Goal: Information Seeking & Learning: Learn about a topic

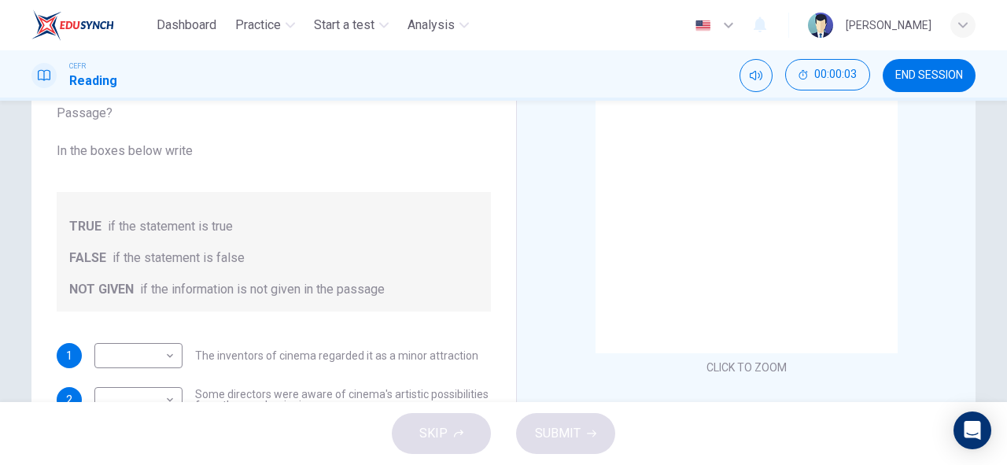
scroll to position [308, 0]
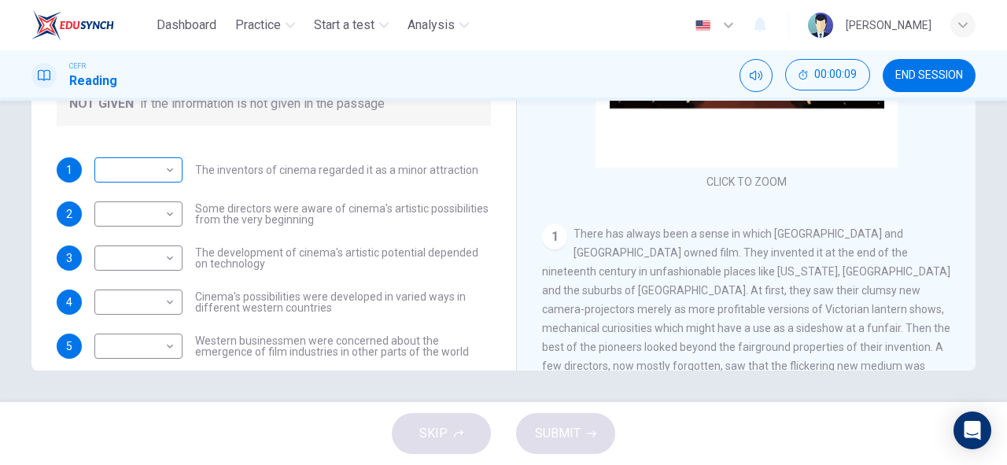
click at [150, 176] on body "Dashboard Practice Start a test Analysis English en ​ NOOR SYAZWANA BINTI SHAMS…" at bounding box center [503, 232] width 1007 height 465
click at [326, 195] on div at bounding box center [503, 232] width 1007 height 465
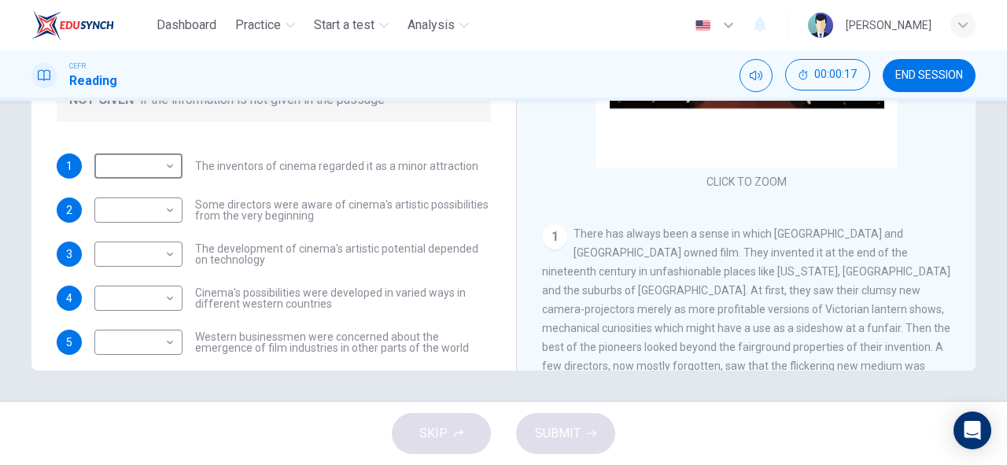
click at [896, 76] on span "END SESSION" at bounding box center [929, 75] width 68 height 13
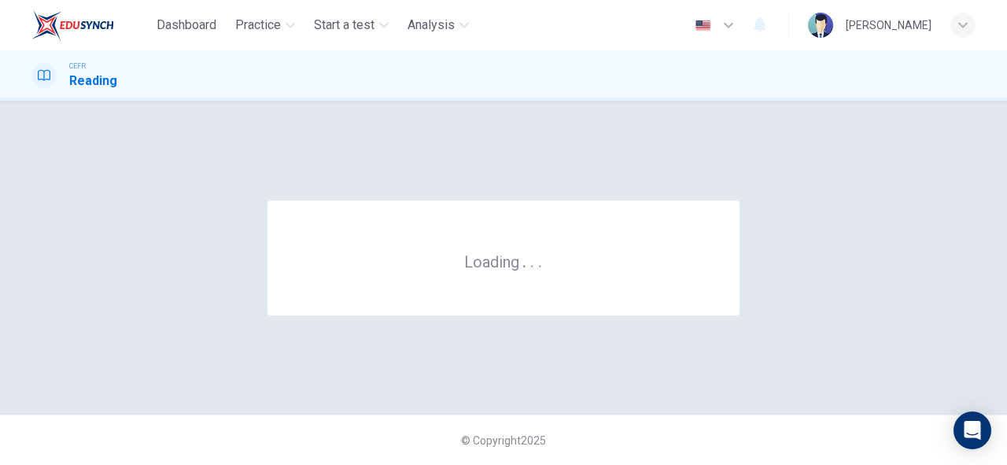
scroll to position [0, 0]
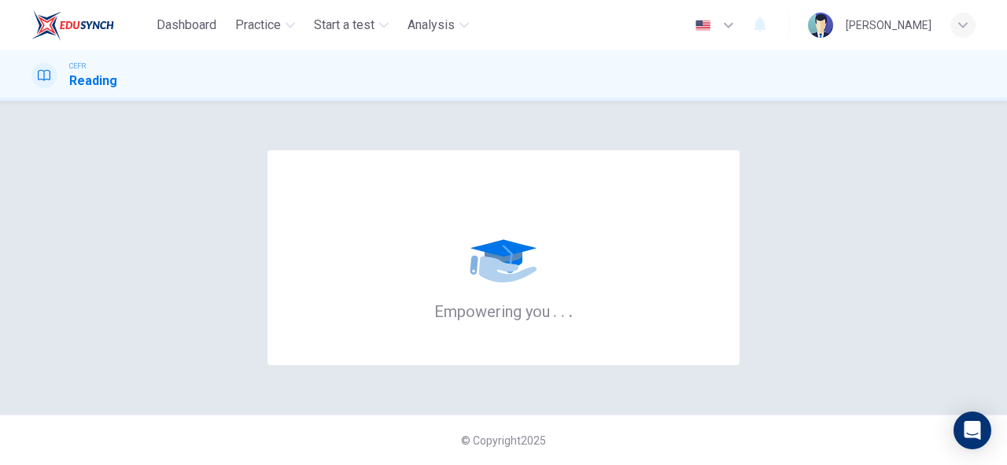
click at [149, 247] on div "Empowering you . . ." at bounding box center [503, 257] width 944 height 251
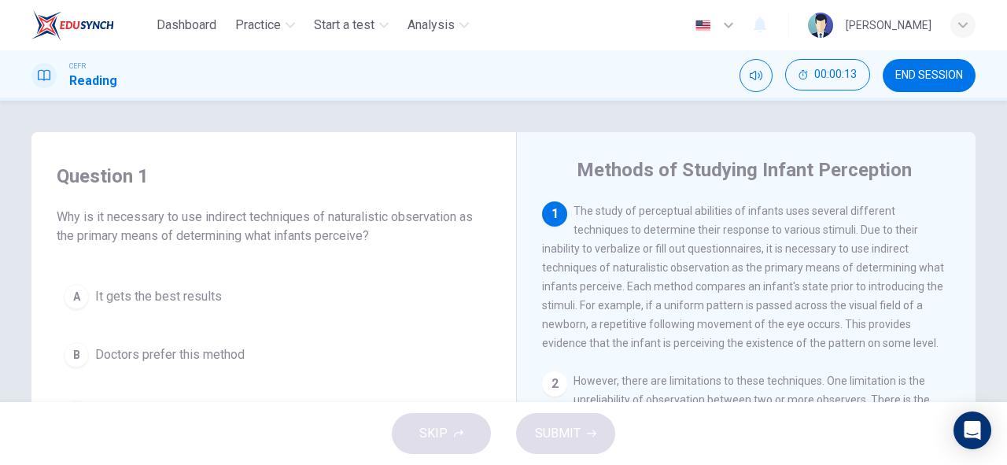
click at [280, 377] on div "A It gets the best results B Doctors prefer this method C Infants can't verbali…" at bounding box center [274, 384] width 434 height 214
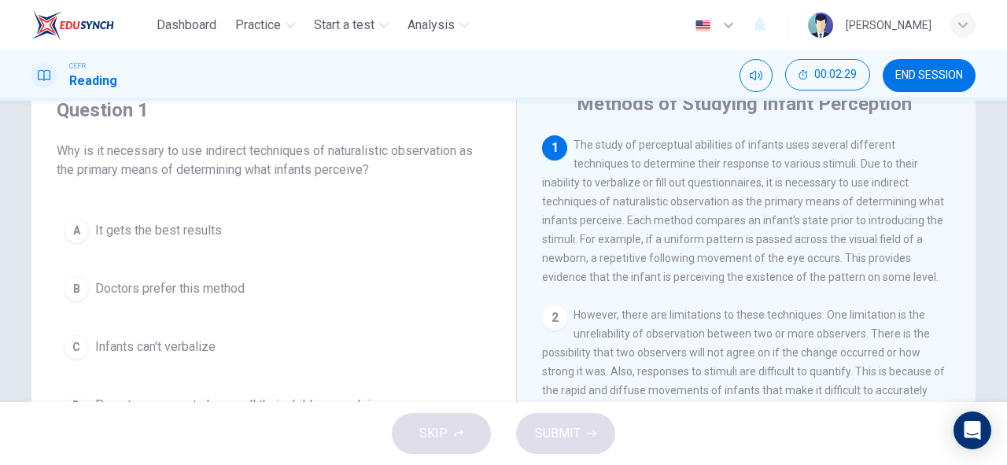
scroll to position [138, 0]
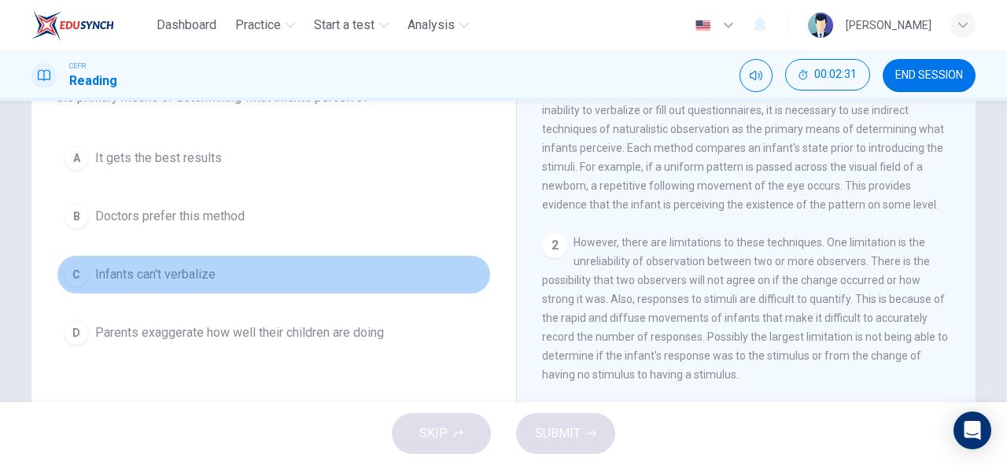
click at [201, 279] on span "Infants can't verbalize" at bounding box center [155, 274] width 120 height 19
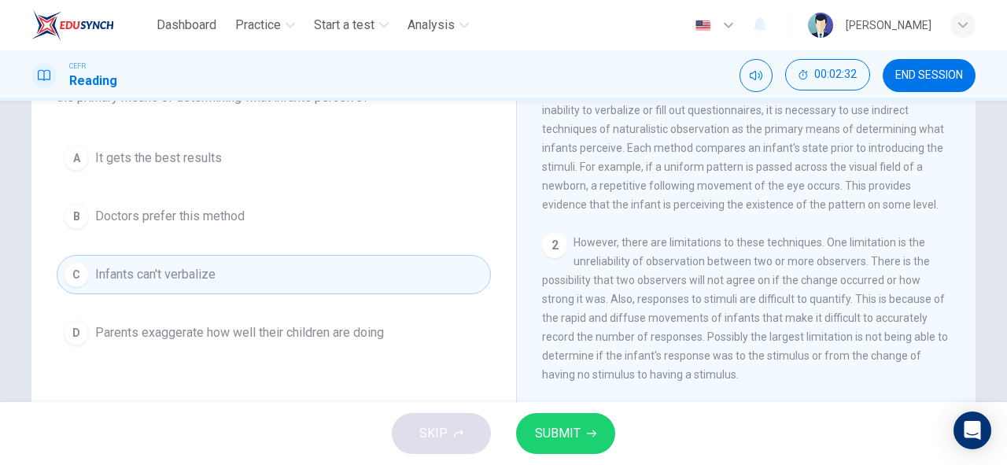
click at [560, 428] on span "SUBMIT" at bounding box center [558, 433] width 46 height 22
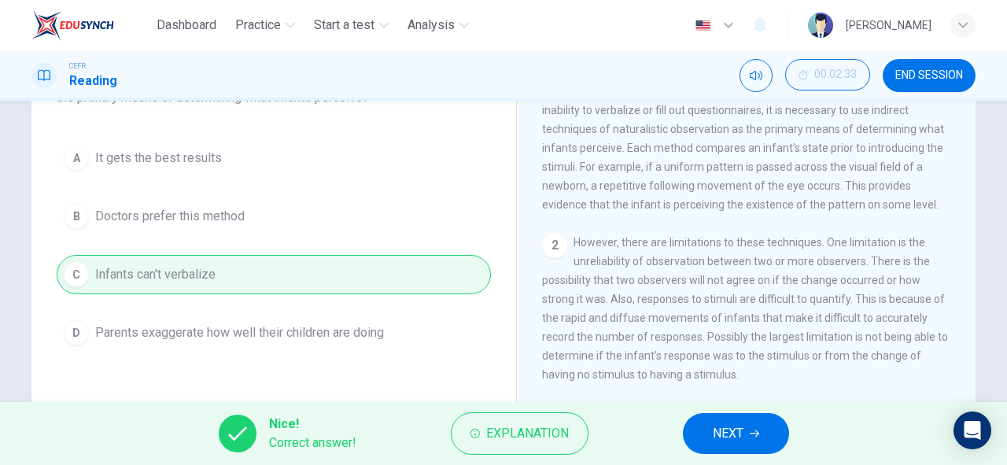
click at [743, 438] on span "NEXT" at bounding box center [728, 433] width 31 height 22
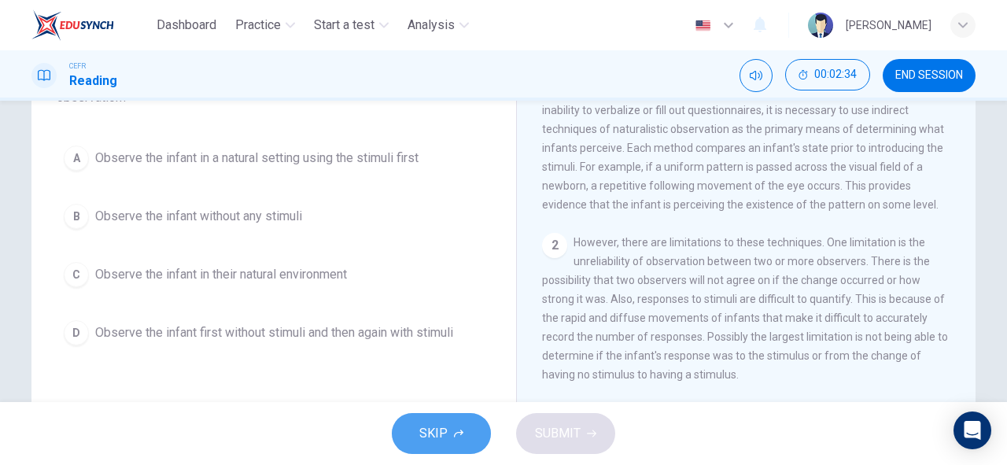
click at [466, 428] on button "SKIP" at bounding box center [441, 433] width 99 height 41
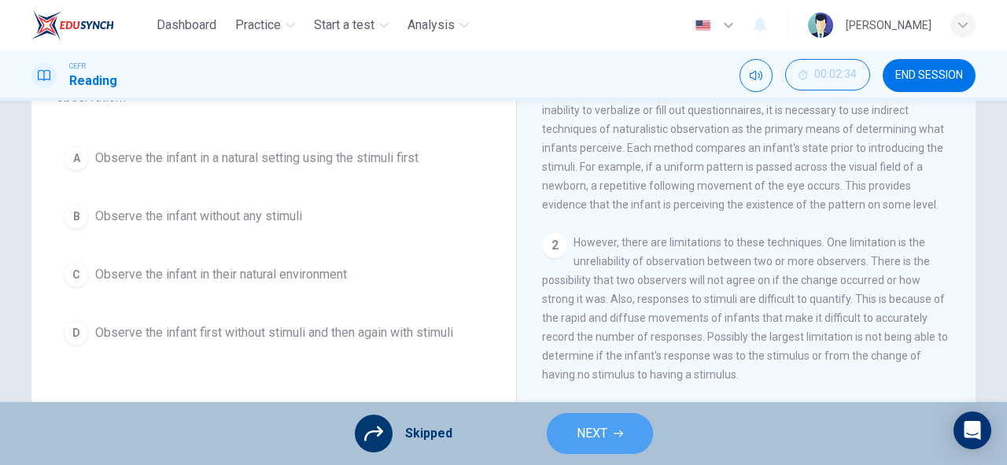
click at [617, 436] on icon "button" at bounding box center [618, 433] width 9 height 9
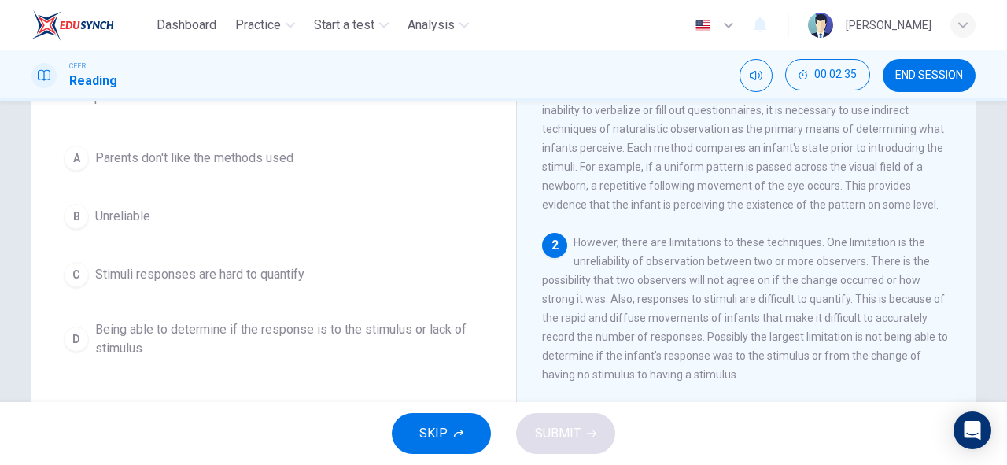
click at [411, 422] on button "SKIP" at bounding box center [441, 433] width 99 height 41
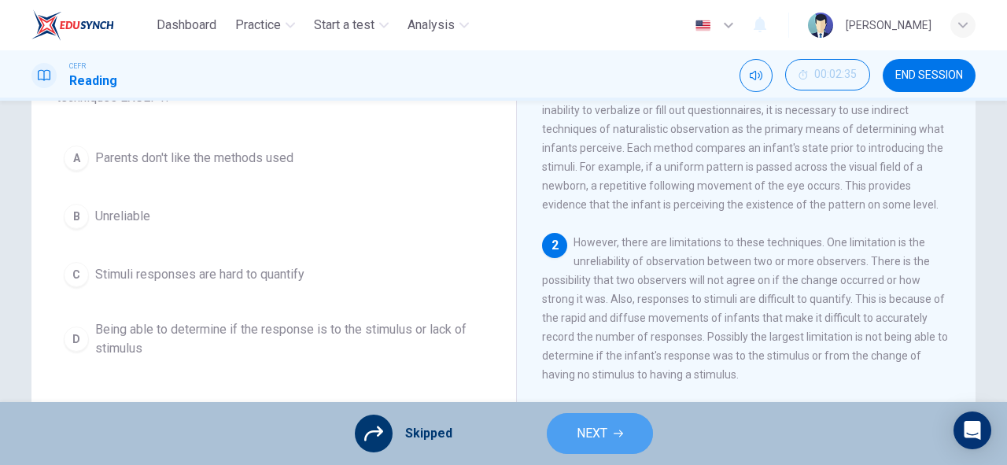
click at [592, 435] on span "NEXT" at bounding box center [592, 433] width 31 height 22
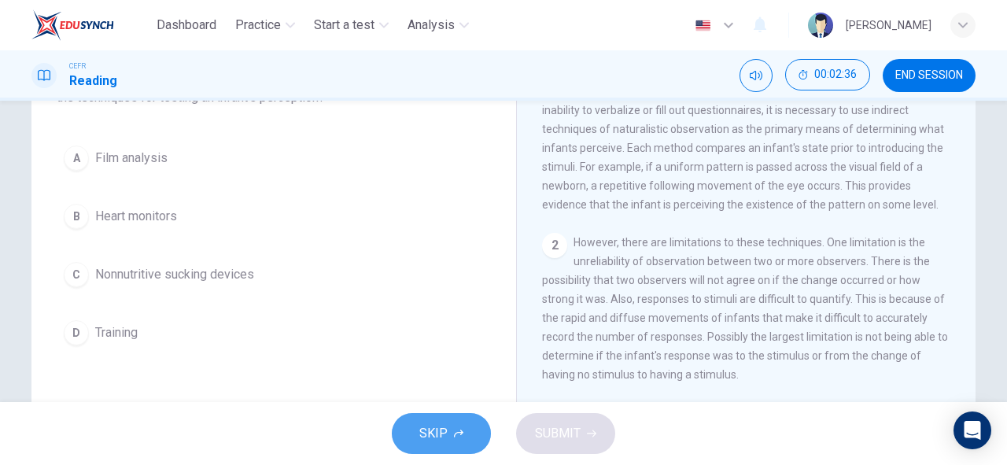
click at [430, 419] on button "SKIP" at bounding box center [441, 433] width 99 height 41
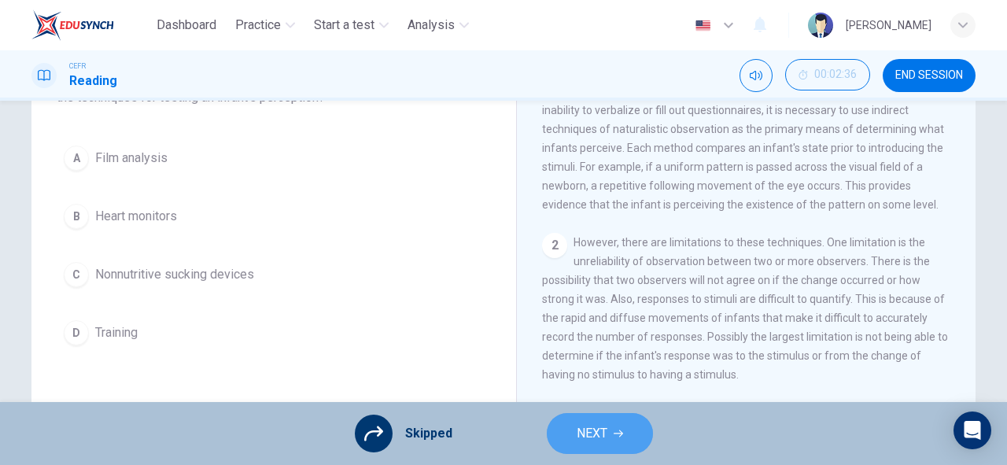
click at [592, 441] on span "NEXT" at bounding box center [592, 433] width 31 height 22
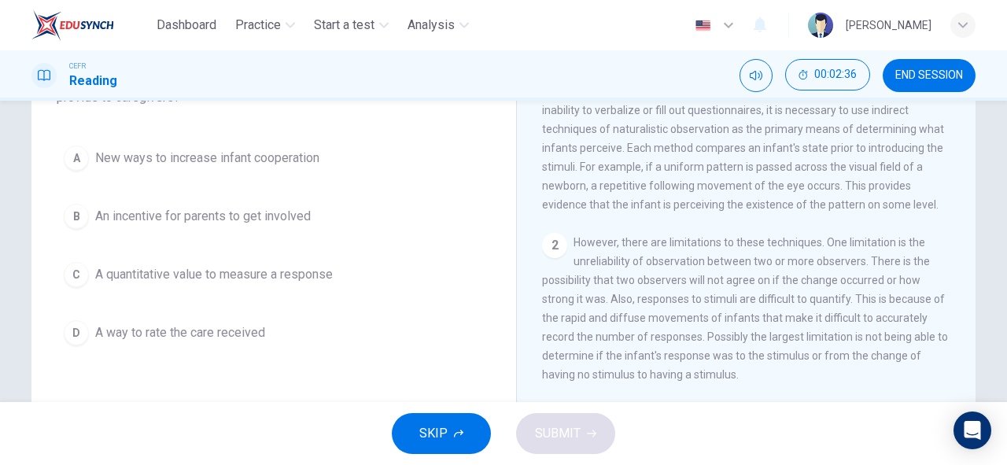
click at [454, 423] on button "SKIP" at bounding box center [441, 433] width 99 height 41
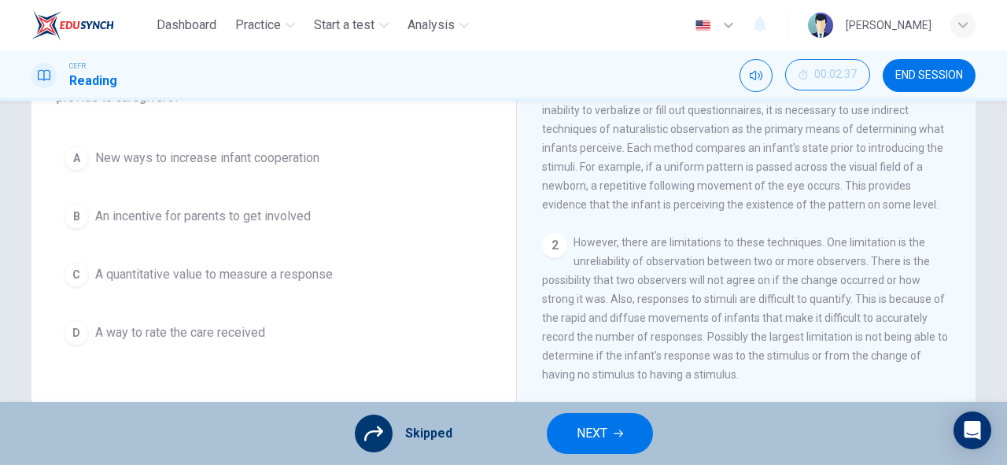
click at [626, 417] on button "NEXT" at bounding box center [600, 433] width 106 height 41
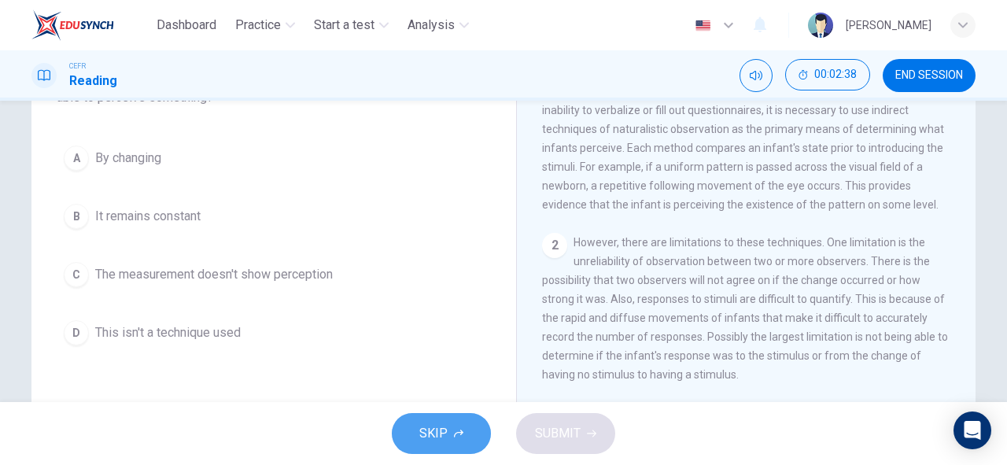
click at [432, 444] on span "SKIP" at bounding box center [433, 433] width 28 height 22
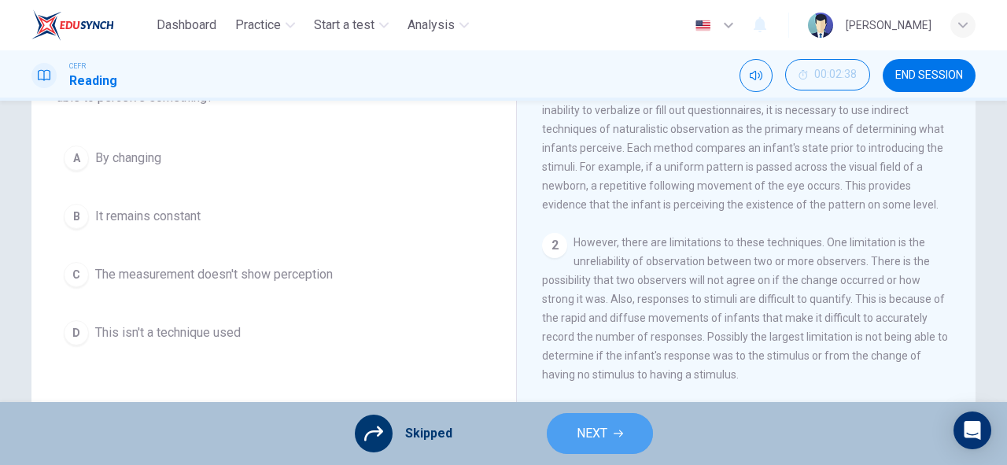
click at [557, 438] on button "NEXT" at bounding box center [600, 433] width 106 height 41
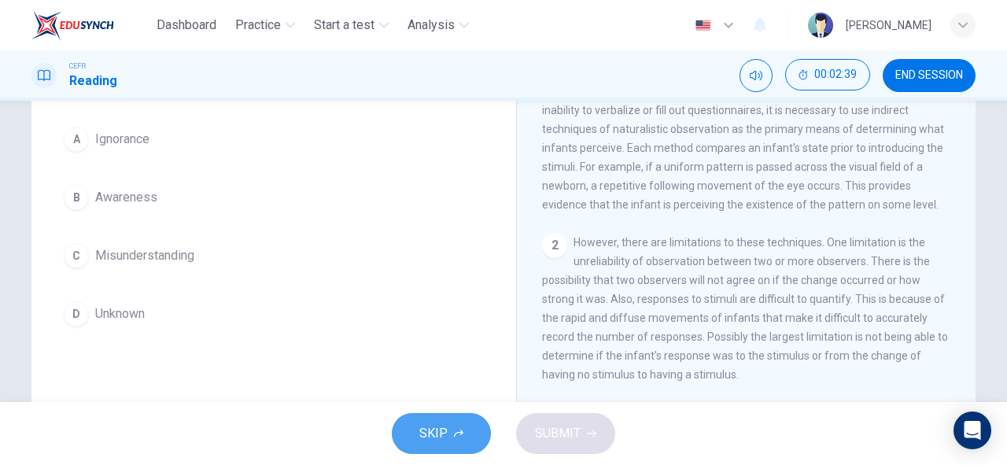
click at [463, 442] on button "SKIP" at bounding box center [441, 433] width 99 height 41
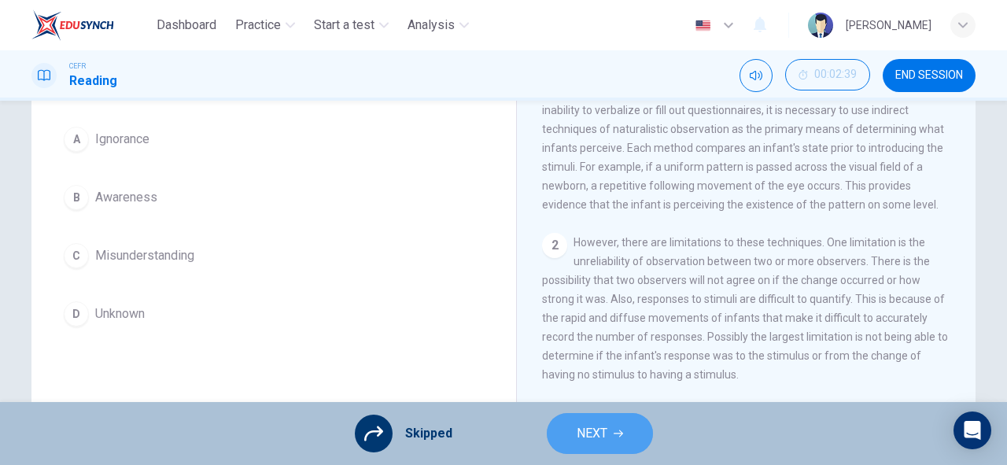
click at [564, 442] on button "NEXT" at bounding box center [600, 433] width 106 height 41
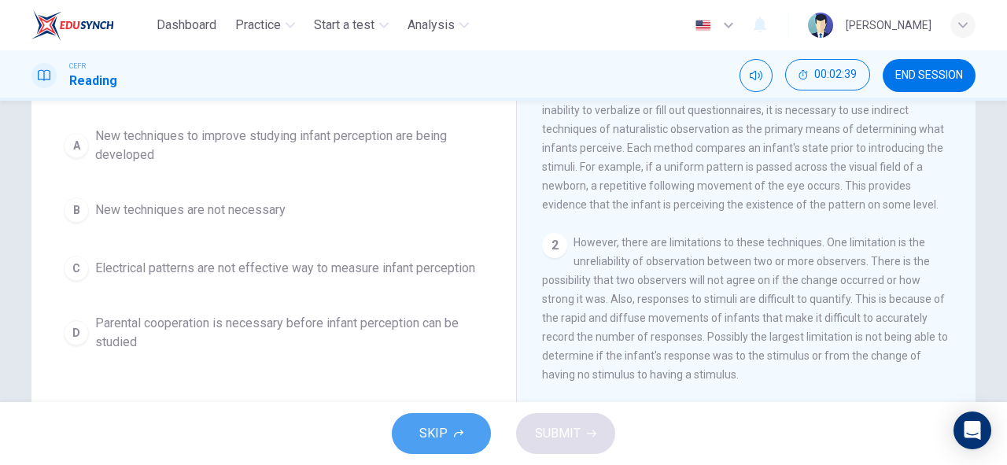
click at [474, 437] on button "SKIP" at bounding box center [441, 433] width 99 height 41
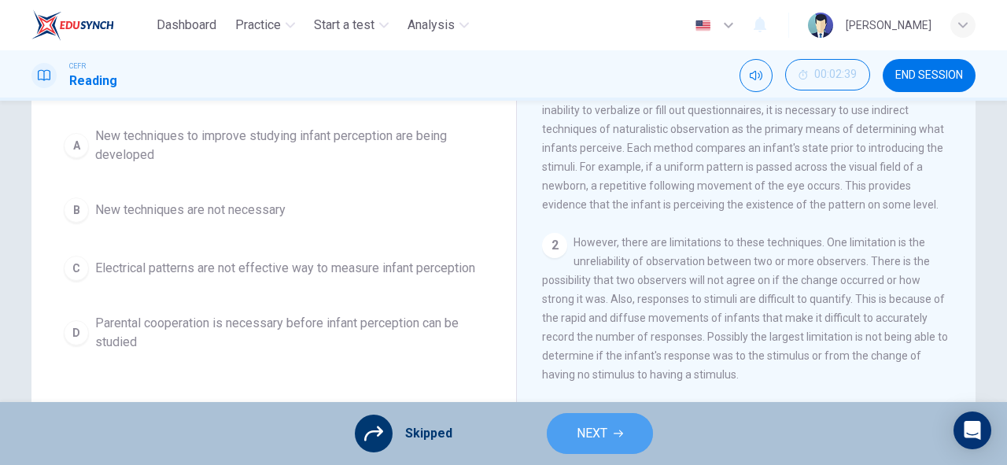
click at [557, 434] on button "NEXT" at bounding box center [600, 433] width 106 height 41
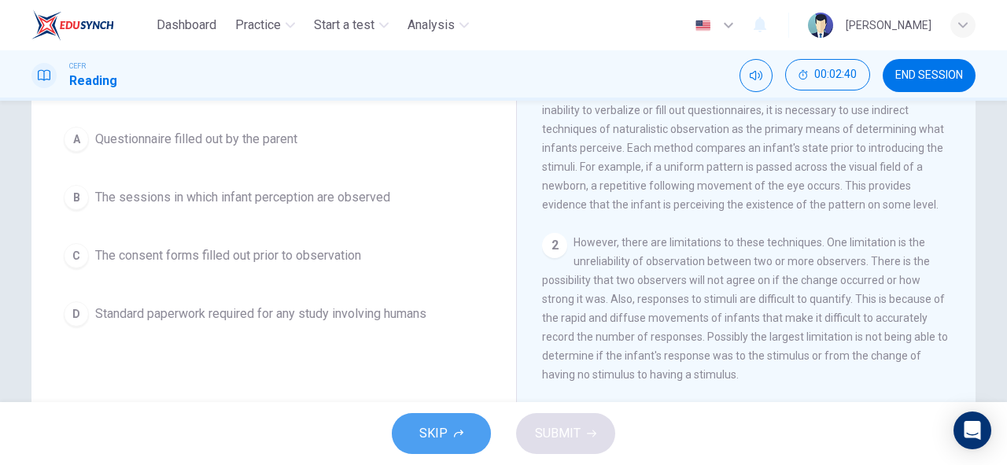
click at [456, 441] on button "SKIP" at bounding box center [441, 433] width 99 height 41
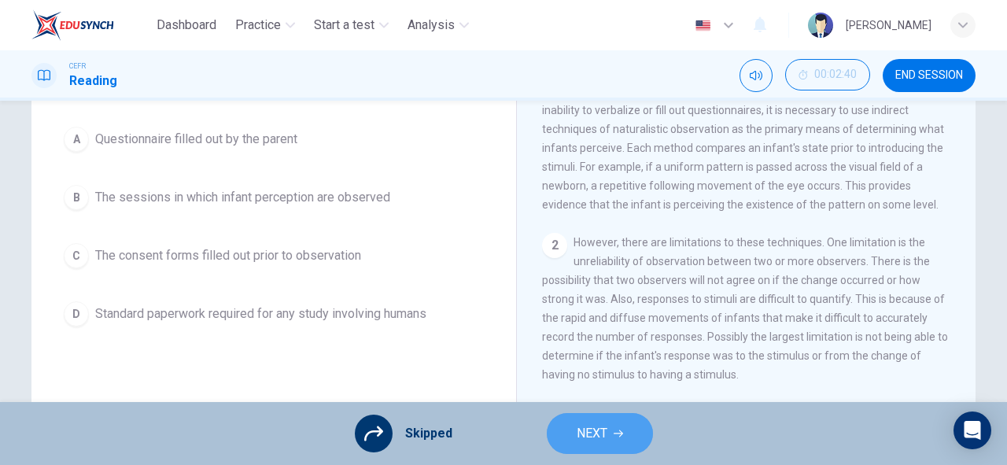
click at [579, 435] on span "NEXT" at bounding box center [592, 433] width 31 height 22
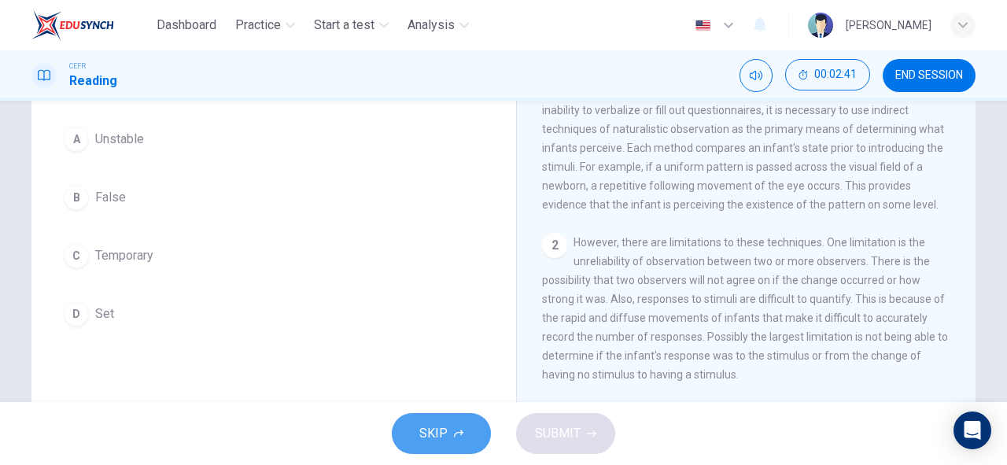
click at [457, 415] on button "SKIP" at bounding box center [441, 433] width 99 height 41
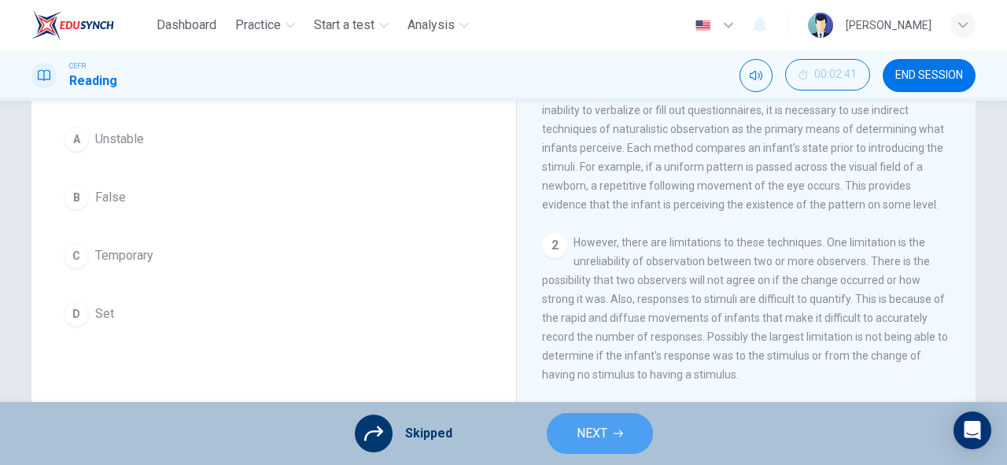
click at [556, 422] on button "NEXT" at bounding box center [600, 433] width 106 height 41
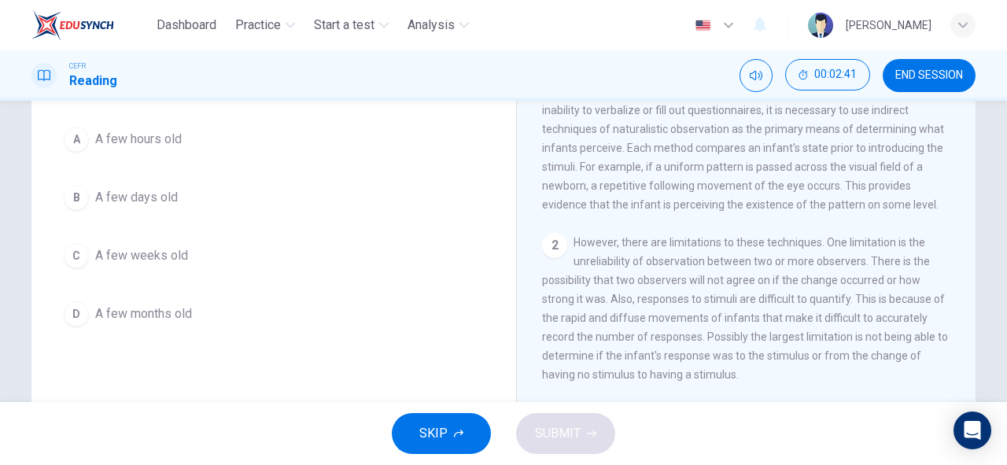
click at [470, 419] on button "SKIP" at bounding box center [441, 433] width 99 height 41
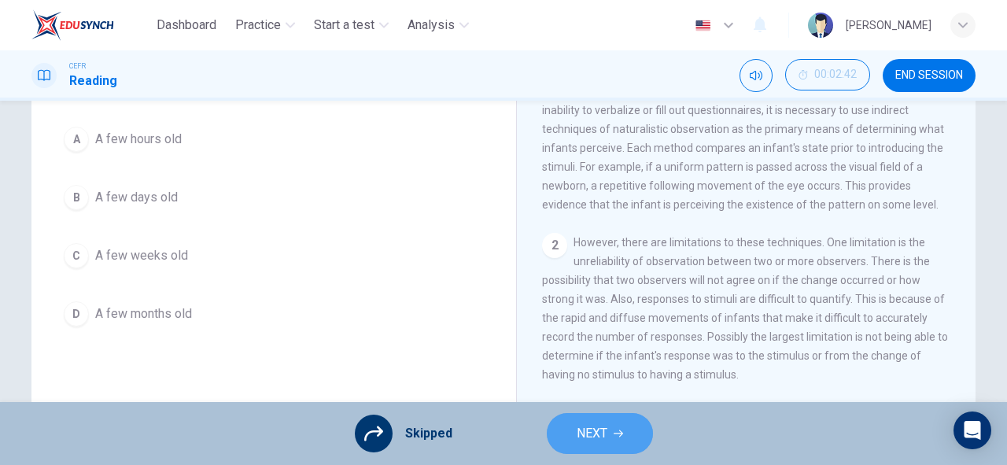
click at [551, 428] on button "NEXT" at bounding box center [600, 433] width 106 height 41
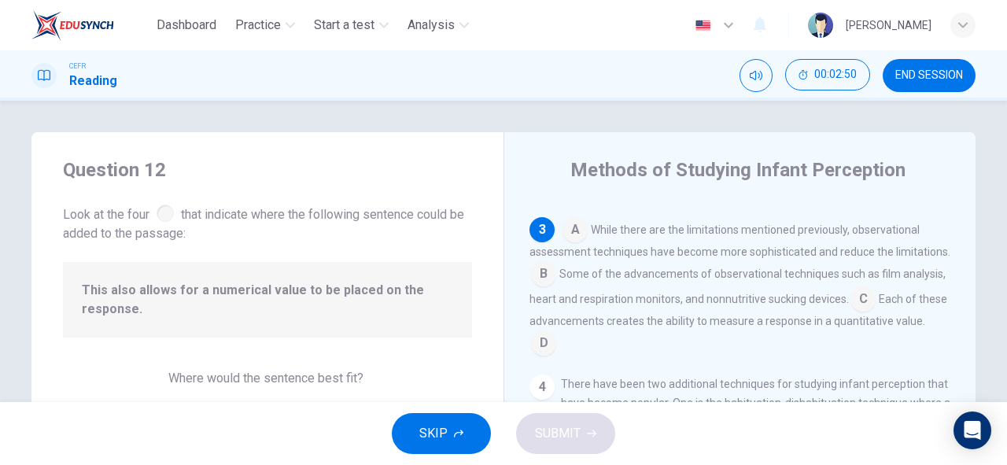
scroll to position [327, 0]
click at [556, 349] on input at bounding box center [543, 341] width 25 height 25
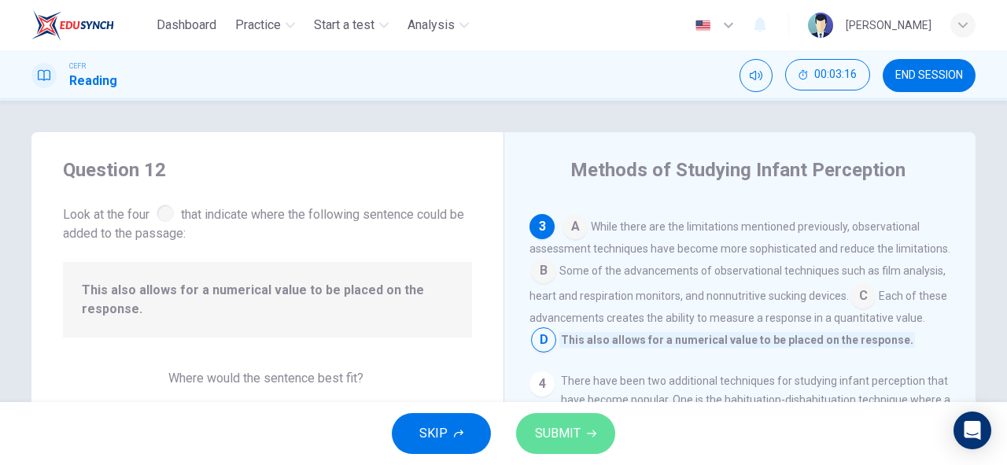
click at [587, 441] on button "SUBMIT" at bounding box center [565, 433] width 99 height 41
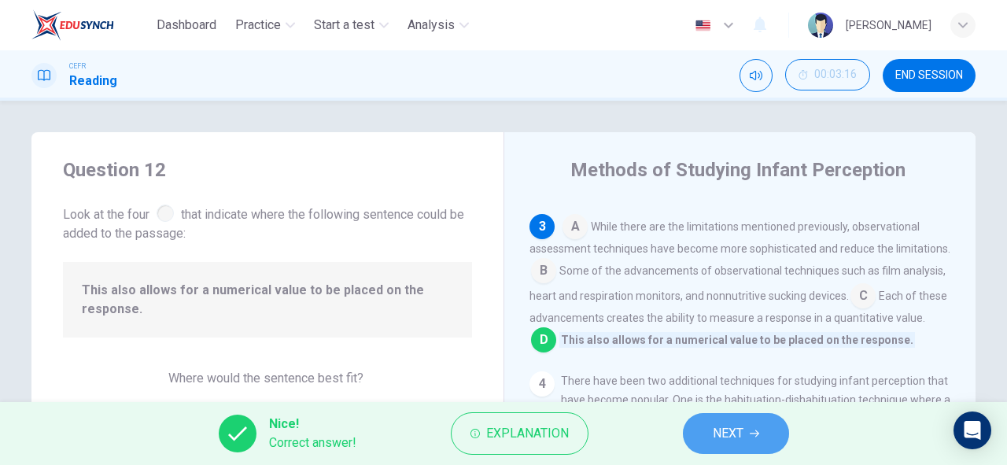
click at [771, 442] on button "NEXT" at bounding box center [736, 433] width 106 height 41
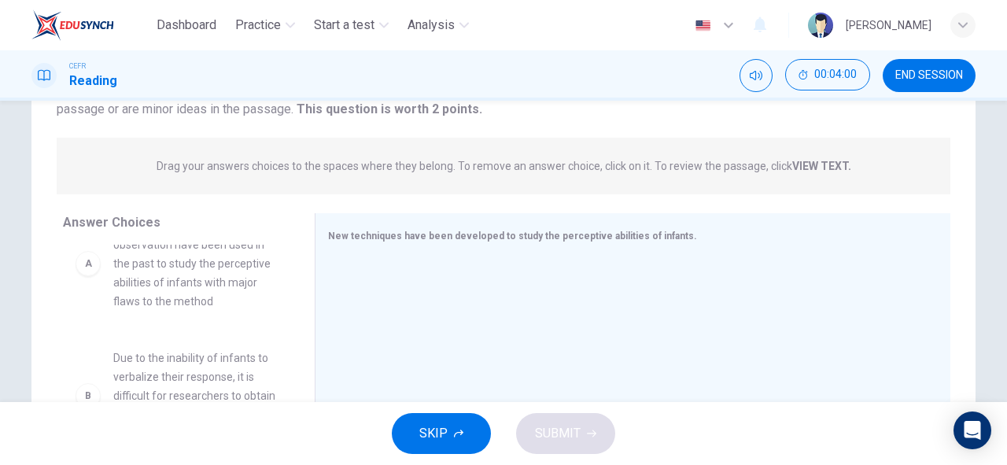
scroll to position [42, 0]
click at [88, 264] on div "A" at bounding box center [88, 262] width 25 height 25
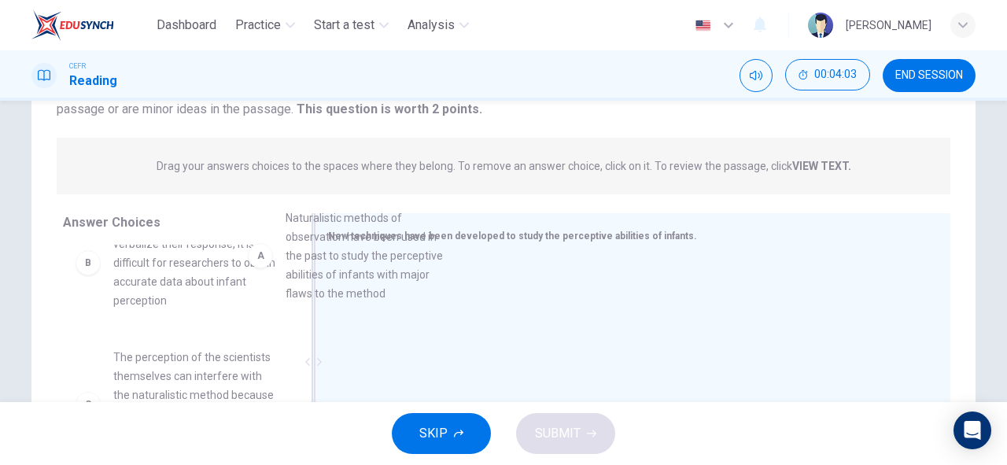
scroll to position [39, 0]
drag, startPoint x: 88, startPoint y: 264, endPoint x: 371, endPoint y: 267, distance: 282.5
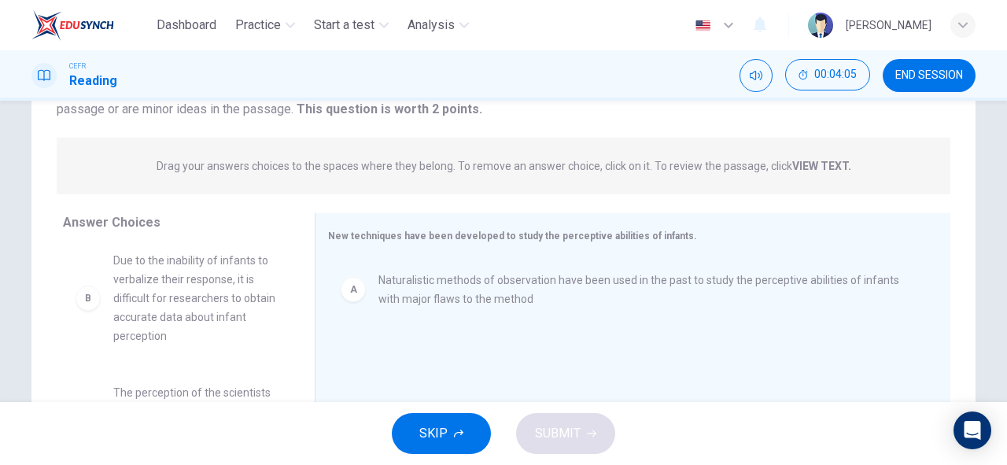
scroll to position [0, 0]
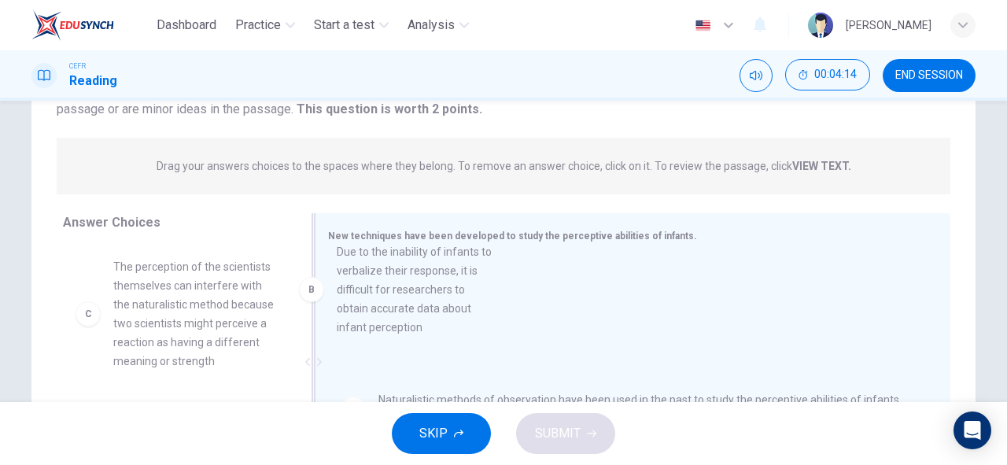
drag, startPoint x: 91, startPoint y: 305, endPoint x: 337, endPoint y: 290, distance: 246.0
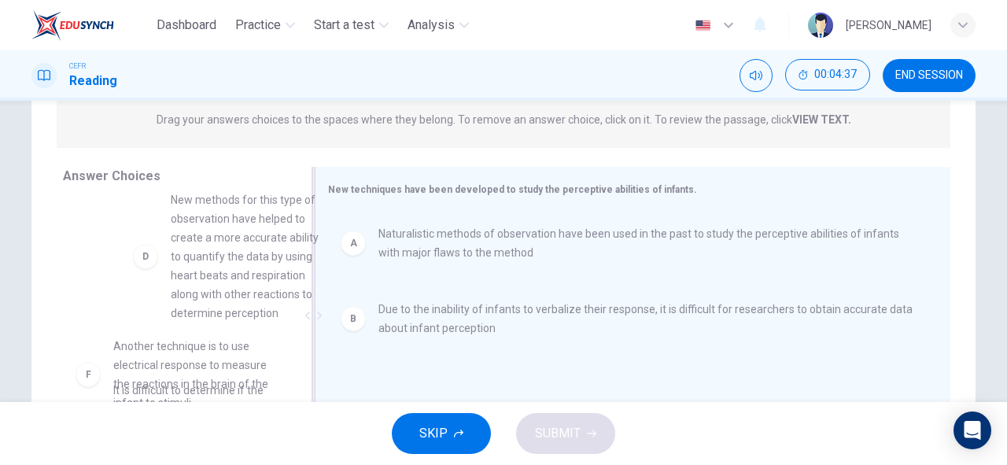
scroll to position [133, 0]
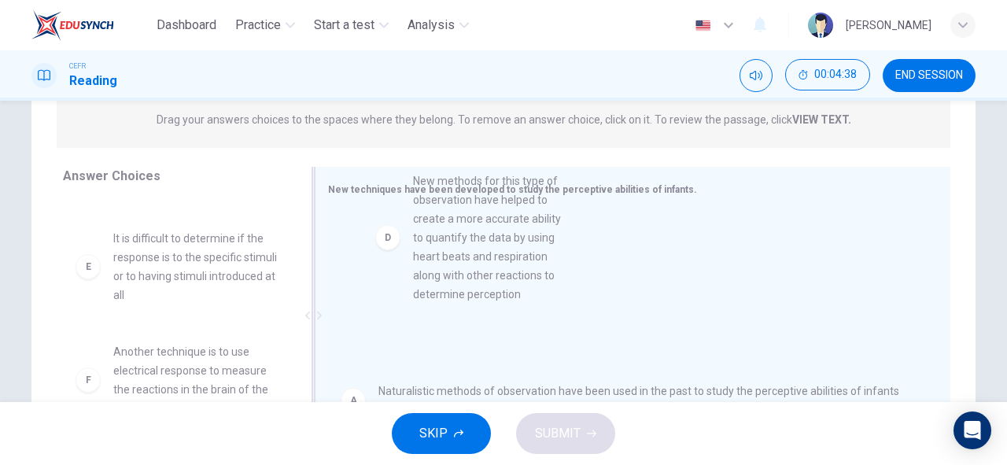
drag, startPoint x: 83, startPoint y: 288, endPoint x: 388, endPoint y: 235, distance: 309.8
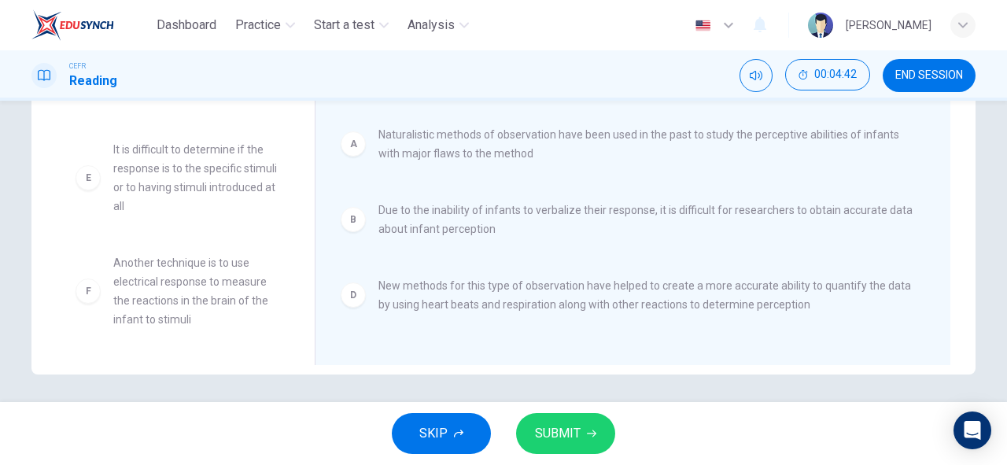
scroll to position [304, 0]
click at [557, 450] on button "SUBMIT" at bounding box center [565, 433] width 99 height 41
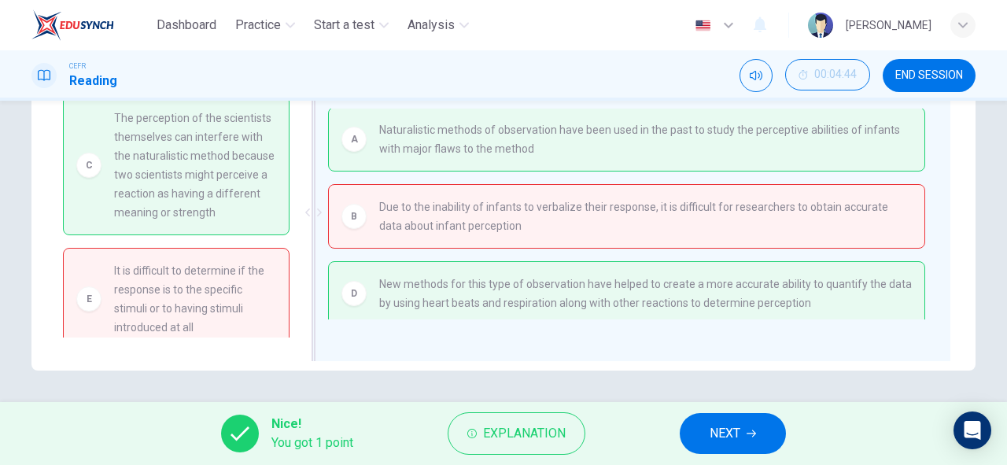
scroll to position [0, 0]
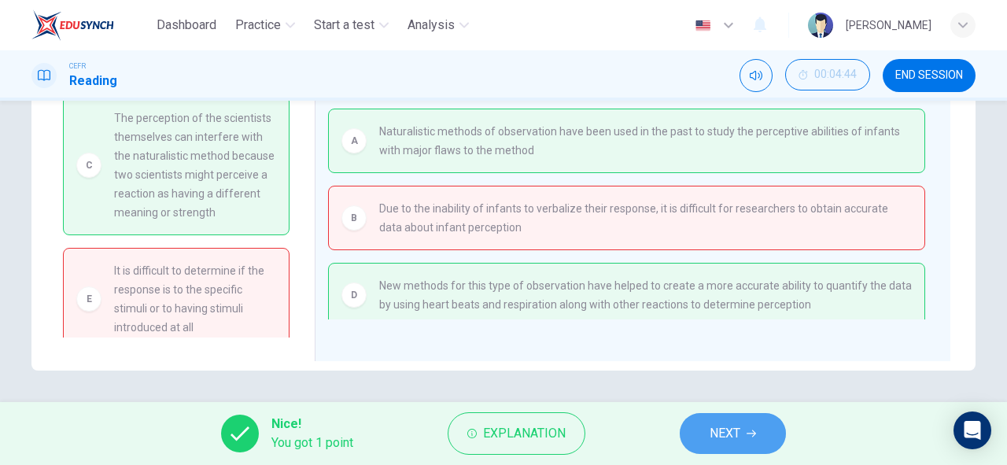
click at [719, 437] on span "NEXT" at bounding box center [725, 433] width 31 height 22
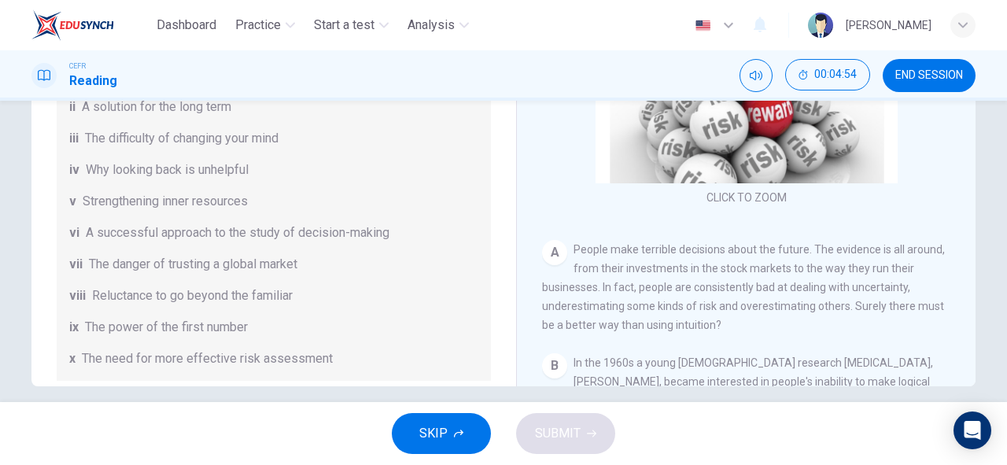
scroll to position [308, 0]
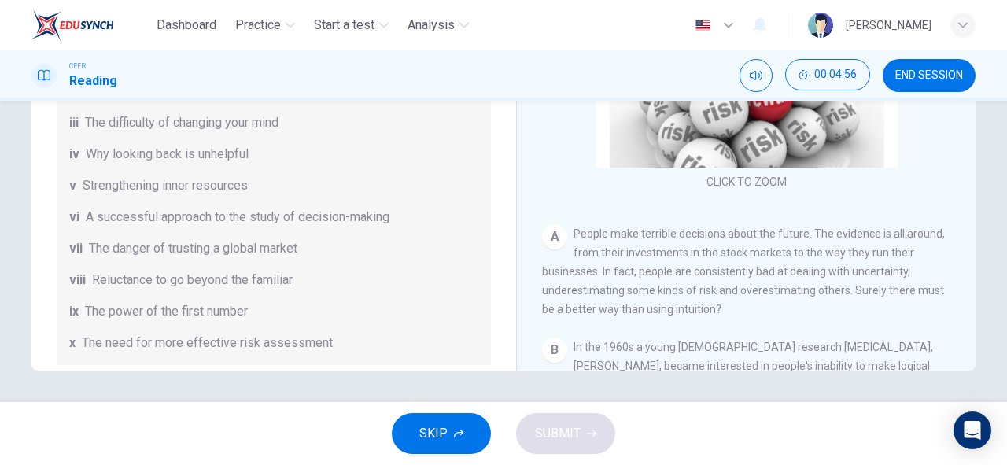
click at [537, 239] on div "Why Risks Can Go Wrong CLICK TO ZOOM Click to Zoom A People make terrible decis…" at bounding box center [745, 110] width 459 height 572
click at [526, 239] on div "Why Risks Can Go Wrong CLICK TO ZOOM Click to Zoom A People make terrible decis…" at bounding box center [745, 110] width 459 height 572
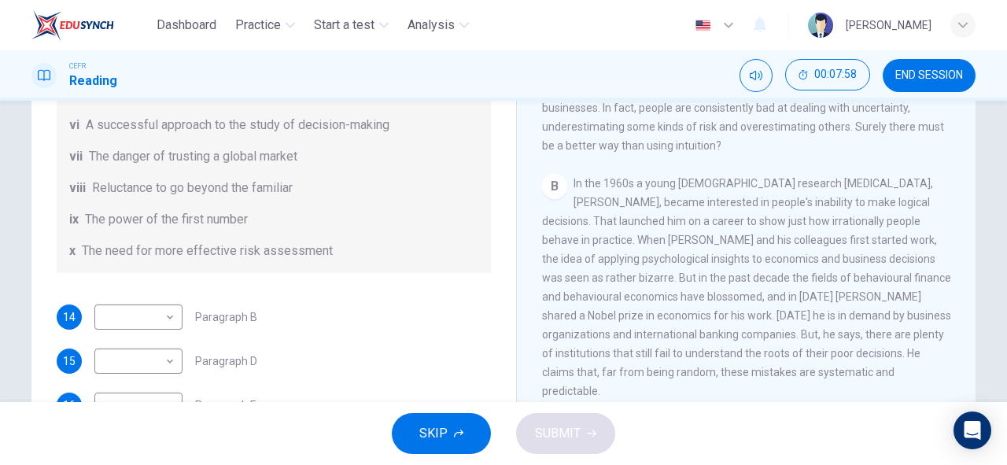
scroll to position [247, 0]
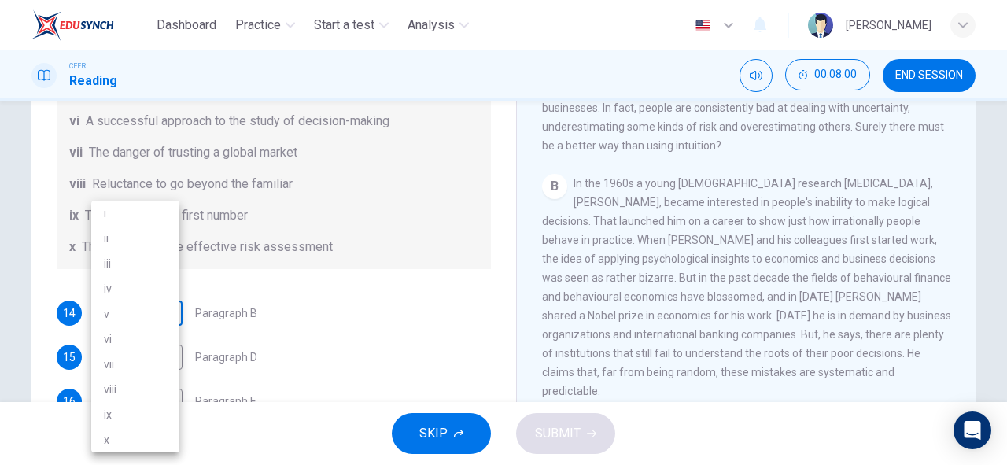
click at [143, 319] on body "Dashboard Practice Start a test Analysis English en ​ NOOR SYAZWANA BINTI SHAMS…" at bounding box center [503, 232] width 1007 height 465
click at [396, 286] on div at bounding box center [503, 232] width 1007 height 465
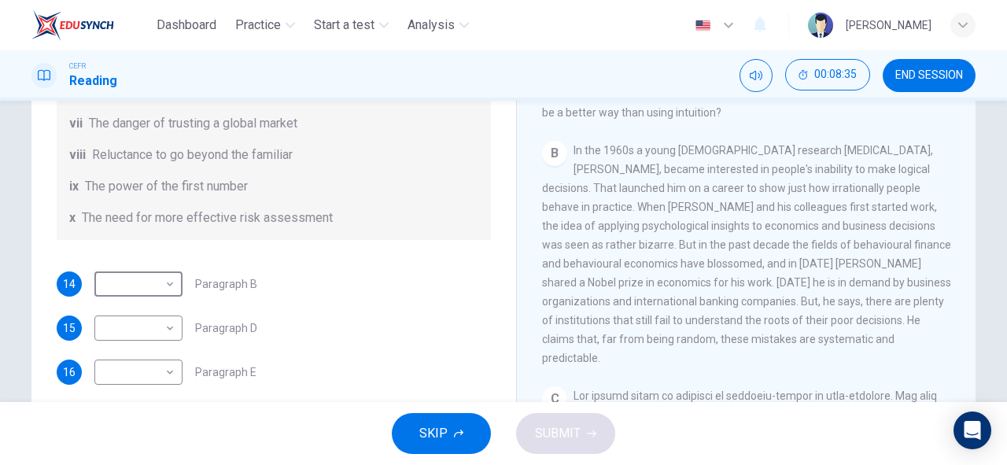
scroll to position [302, 0]
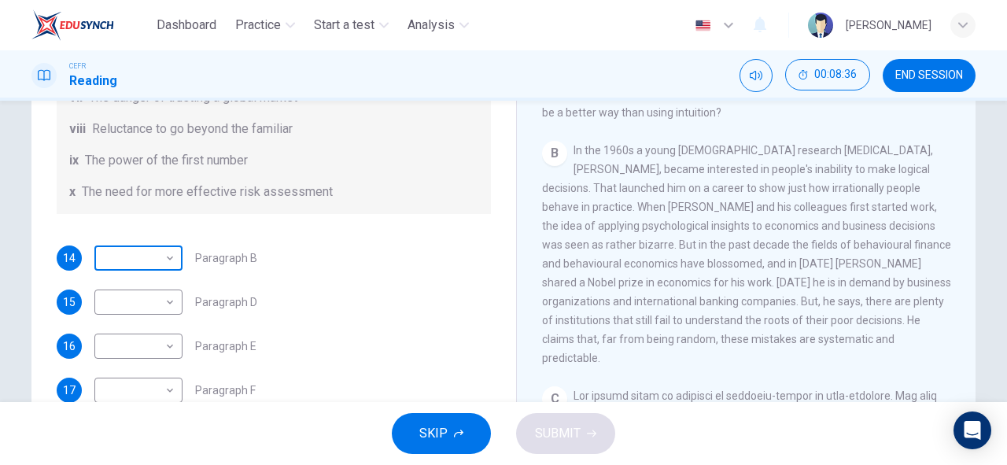
click at [146, 266] on body "Dashboard Practice Start a test Analysis English en ​ NOOR SYAZWANA BINTI SHAMS…" at bounding box center [503, 232] width 1007 height 465
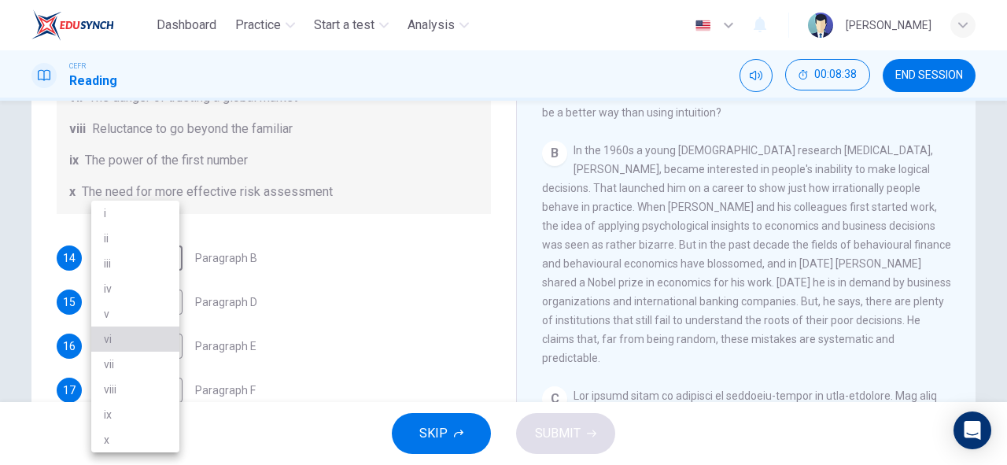
click at [156, 342] on li "vi" at bounding box center [135, 338] width 88 height 25
type input "vi"
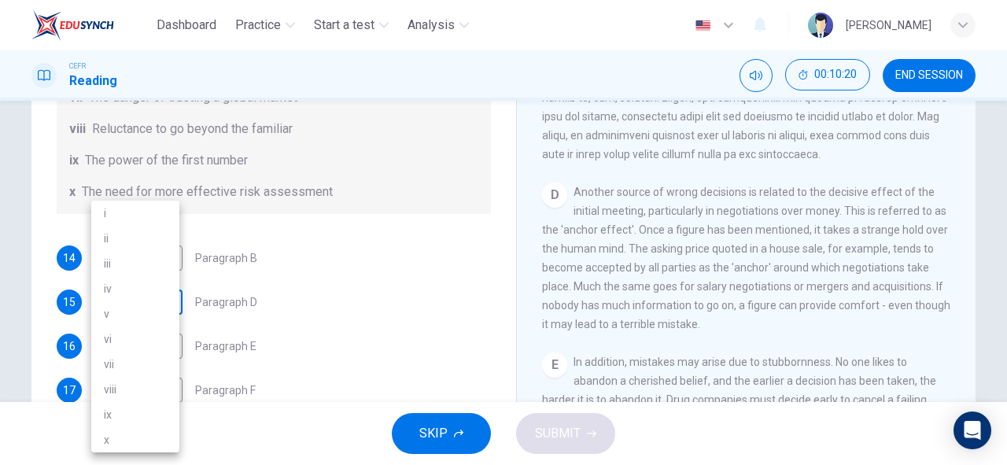
click at [146, 297] on body "Dashboard Practice Start a test Analysis English en ​ NOOR SYAZWANA BINTI SHAMS…" at bounding box center [503, 232] width 1007 height 465
click at [153, 395] on li "viii" at bounding box center [135, 389] width 88 height 25
type input "viii"
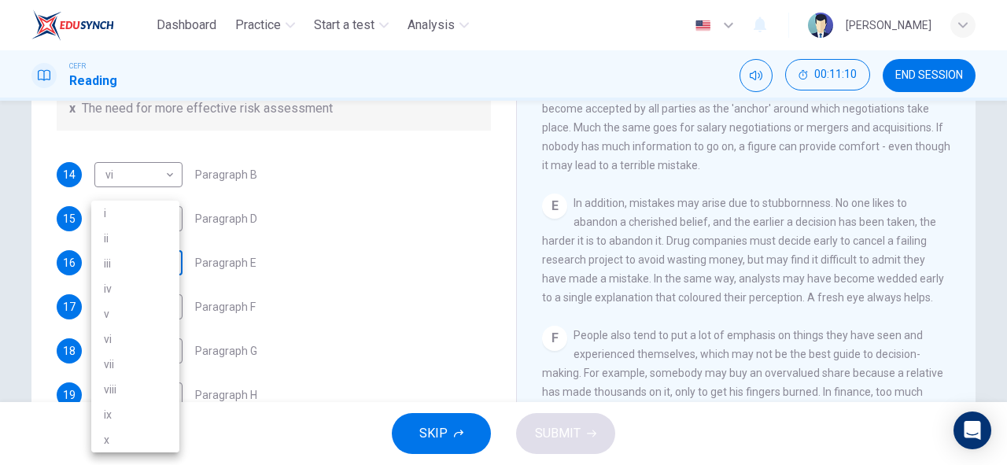
click at [125, 274] on body "Dashboard Practice Start a test Analysis English en ​ NOOR SYAZWANA BINTI SHAMS…" at bounding box center [503, 232] width 1007 height 465
click at [135, 269] on li "iii" at bounding box center [135, 263] width 88 height 25
type input "iii"
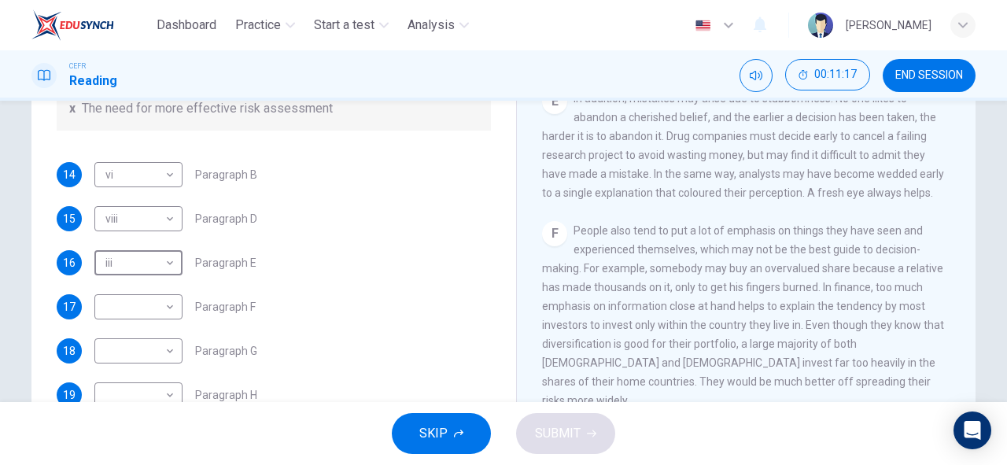
scroll to position [1020, 0]
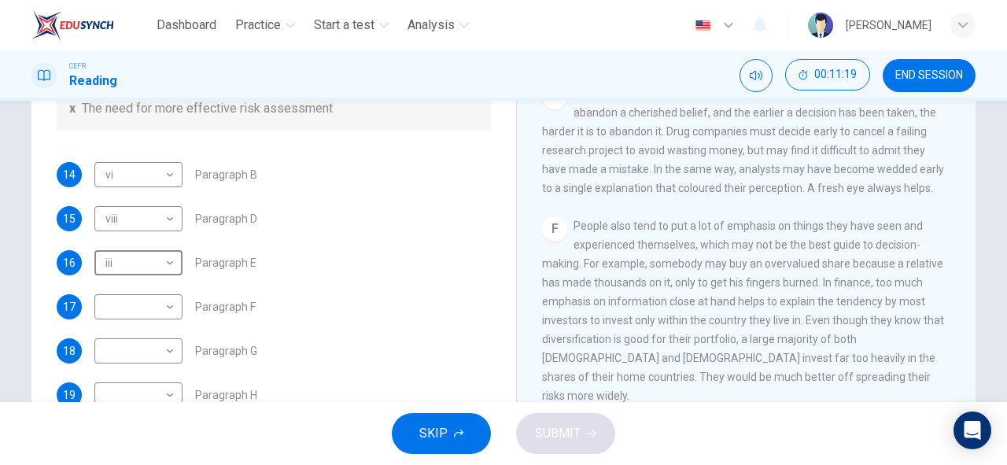
click at [445, 440] on span "SKIP" at bounding box center [433, 433] width 28 height 22
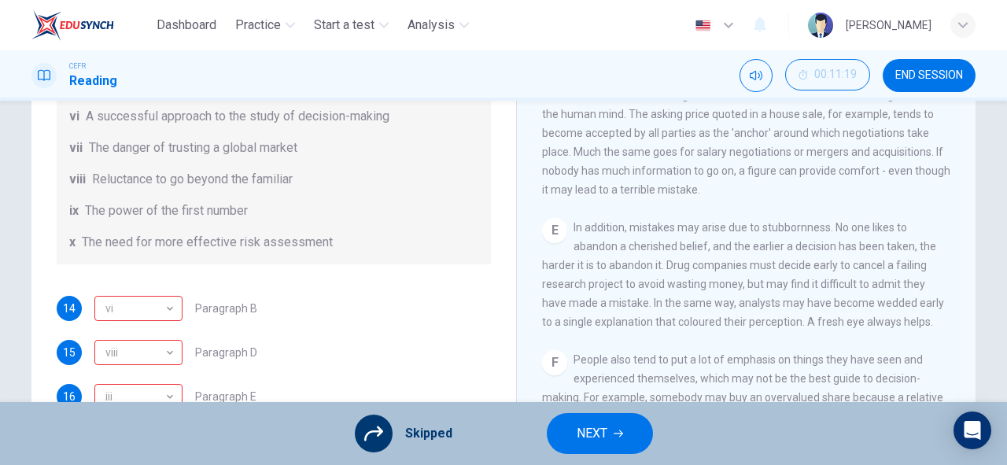
scroll to position [0, 0]
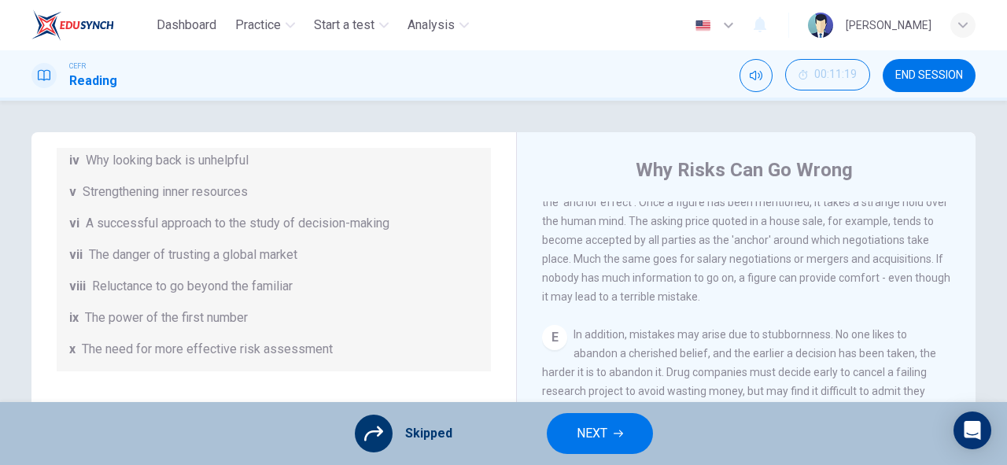
click at [584, 433] on span "NEXT" at bounding box center [592, 433] width 31 height 22
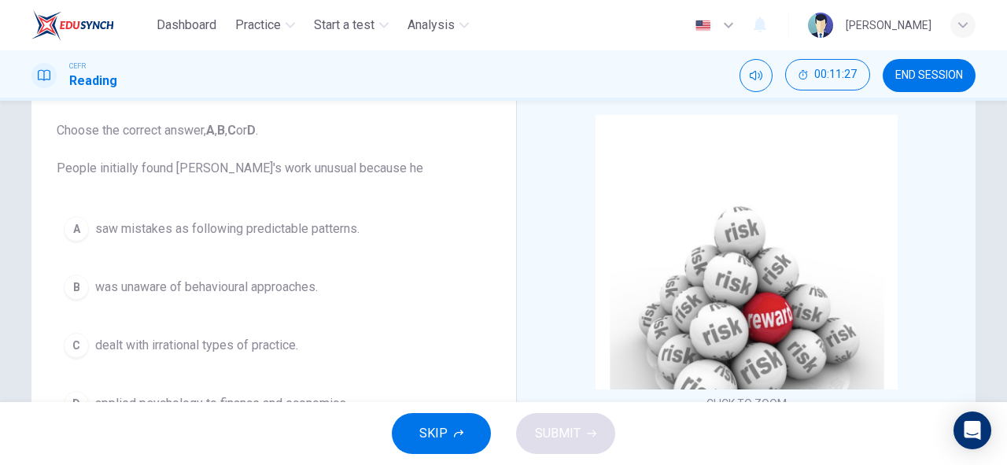
scroll to position [165, 0]
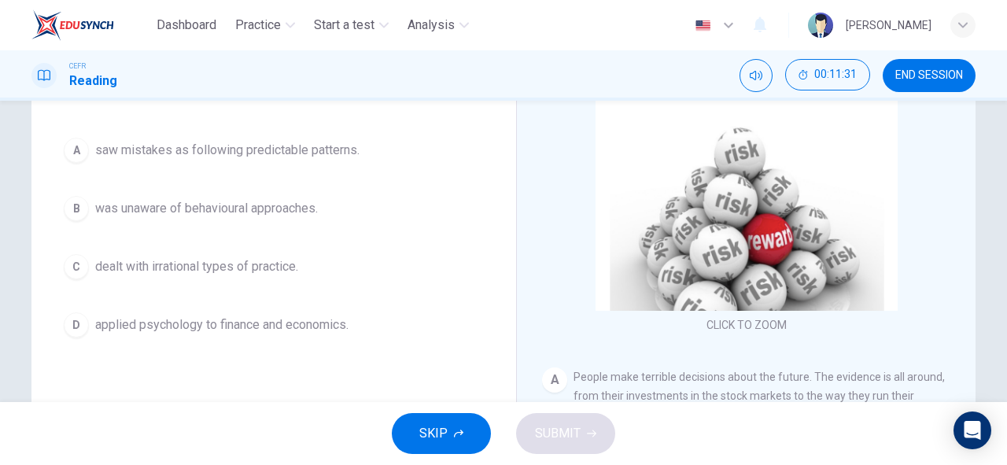
click at [255, 223] on button "B was unaware of behavioural approaches." at bounding box center [274, 208] width 434 height 39
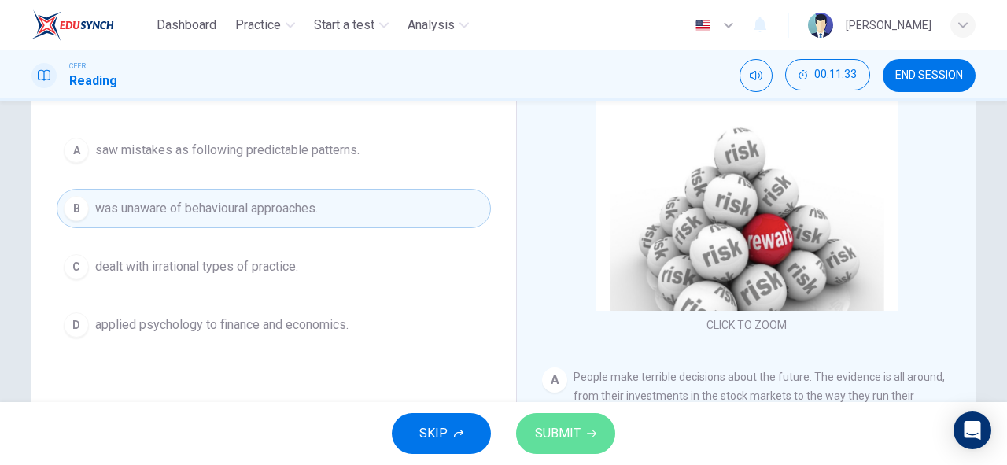
click at [522, 437] on button "SUBMIT" at bounding box center [565, 433] width 99 height 41
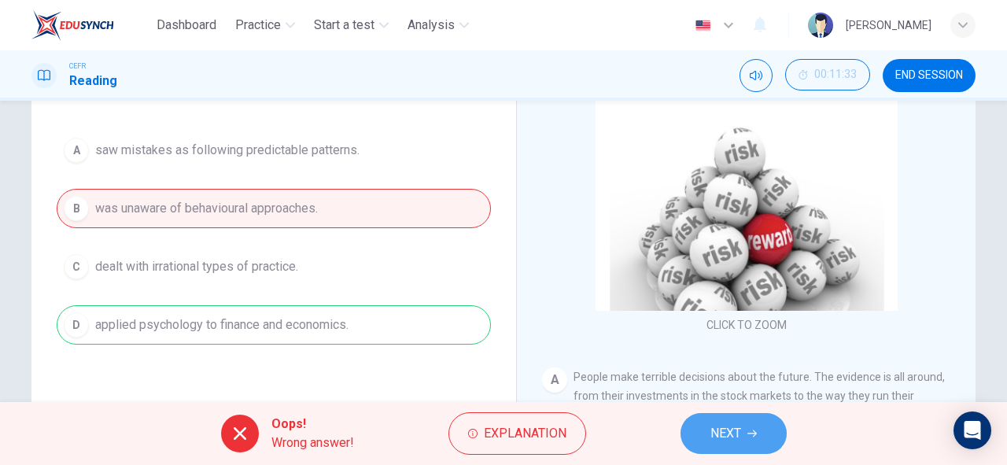
click at [738, 446] on button "NEXT" at bounding box center [734, 433] width 106 height 41
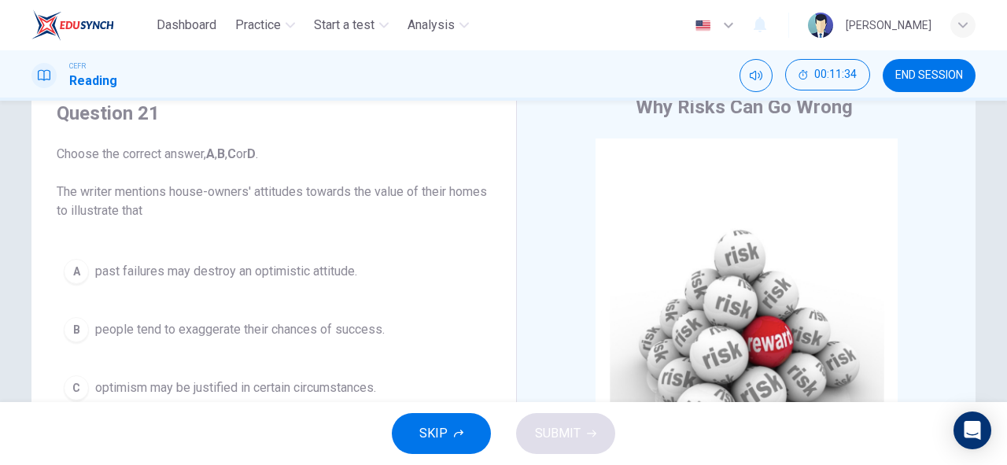
scroll to position [38, 0]
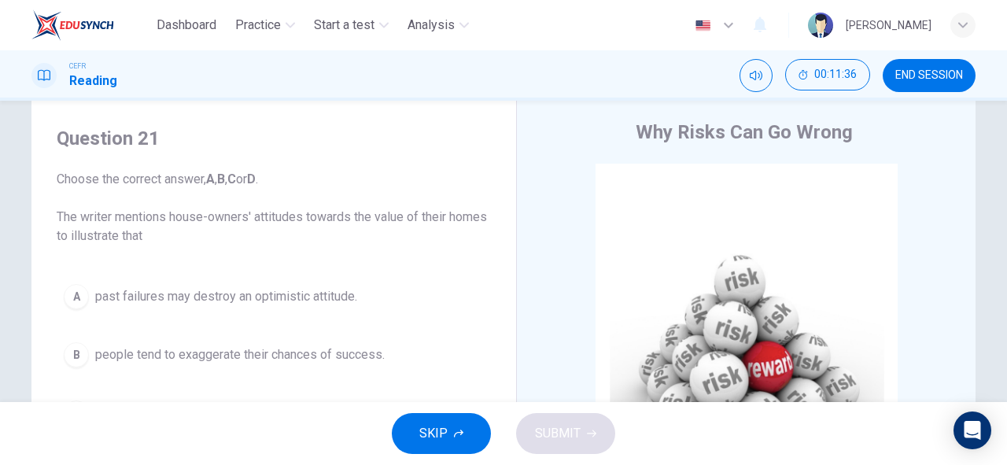
click at [453, 443] on button "SKIP" at bounding box center [441, 433] width 99 height 41
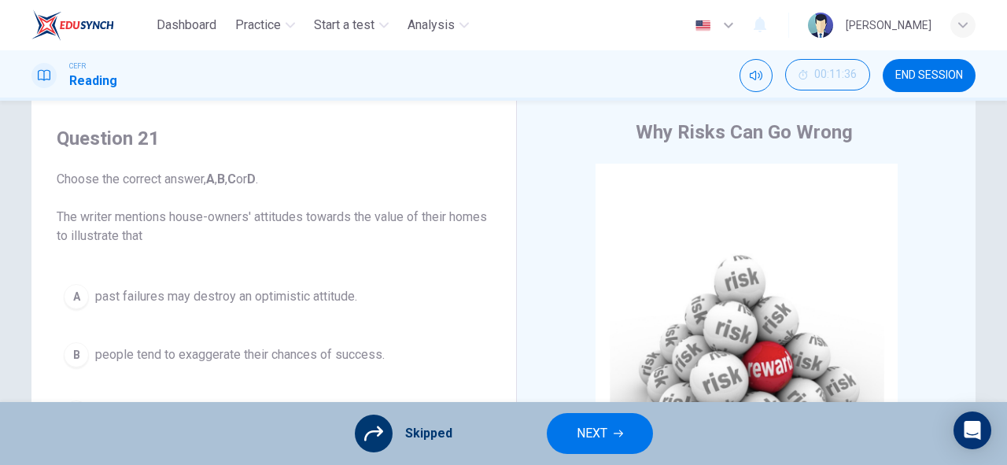
click at [577, 431] on span "NEXT" at bounding box center [592, 433] width 31 height 22
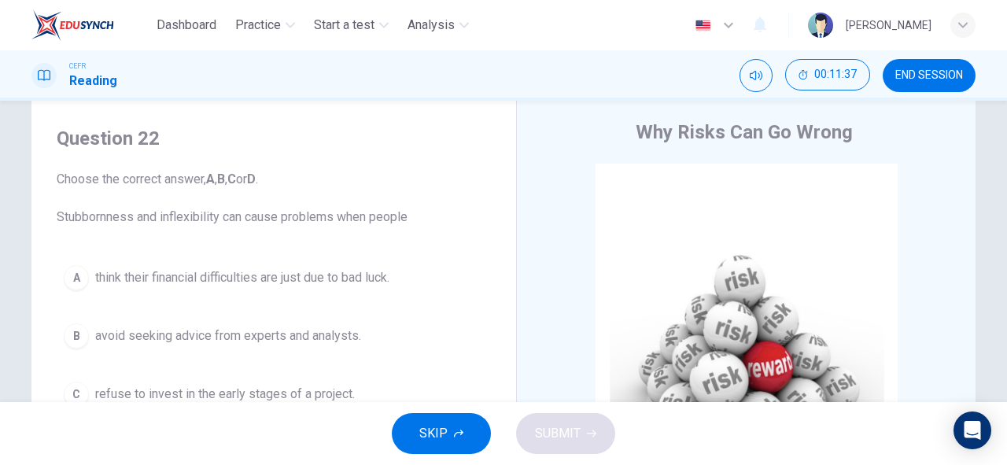
click at [473, 422] on button "SKIP" at bounding box center [441, 433] width 99 height 41
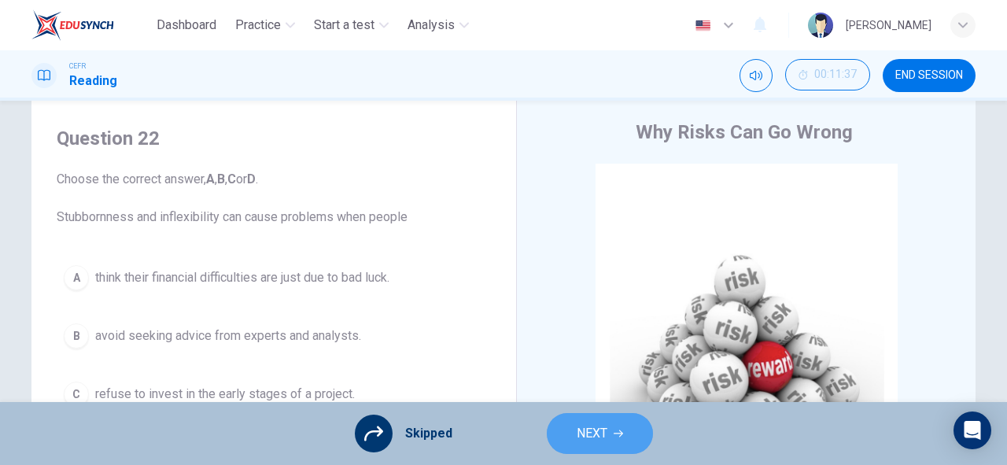
click at [557, 439] on button "NEXT" at bounding box center [600, 433] width 106 height 41
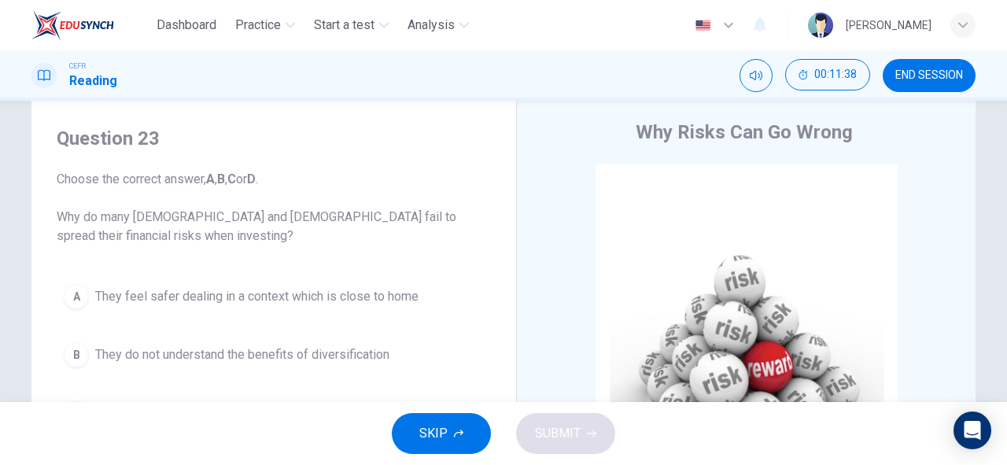
click at [477, 436] on button "SKIP" at bounding box center [441, 433] width 99 height 41
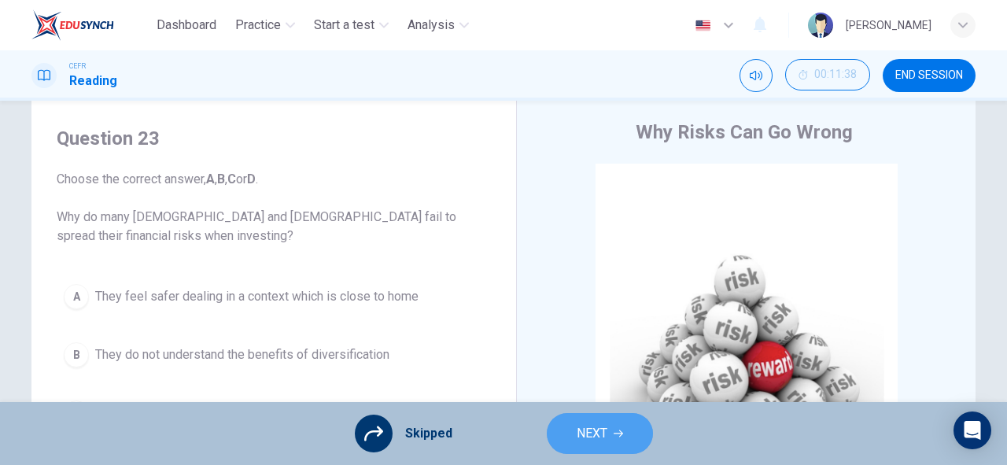
click at [570, 425] on button "NEXT" at bounding box center [600, 433] width 106 height 41
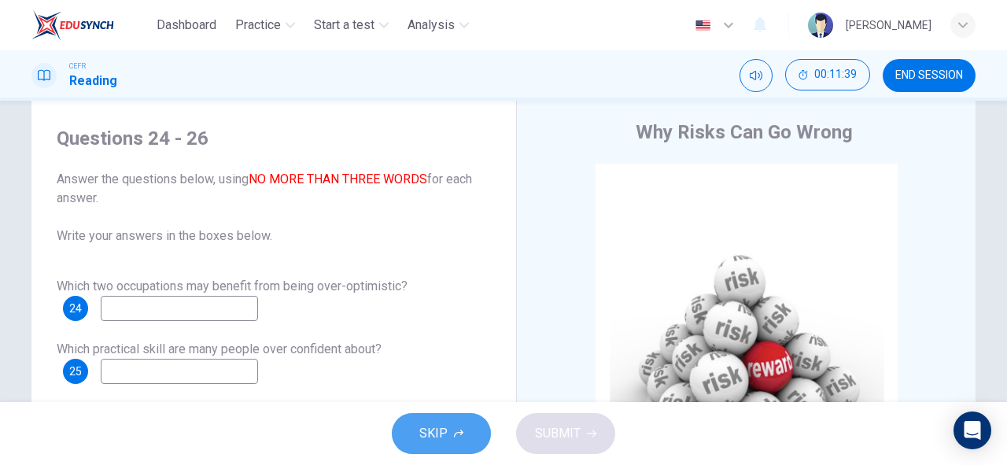
click at [459, 426] on button "SKIP" at bounding box center [441, 433] width 99 height 41
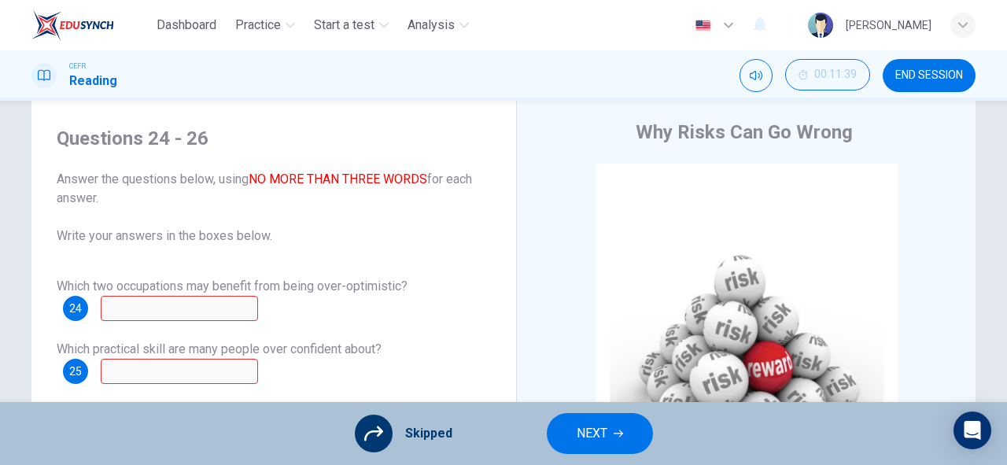
click at [569, 432] on button "NEXT" at bounding box center [600, 433] width 106 height 41
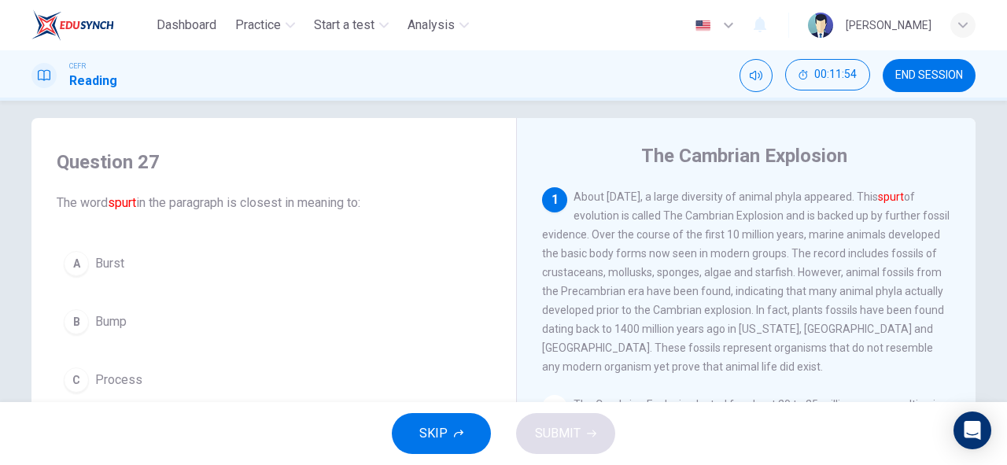
scroll to position [13, 0]
click at [117, 277] on button "A Burst" at bounding box center [274, 264] width 434 height 39
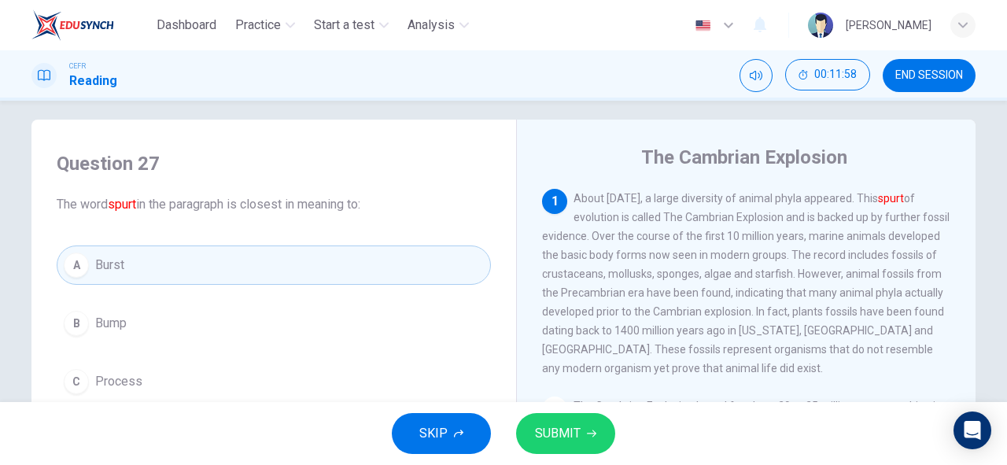
click at [573, 445] on button "SUBMIT" at bounding box center [565, 433] width 99 height 41
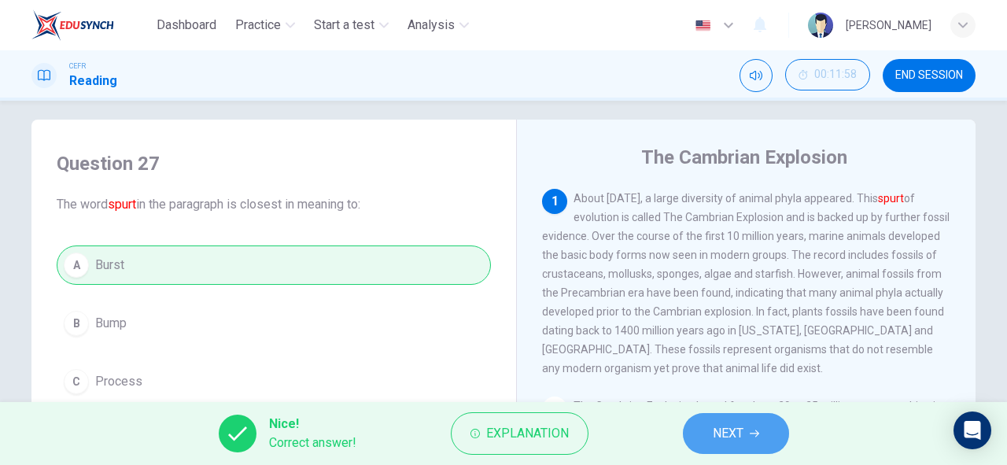
click at [724, 415] on button "NEXT" at bounding box center [736, 433] width 106 height 41
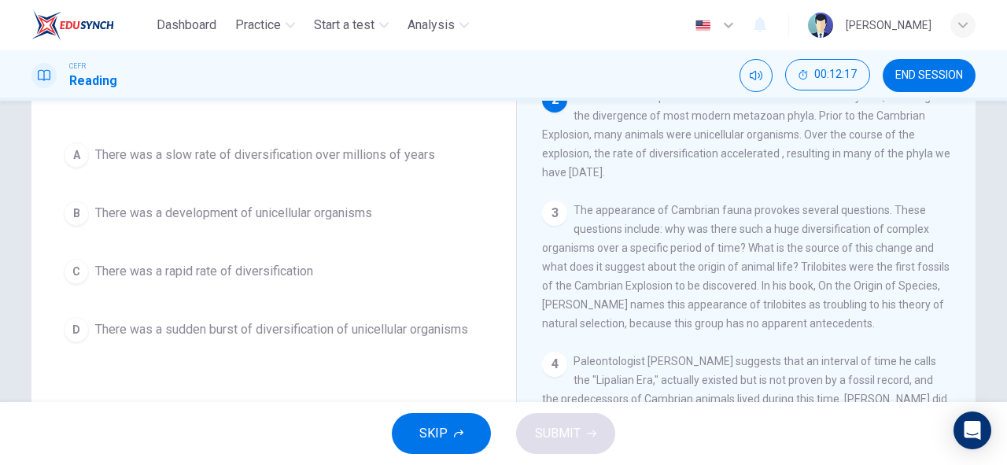
scroll to position [142, 0]
click at [387, 322] on span "There was a sudden burst of diversification of unicellular organisms" at bounding box center [281, 328] width 373 height 19
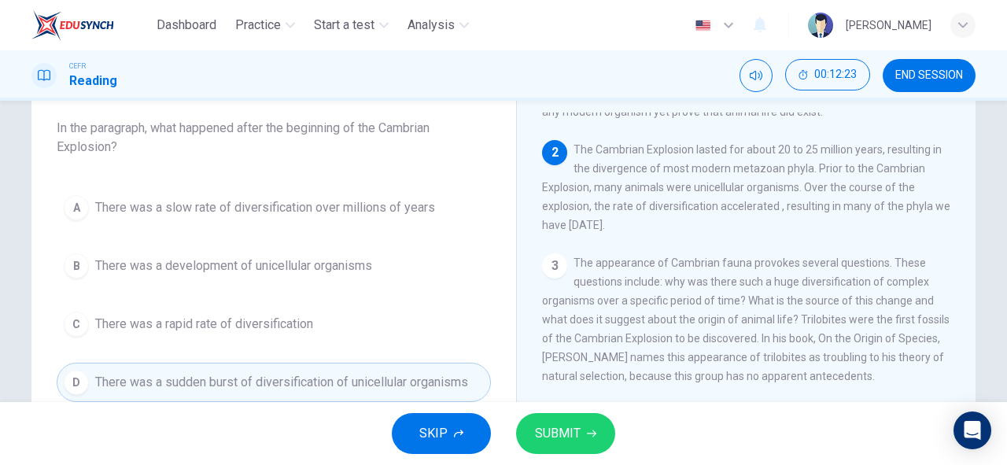
scroll to position [88, 0]
click at [278, 328] on span "There was a rapid rate of diversification" at bounding box center [204, 324] width 218 height 19
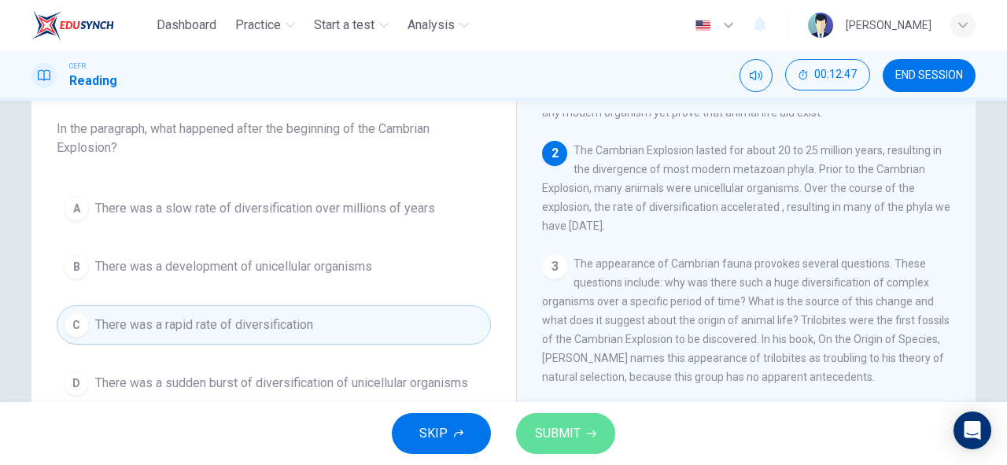
click at [579, 435] on button "SUBMIT" at bounding box center [565, 433] width 99 height 41
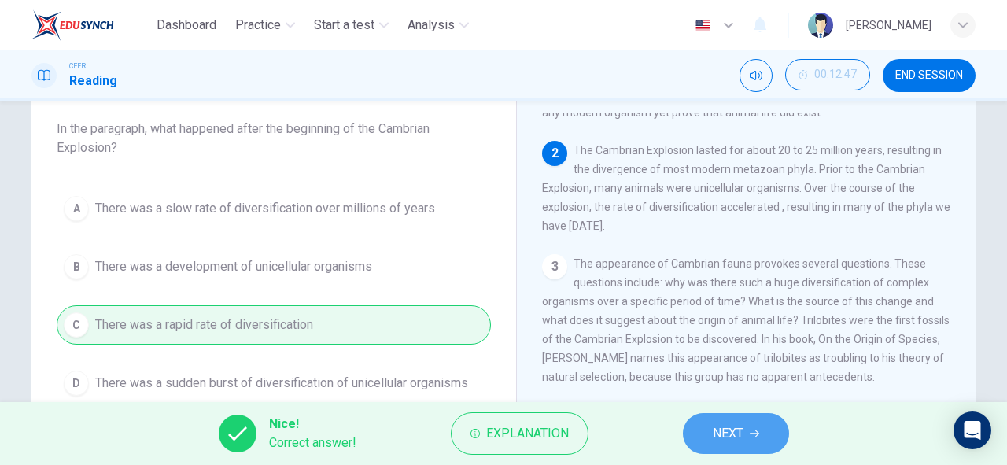
click at [769, 441] on button "NEXT" at bounding box center [736, 433] width 106 height 41
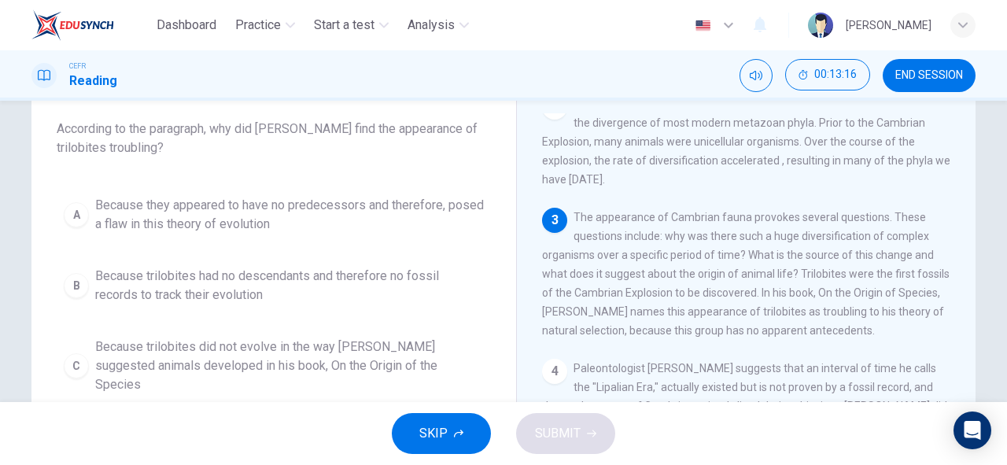
scroll to position [231, 0]
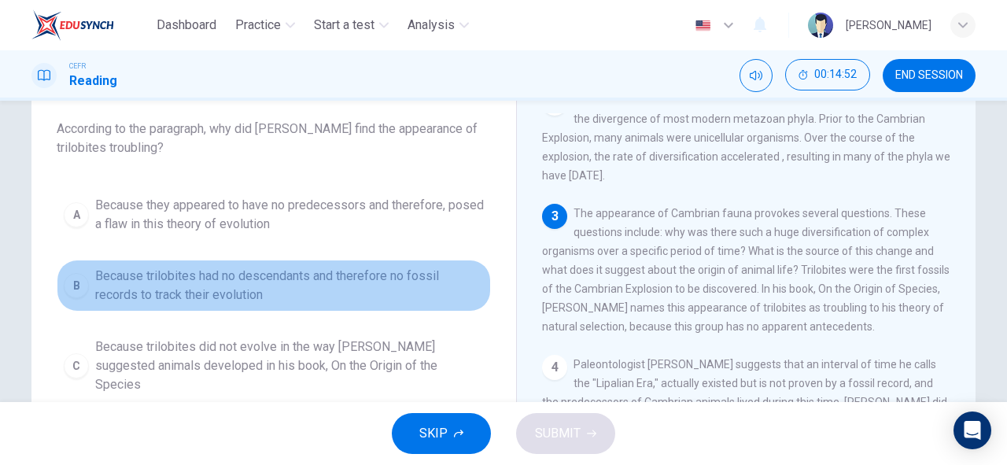
click at [414, 288] on span "Because trilobites had no descendants and therefore no fossil records to track …" at bounding box center [289, 286] width 389 height 38
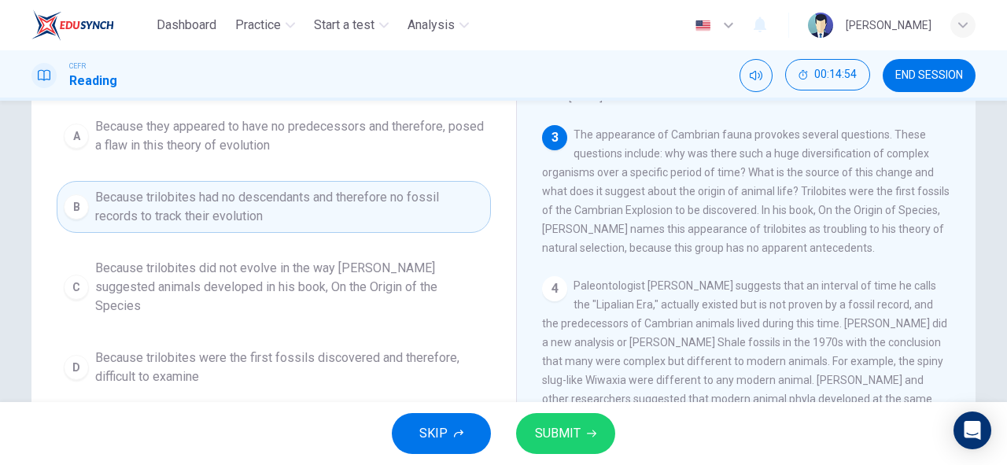
scroll to position [168, 0]
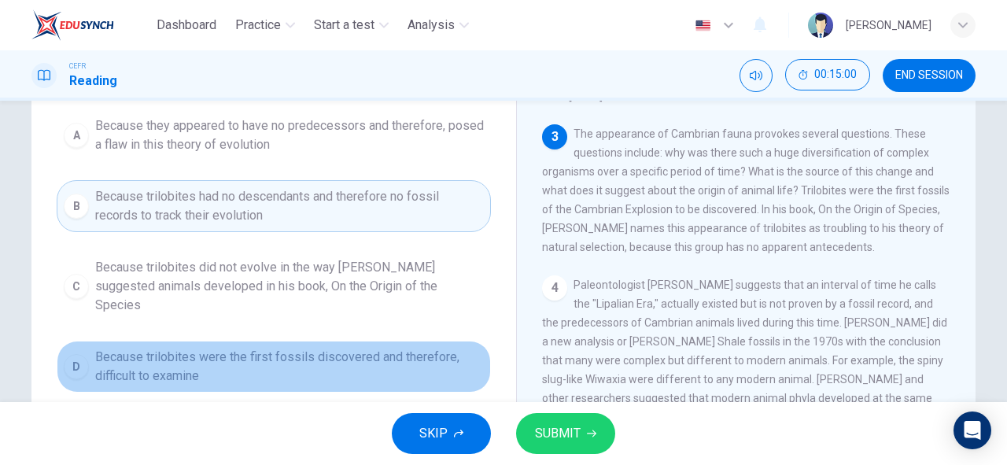
click at [326, 349] on span "Because trilobites were the first fossils discovered and therefore, difficult t…" at bounding box center [289, 367] width 389 height 38
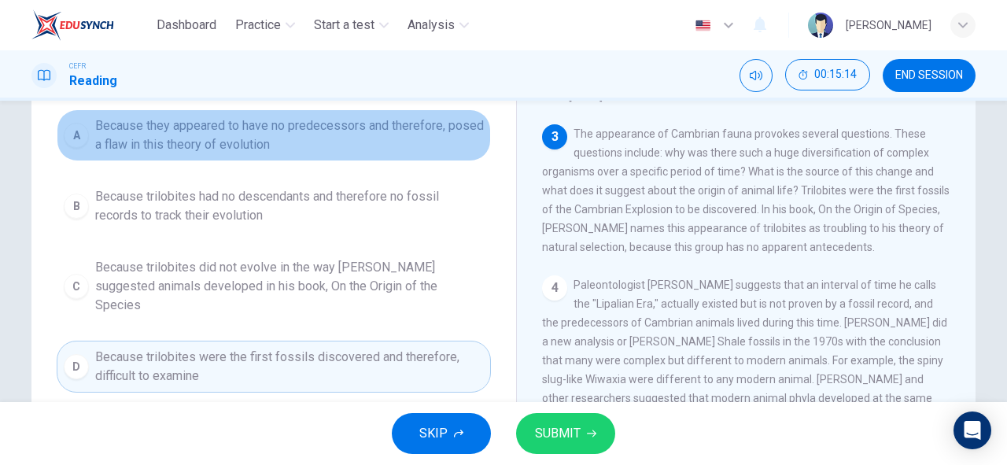
click at [378, 126] on span "Because they appeared to have no predecessors and therefore, posed a flaw in th…" at bounding box center [289, 135] width 389 height 38
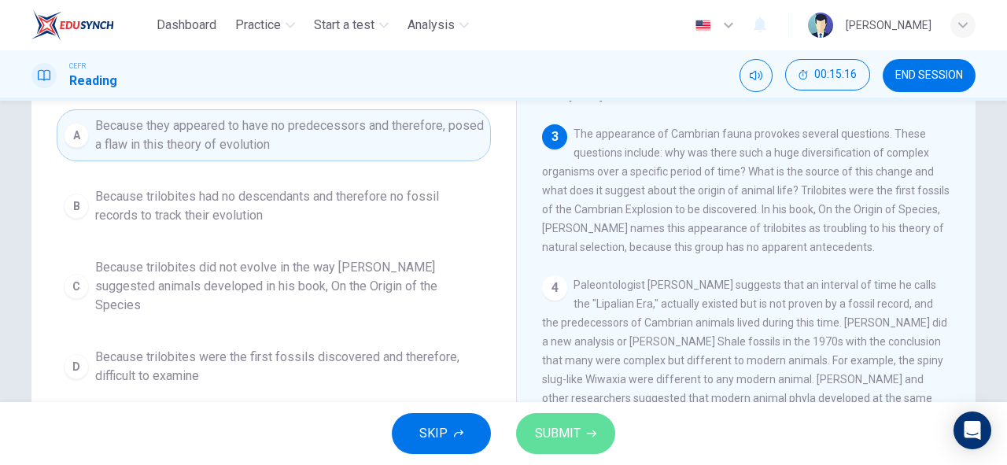
click at [577, 437] on span "SUBMIT" at bounding box center [558, 433] width 46 height 22
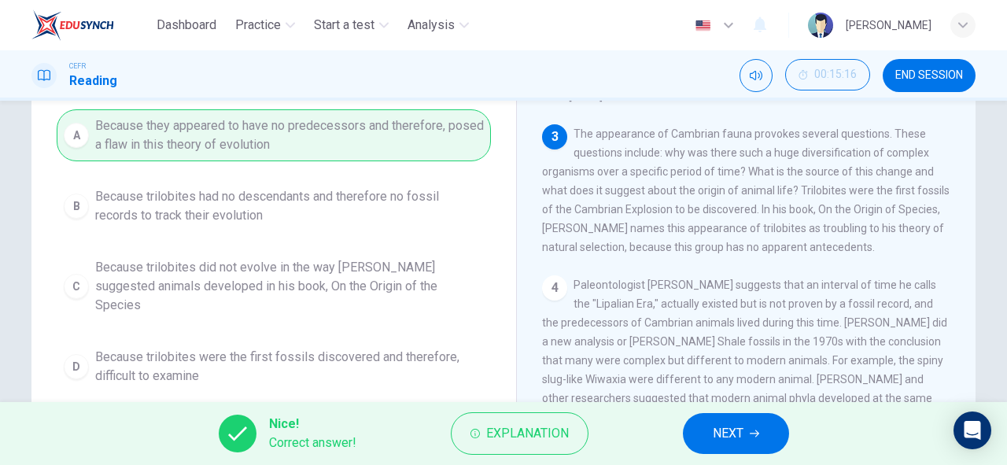
click at [743, 429] on span "NEXT" at bounding box center [728, 433] width 31 height 22
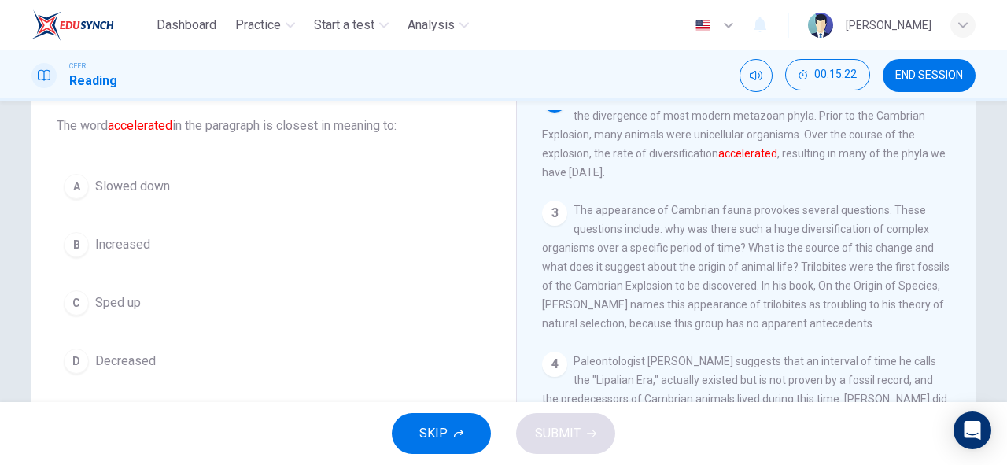
scroll to position [109, 0]
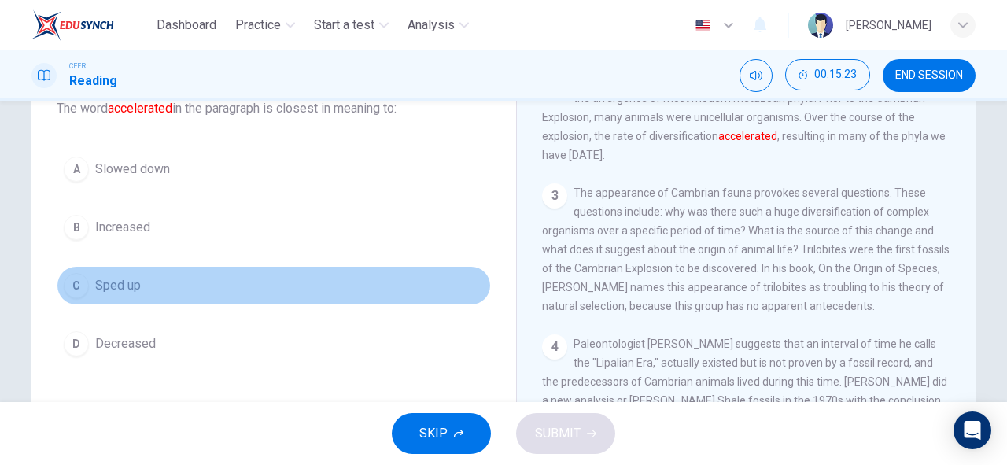
click at [144, 302] on button "C Sped up" at bounding box center [274, 285] width 434 height 39
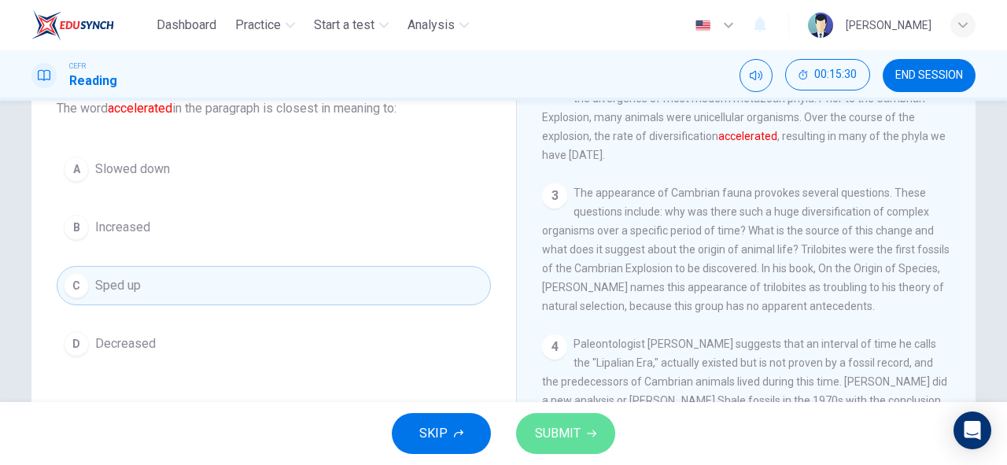
click at [556, 429] on span "SUBMIT" at bounding box center [558, 433] width 46 height 22
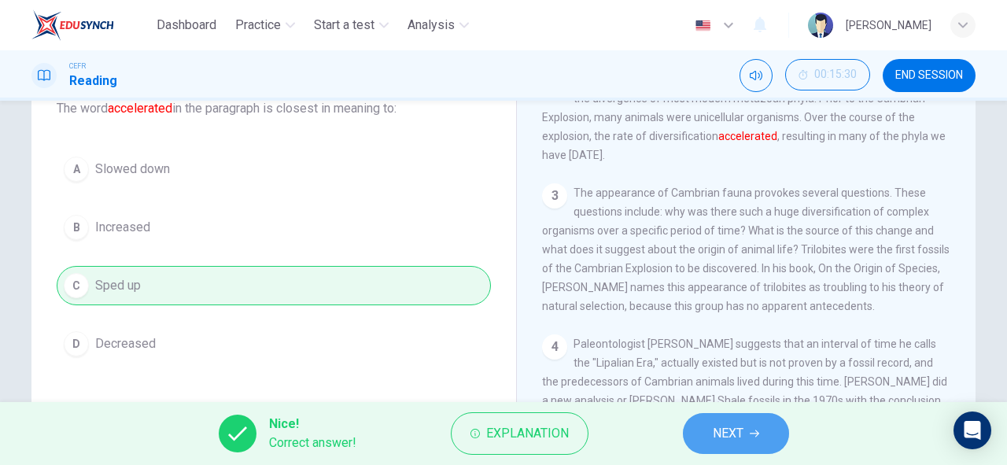
click at [742, 429] on span "NEXT" at bounding box center [728, 433] width 31 height 22
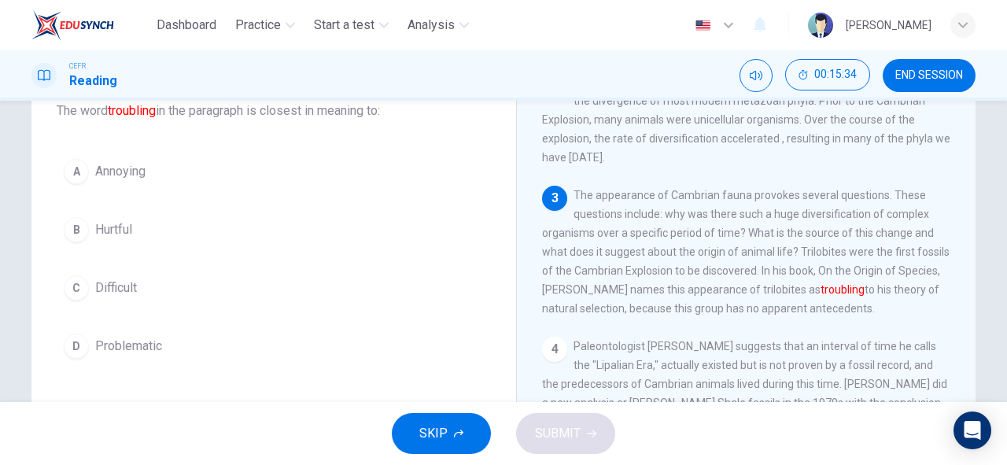
scroll to position [71, 0]
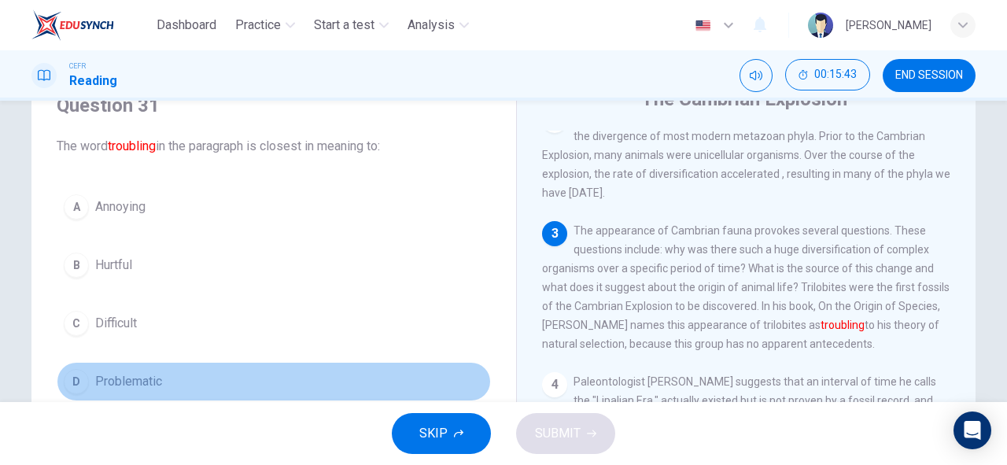
click at [164, 378] on button "D Problematic" at bounding box center [274, 381] width 434 height 39
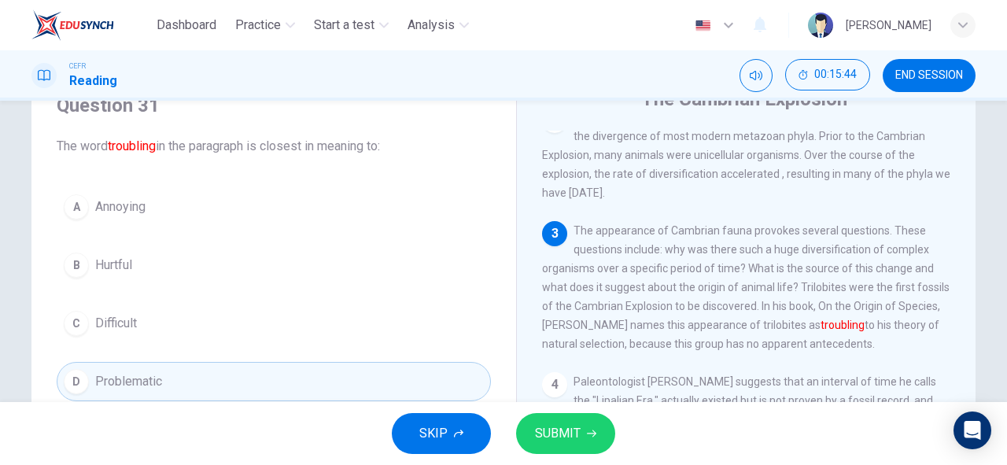
click at [573, 437] on span "SUBMIT" at bounding box center [558, 433] width 46 height 22
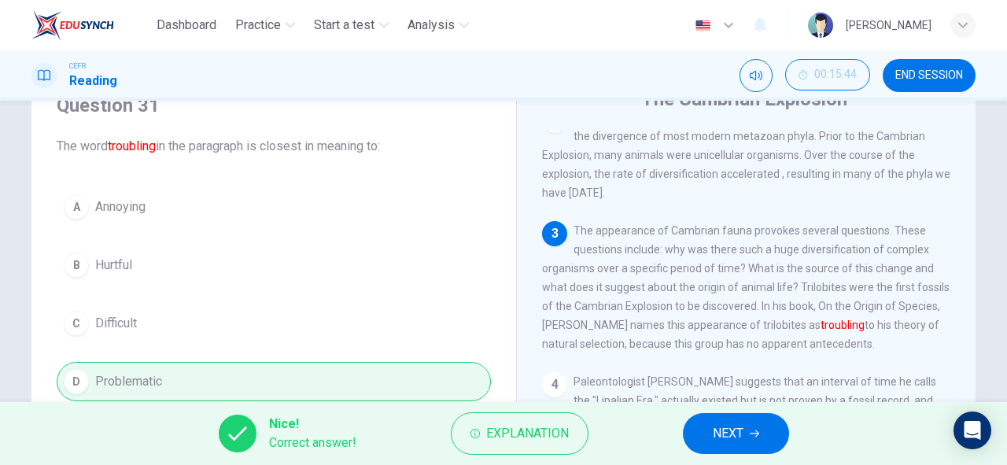
click at [754, 428] on button "NEXT" at bounding box center [736, 433] width 106 height 41
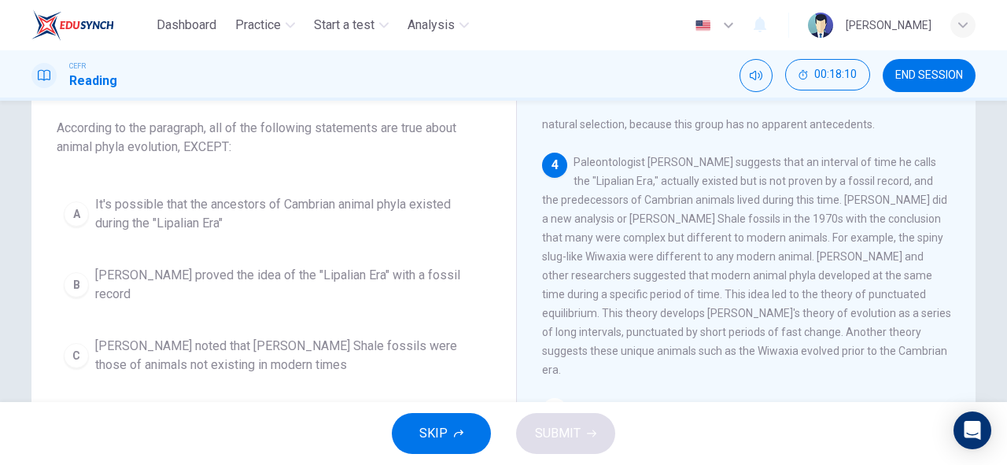
scroll to position [88, 0]
click at [392, 215] on span "It's possible that the ancestors of Cambrian animal phyla existed during the "L…" at bounding box center [289, 215] width 389 height 38
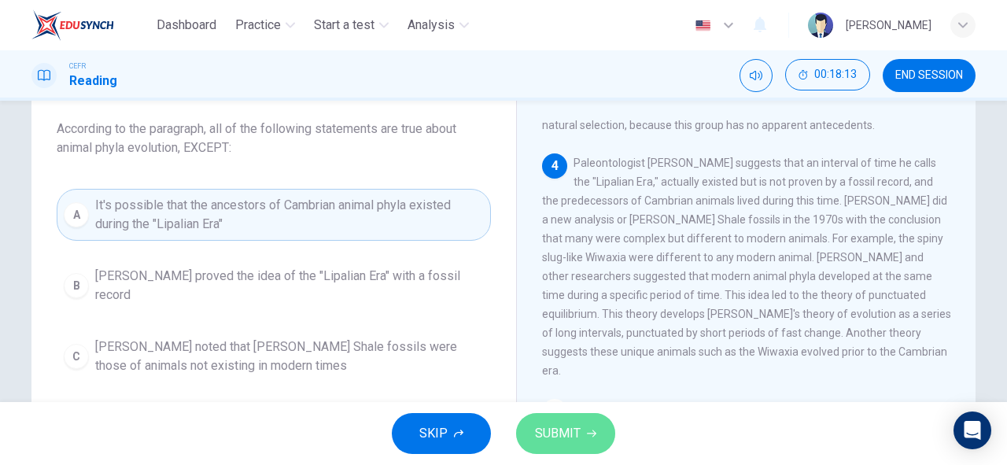
click at [541, 433] on span "SUBMIT" at bounding box center [558, 433] width 46 height 22
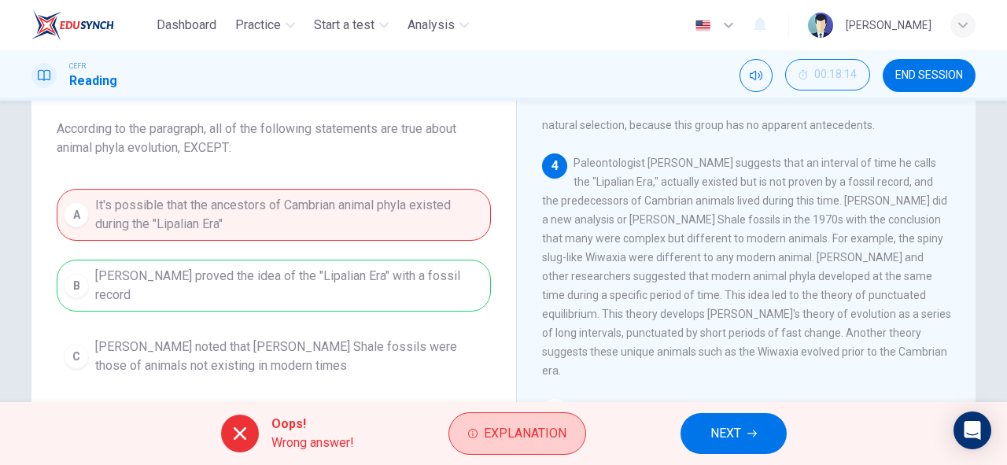
click at [500, 427] on span "Explanation" at bounding box center [525, 433] width 83 height 22
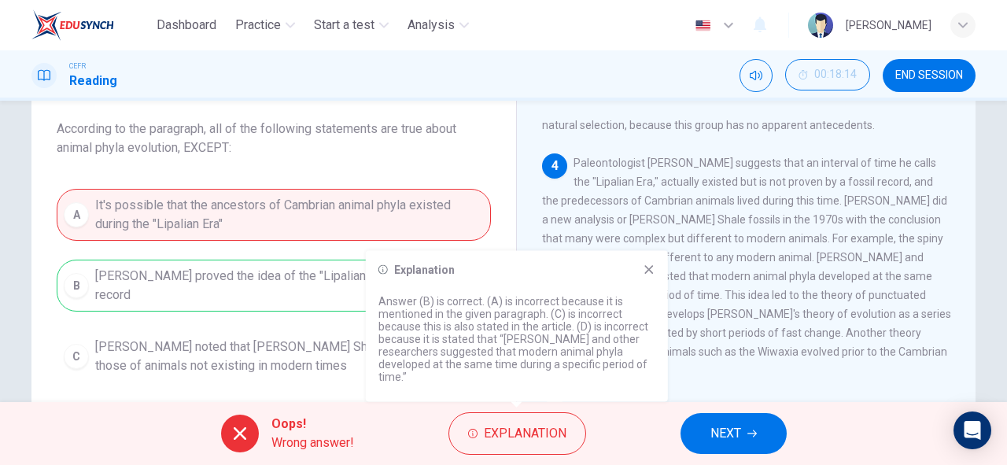
click at [644, 272] on icon at bounding box center [649, 270] width 13 height 13
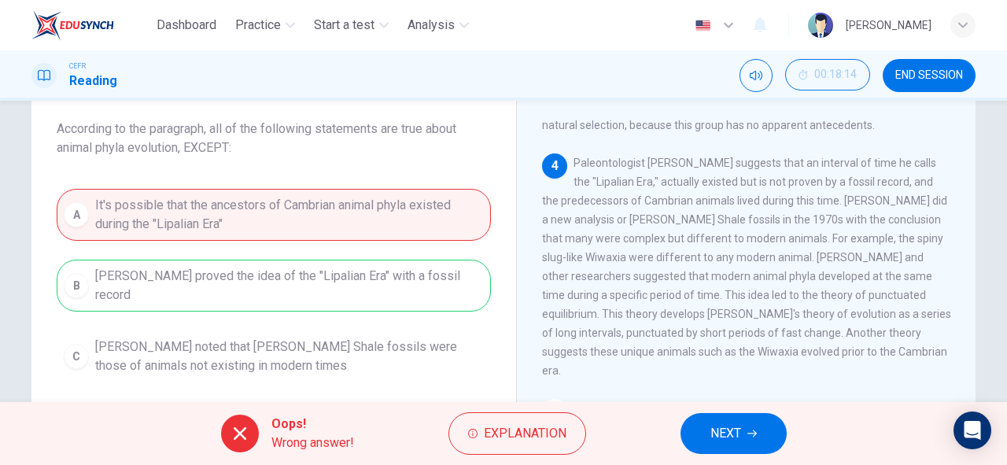
click at [723, 425] on span "NEXT" at bounding box center [725, 433] width 31 height 22
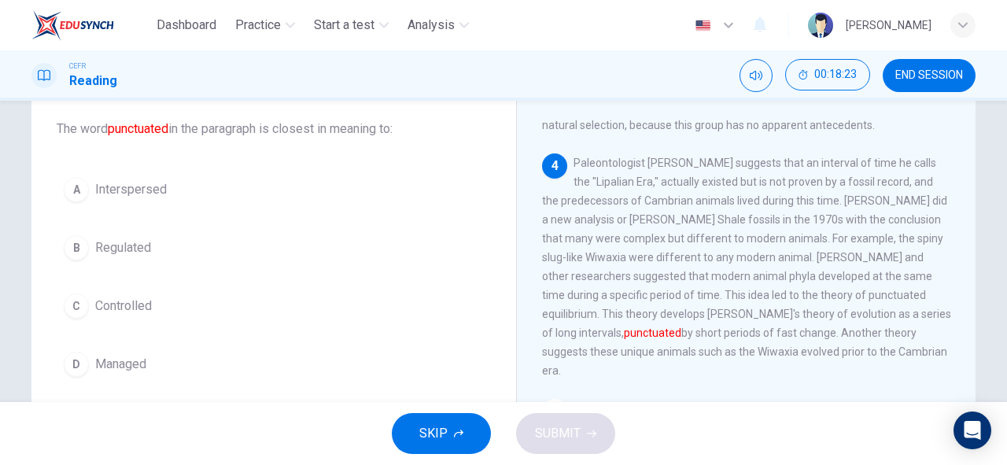
click at [146, 187] on span "Interspersed" at bounding box center [131, 189] width 72 height 19
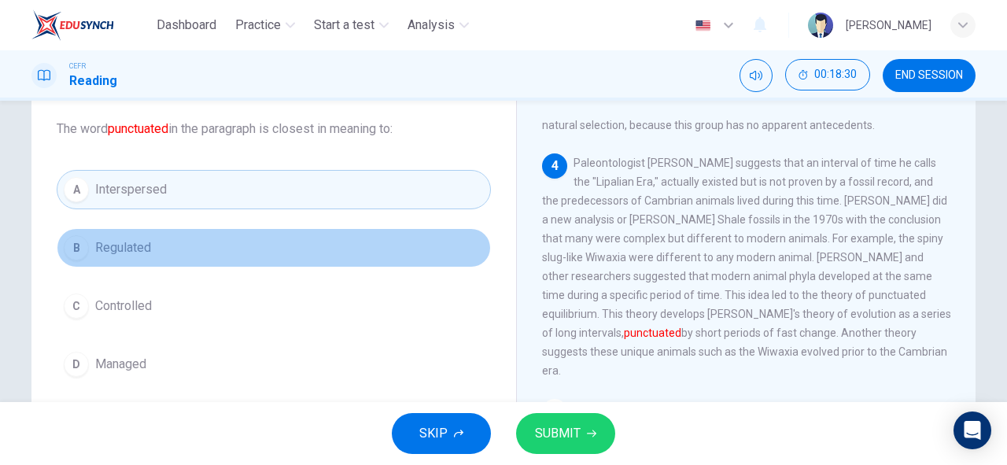
click at [134, 240] on span "Regulated" at bounding box center [123, 247] width 56 height 19
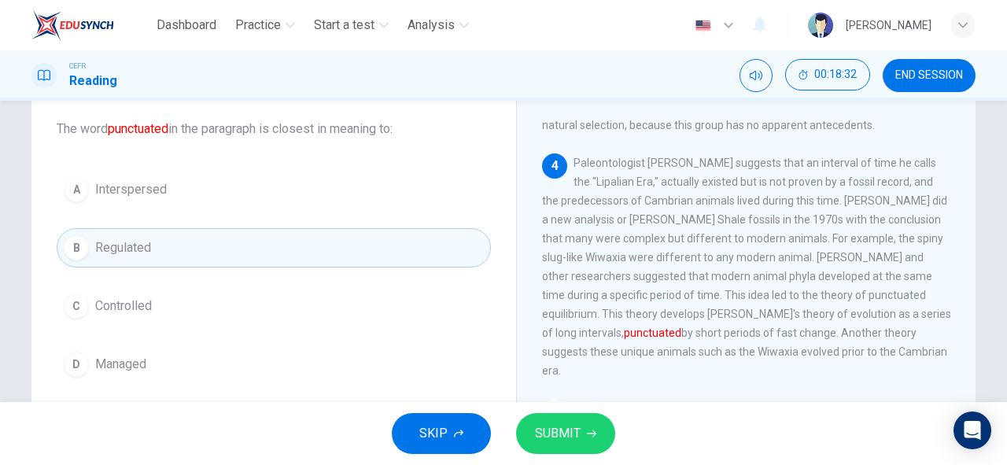
click at [551, 431] on span "SUBMIT" at bounding box center [558, 433] width 46 height 22
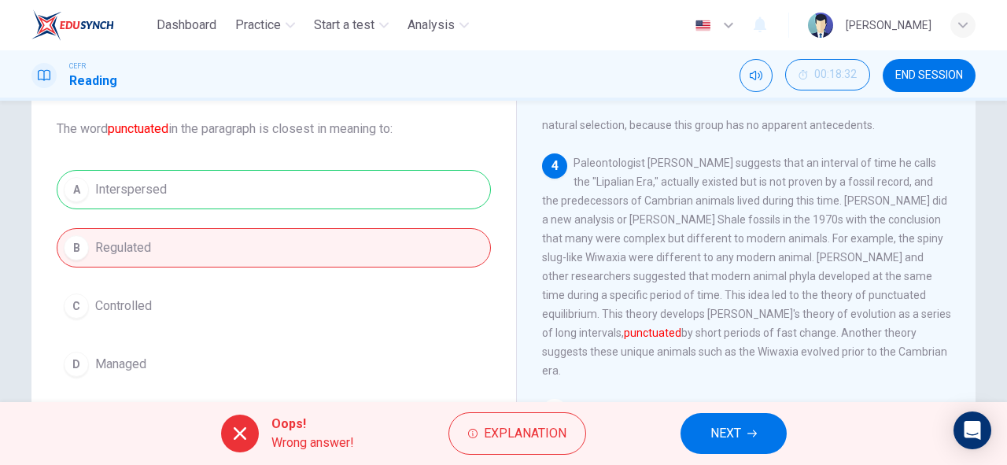
click at [717, 412] on div "Oops! Wrong answer! Explanation NEXT" at bounding box center [503, 433] width 1007 height 63
click at [717, 413] on button "NEXT" at bounding box center [734, 433] width 106 height 41
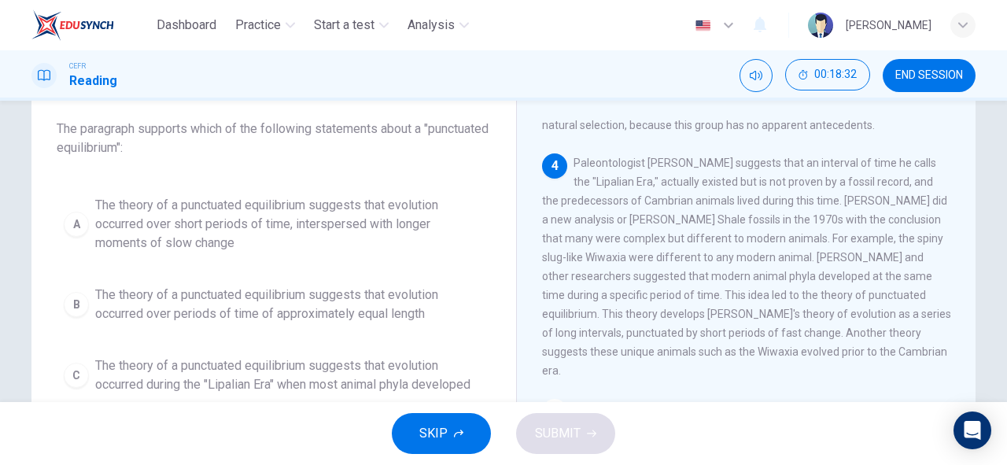
click at [717, 412] on div "SKIP SUBMIT" at bounding box center [503, 433] width 1007 height 63
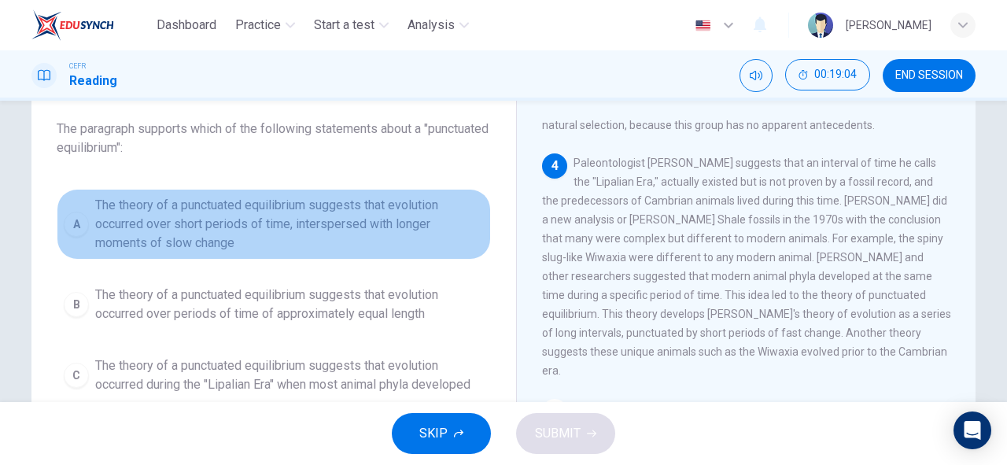
click at [358, 228] on span "The theory of a punctuated equilibrium suggests that evolution occurred over sh…" at bounding box center [289, 224] width 389 height 57
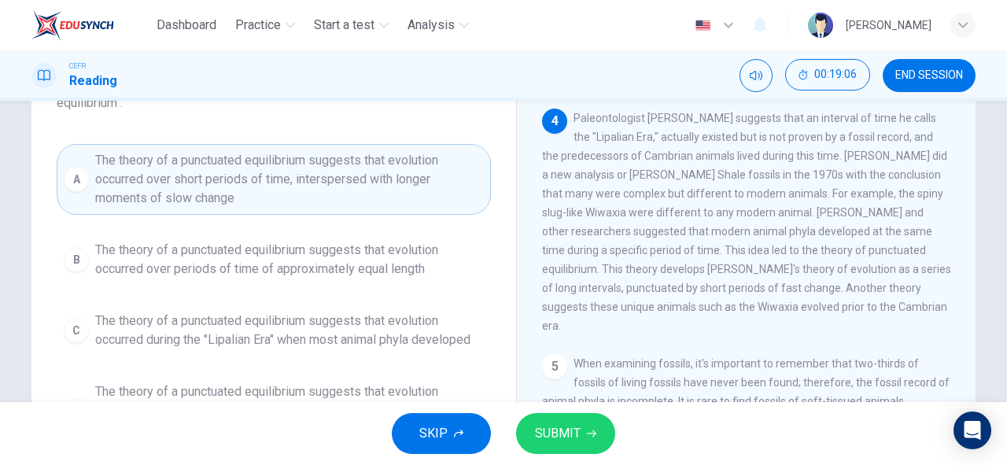
scroll to position [134, 0]
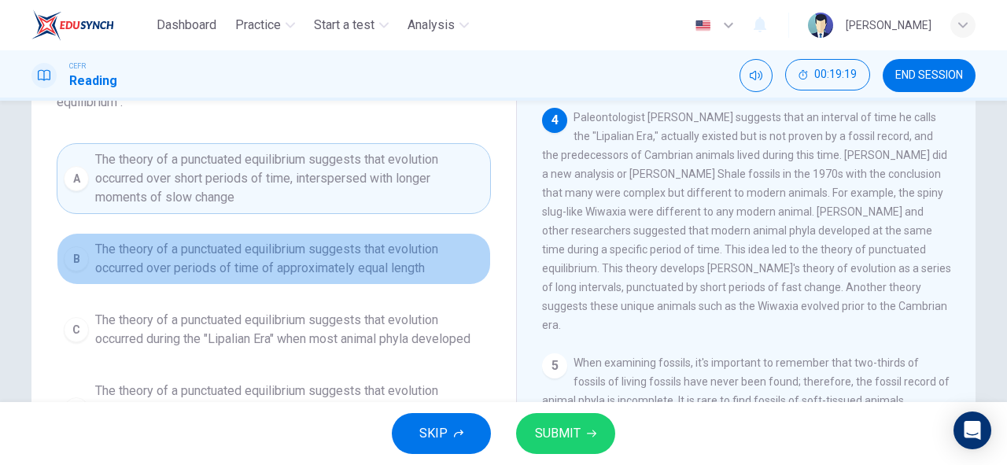
click at [353, 281] on button "B The theory of a punctuated equilibrium suggests that evolution occurred over …" at bounding box center [274, 259] width 434 height 52
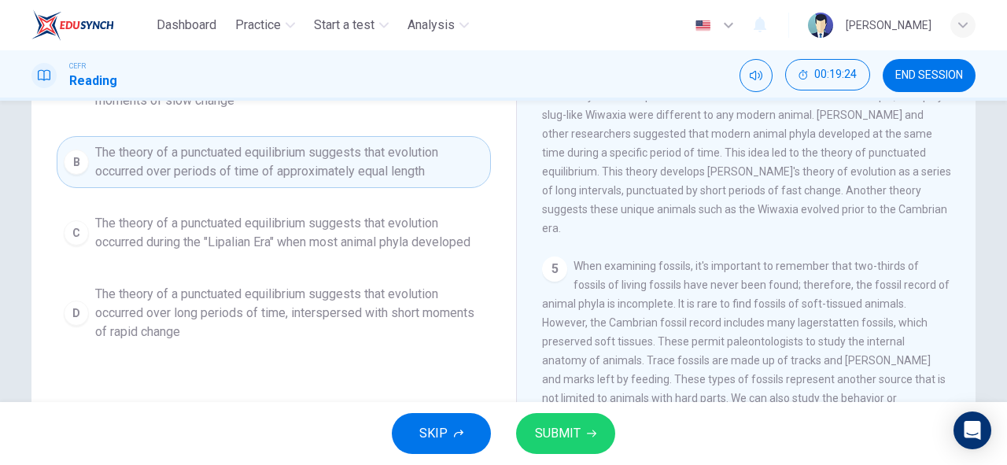
scroll to position [239, 0]
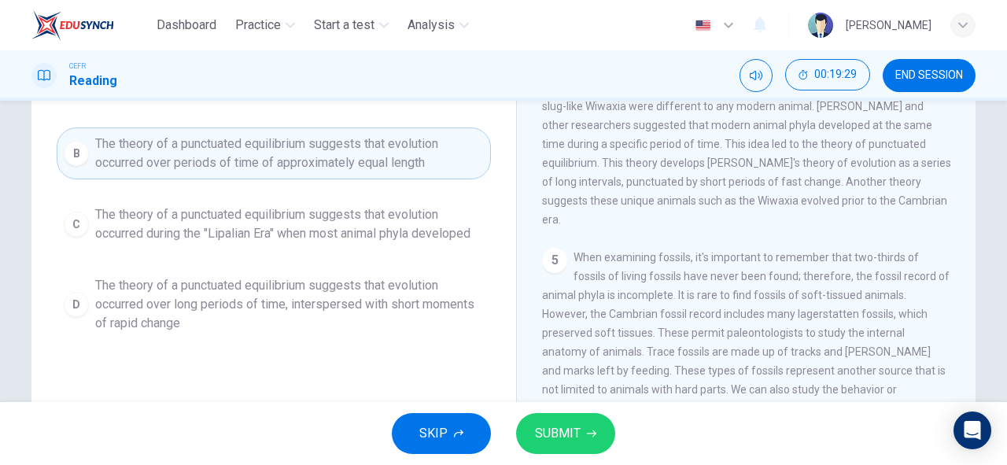
click at [341, 302] on span "The theory of a punctuated equilibrium suggests that evolution occurred over lo…" at bounding box center [289, 304] width 389 height 57
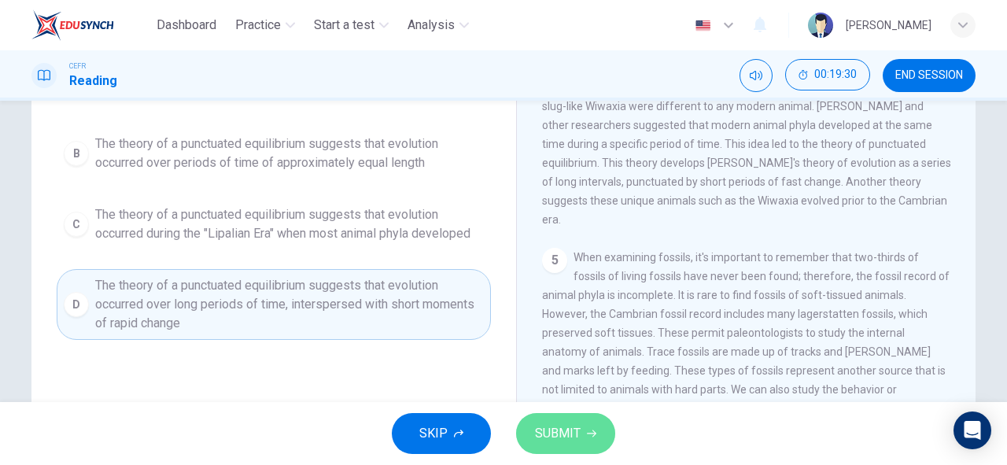
click at [581, 447] on button "SUBMIT" at bounding box center [565, 433] width 99 height 41
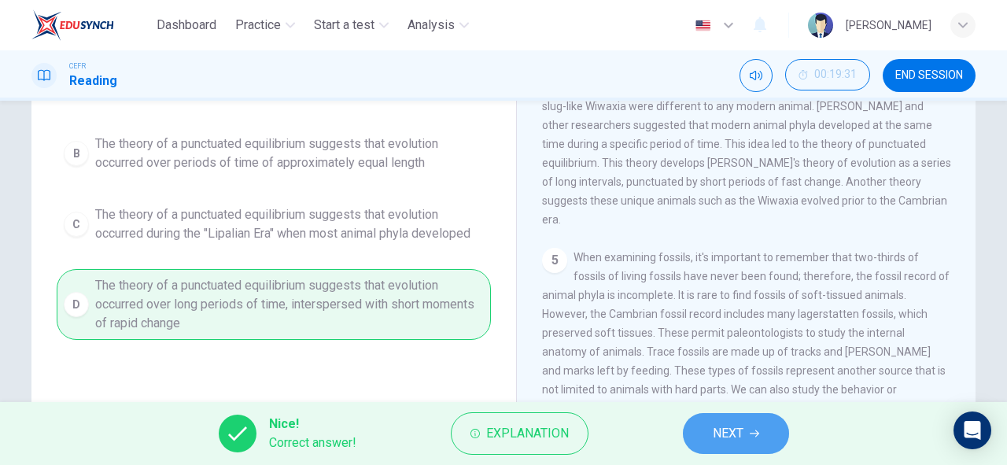
click at [710, 448] on button "NEXT" at bounding box center [736, 433] width 106 height 41
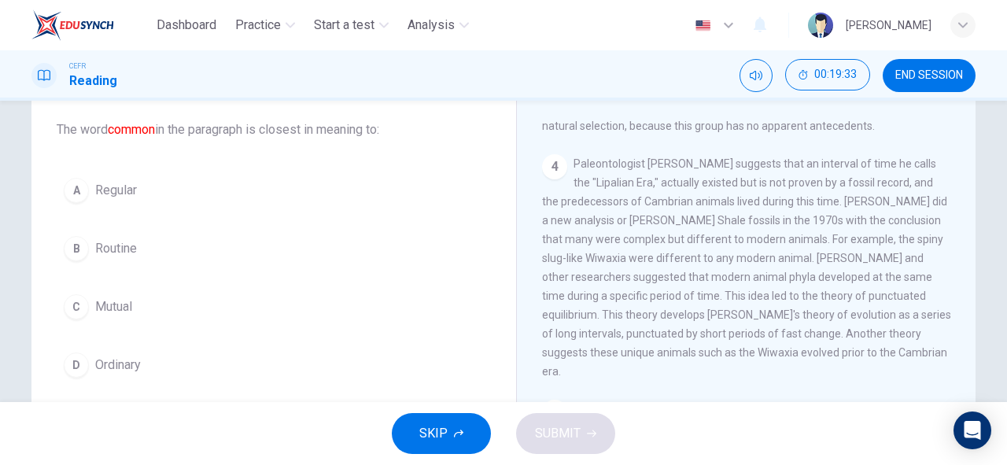
scroll to position [88, 0]
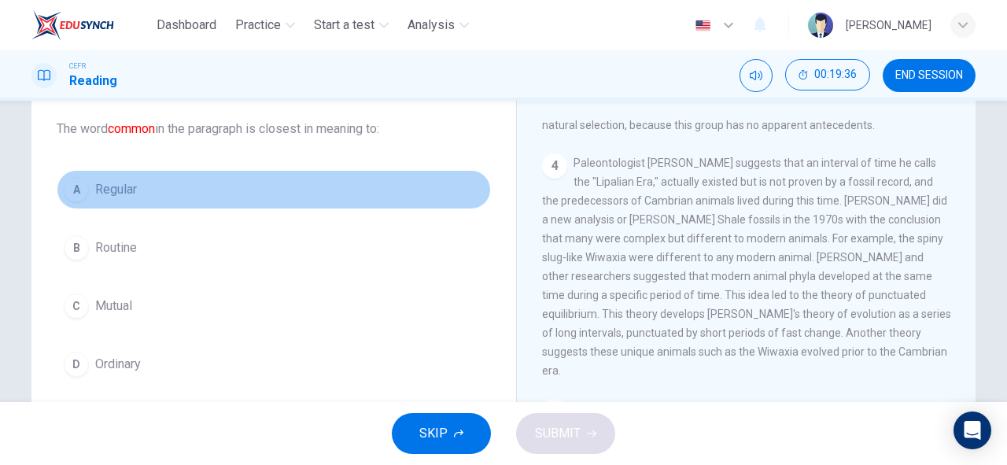
click at [173, 194] on button "A Regular" at bounding box center [274, 189] width 434 height 39
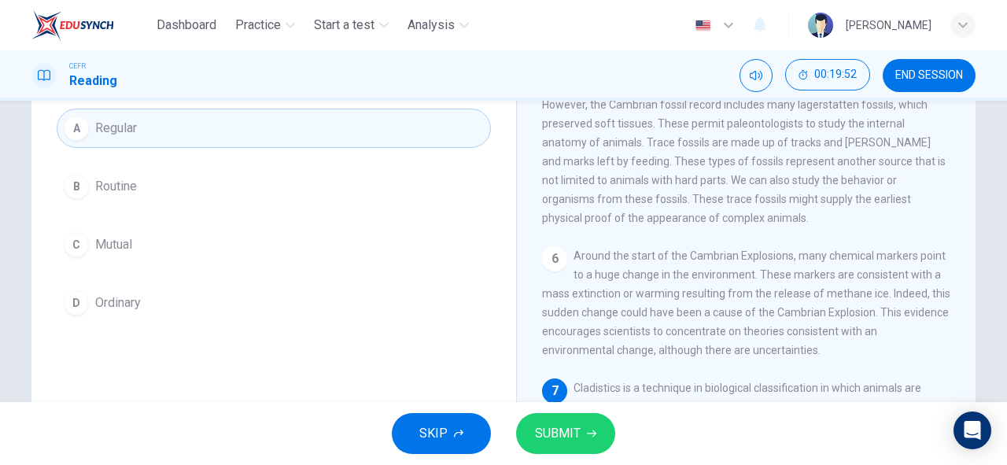
scroll to position [149, 0]
click at [562, 431] on span "SUBMIT" at bounding box center [558, 433] width 46 height 22
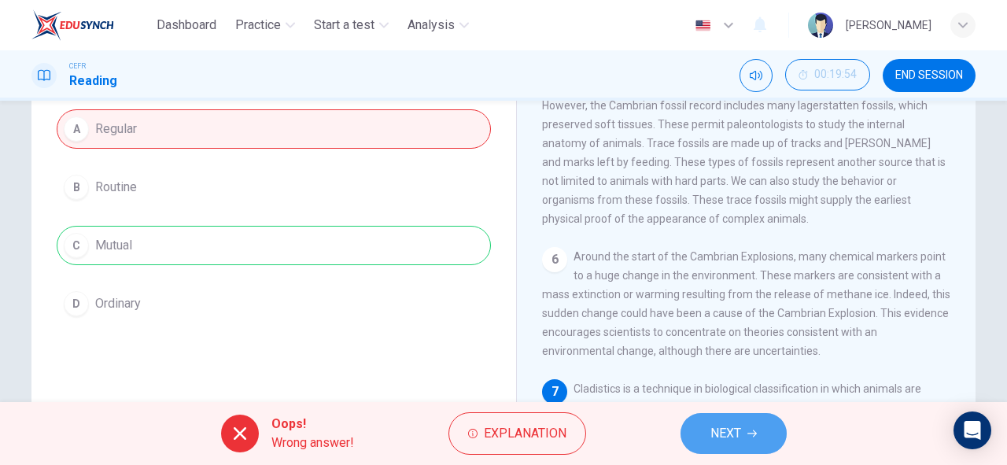
click at [749, 437] on icon "button" at bounding box center [751, 433] width 9 height 9
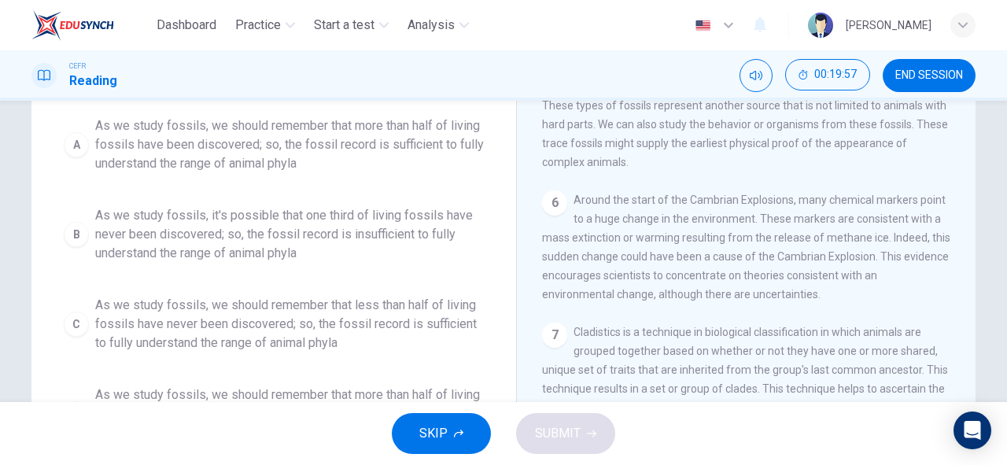
click at [440, 437] on span "SKIP" at bounding box center [433, 433] width 28 height 22
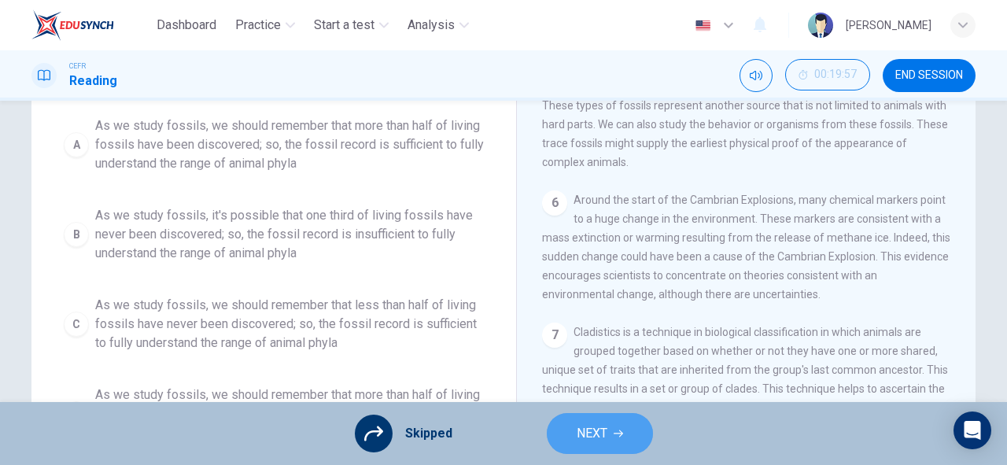
click at [595, 431] on span "NEXT" at bounding box center [592, 433] width 31 height 22
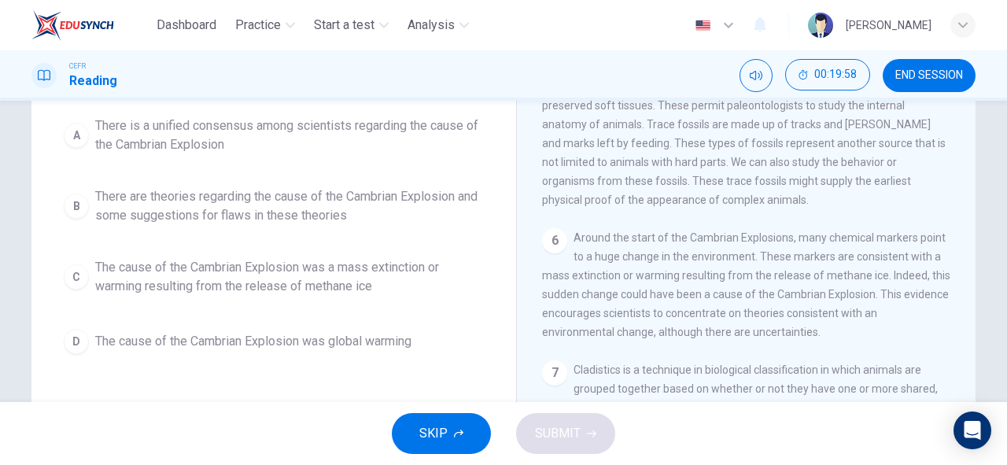
click at [451, 415] on button "SKIP" at bounding box center [441, 433] width 99 height 41
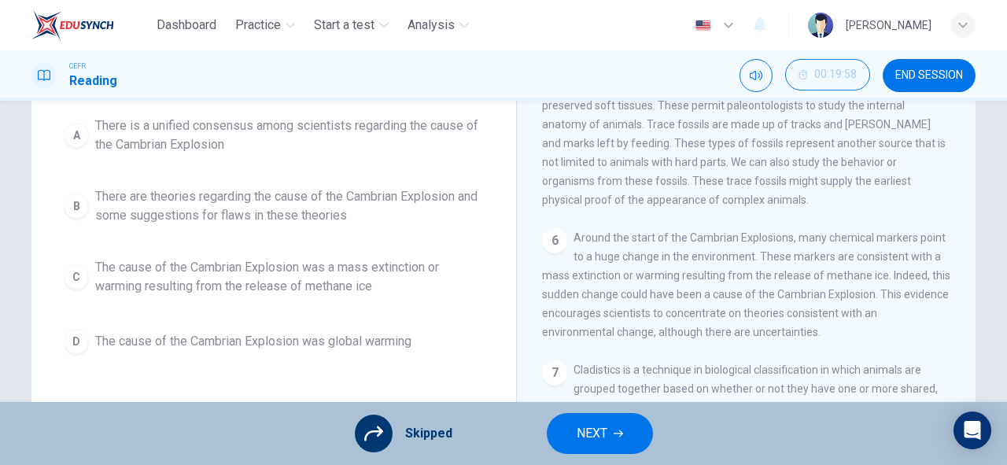
click at [581, 412] on div "Skipped NEXT" at bounding box center [503, 433] width 1007 height 63
click at [588, 419] on button "NEXT" at bounding box center [600, 433] width 106 height 41
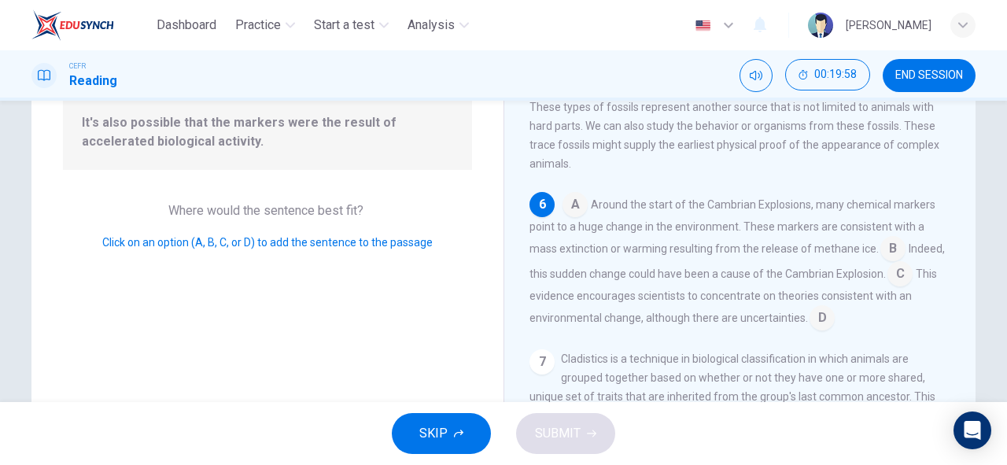
scroll to position [757, 0]
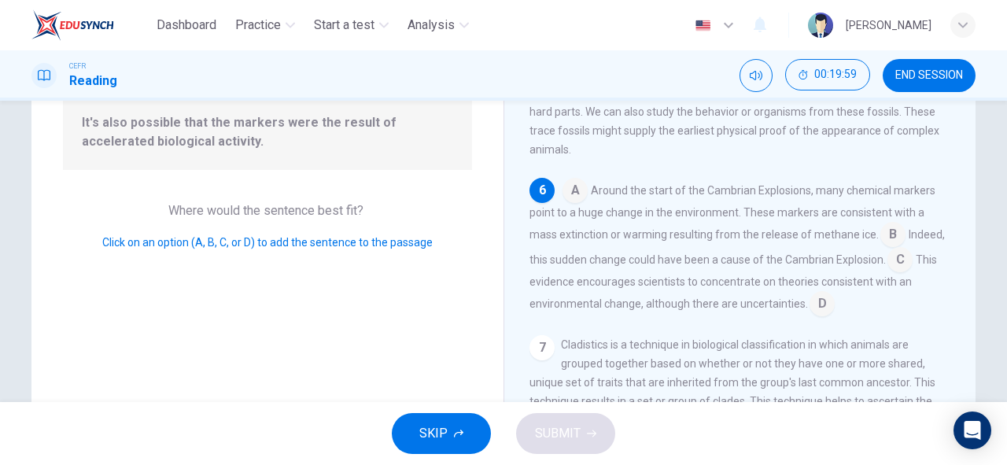
click at [467, 424] on button "SKIP" at bounding box center [441, 433] width 99 height 41
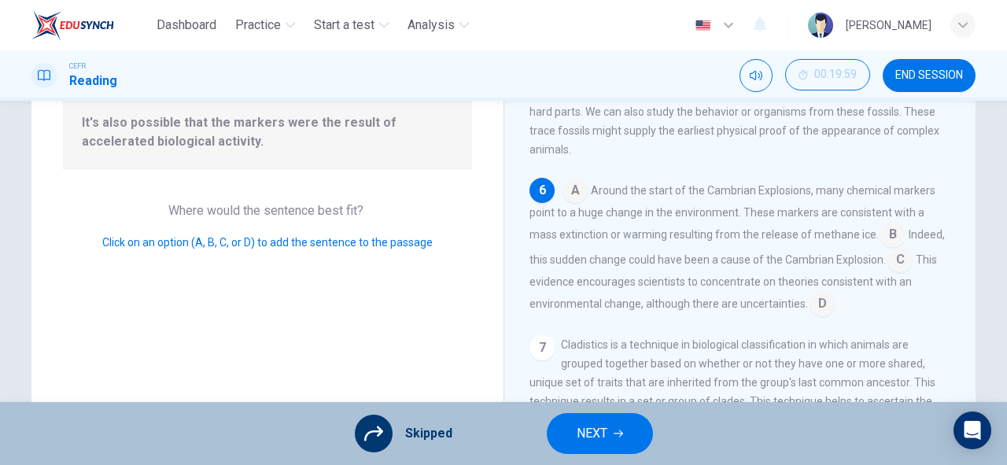
click at [574, 425] on button "NEXT" at bounding box center [600, 433] width 106 height 41
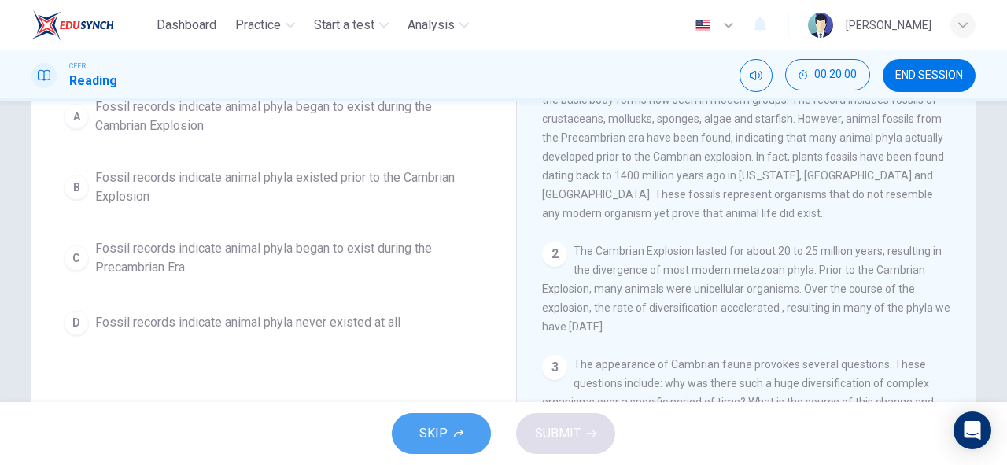
click at [437, 418] on button "SKIP" at bounding box center [441, 433] width 99 height 41
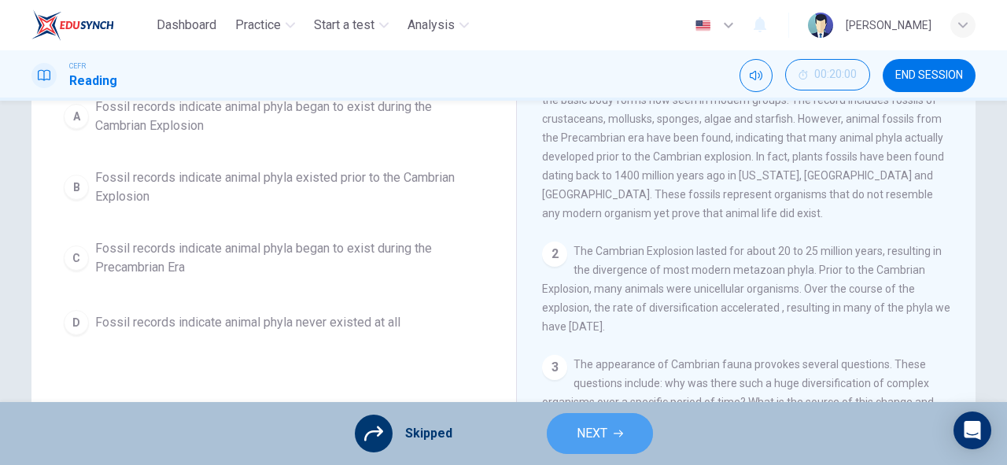
click at [555, 437] on button "NEXT" at bounding box center [600, 433] width 106 height 41
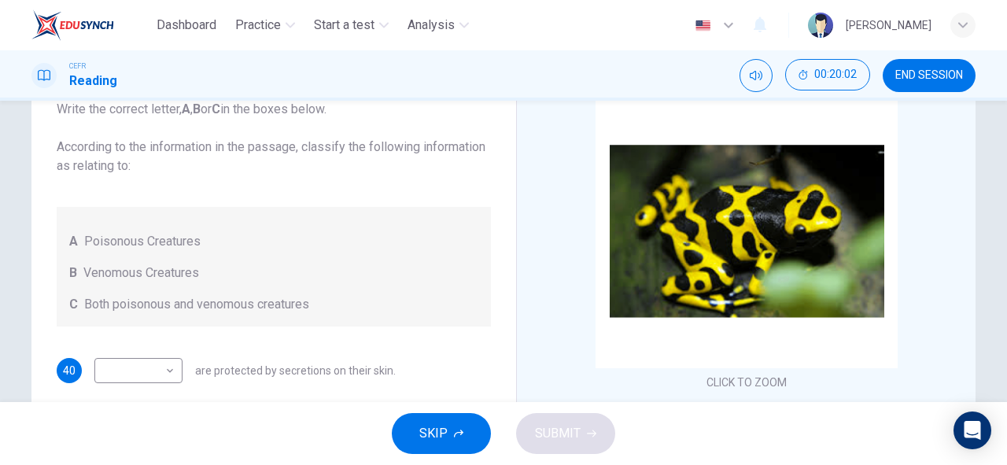
scroll to position [109, 0]
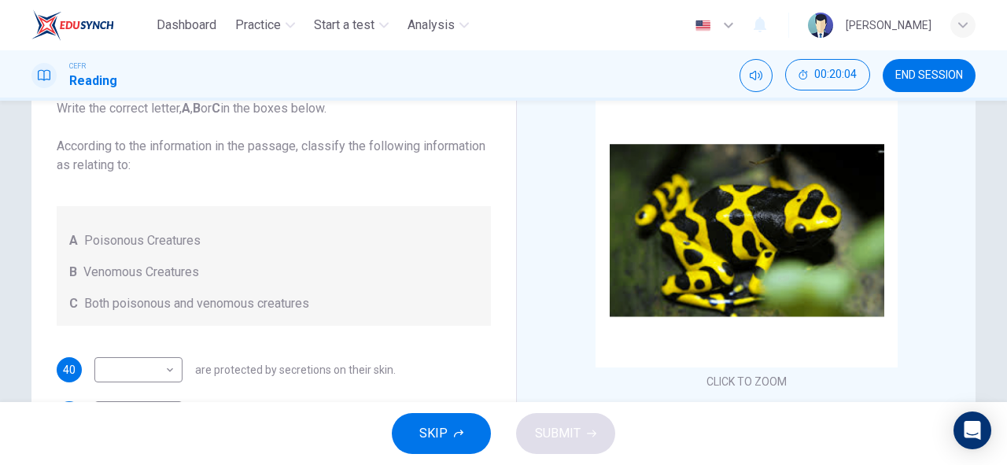
click at [948, 76] on span "END SESSION" at bounding box center [929, 75] width 68 height 13
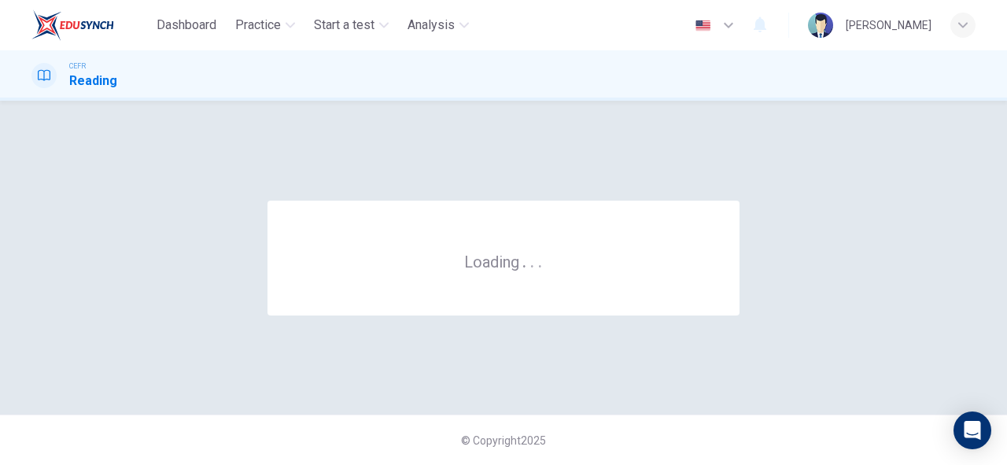
scroll to position [0, 0]
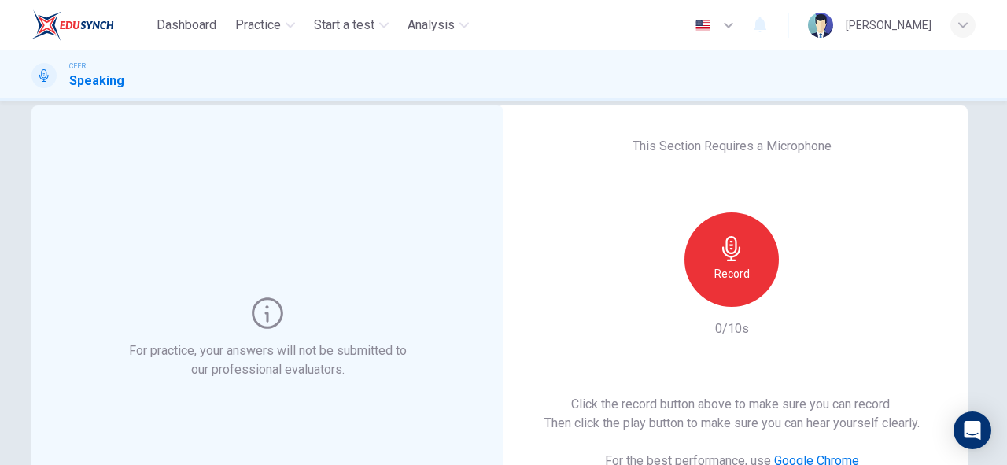
scroll to position [2, 0]
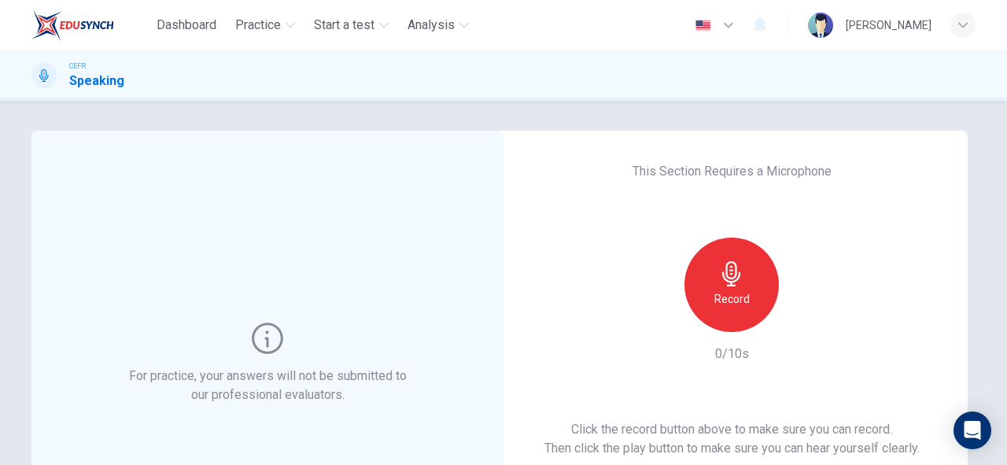
click at [726, 275] on icon "button" at bounding box center [731, 273] width 25 height 25
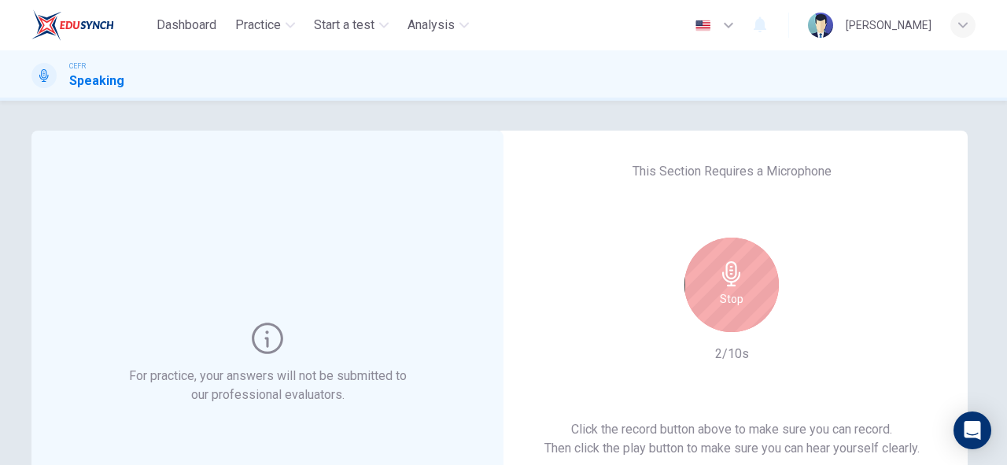
click at [705, 280] on div "Stop" at bounding box center [731, 285] width 94 height 94
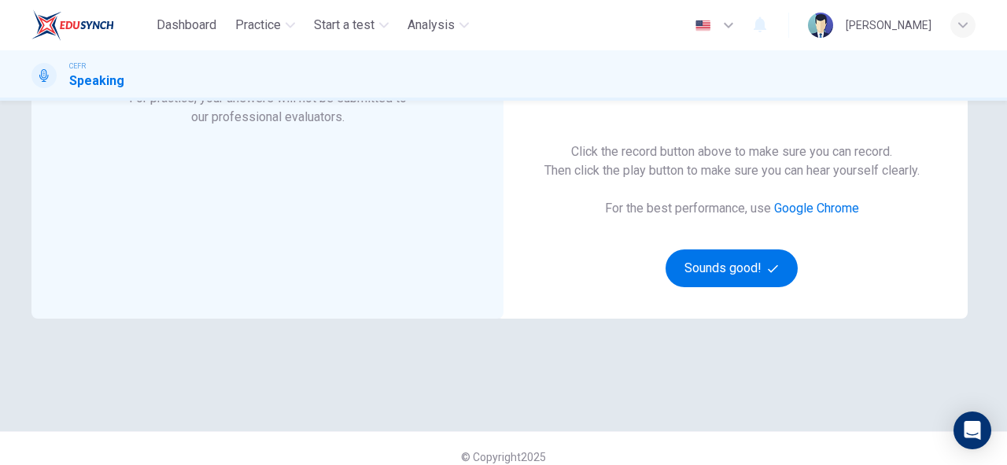
scroll to position [279, 0]
click at [706, 274] on button "Sounds good!" at bounding box center [732, 269] width 132 height 38
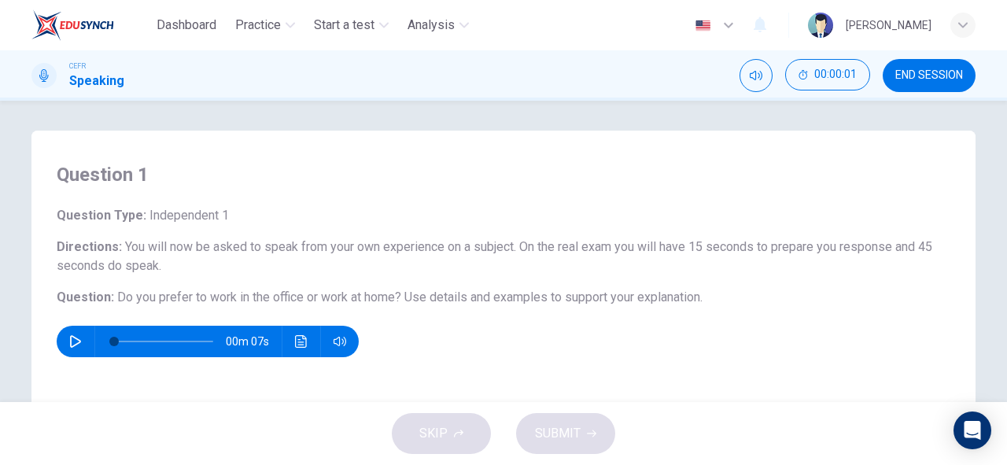
scroll to position [0, 0]
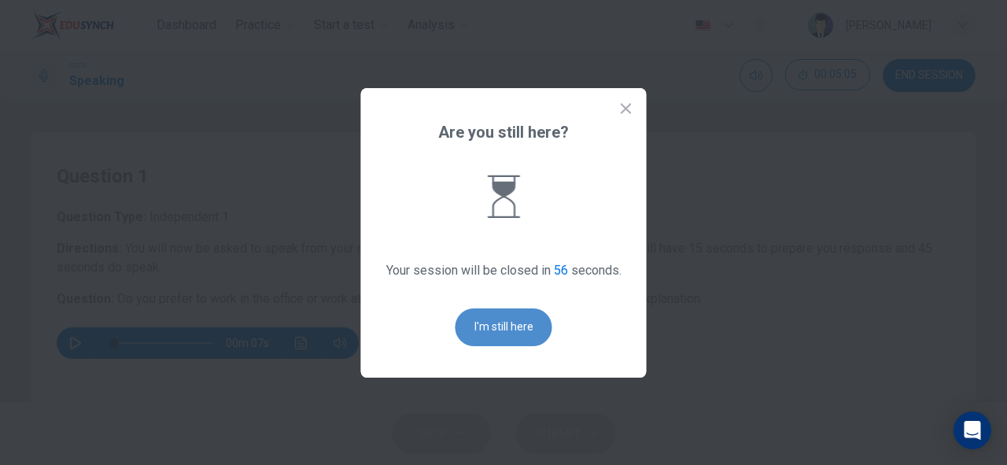
click at [526, 325] on button "I'm still here" at bounding box center [504, 327] width 97 height 38
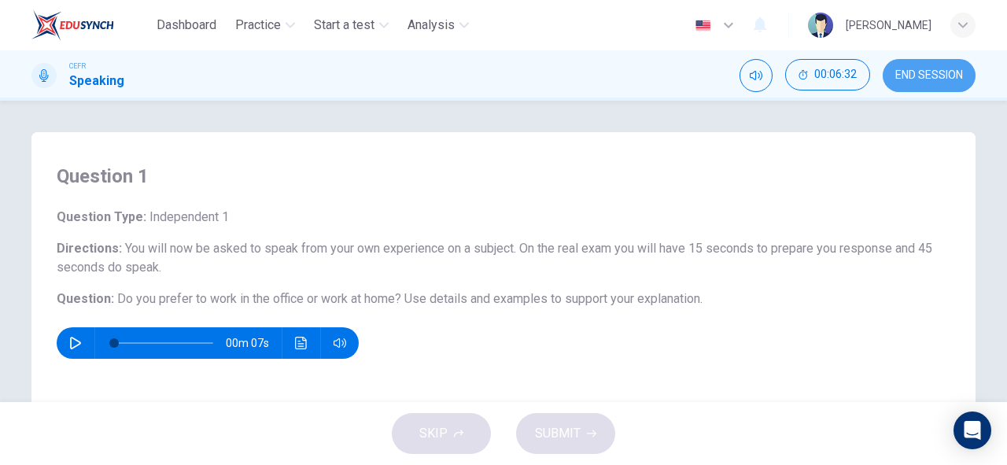
click at [919, 82] on button "END SESSION" at bounding box center [929, 75] width 93 height 33
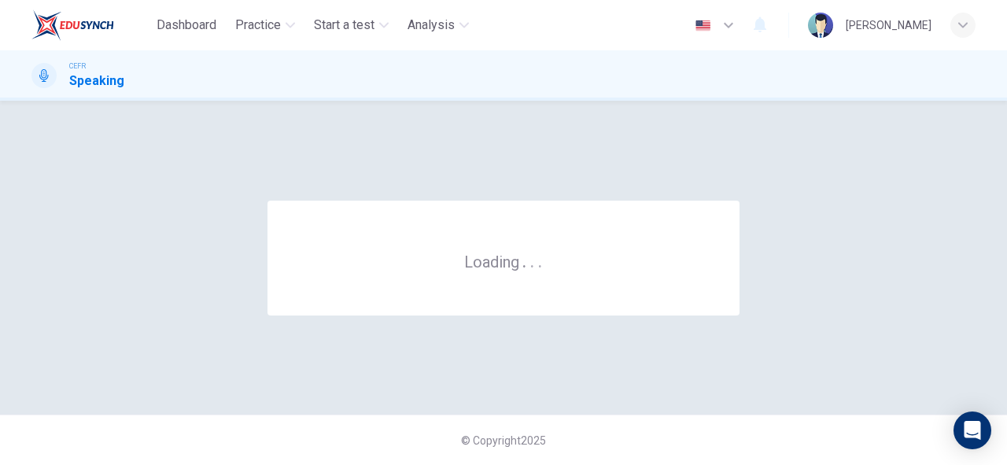
click at [576, 67] on div "CEFR Speaking" at bounding box center [503, 76] width 994 height 30
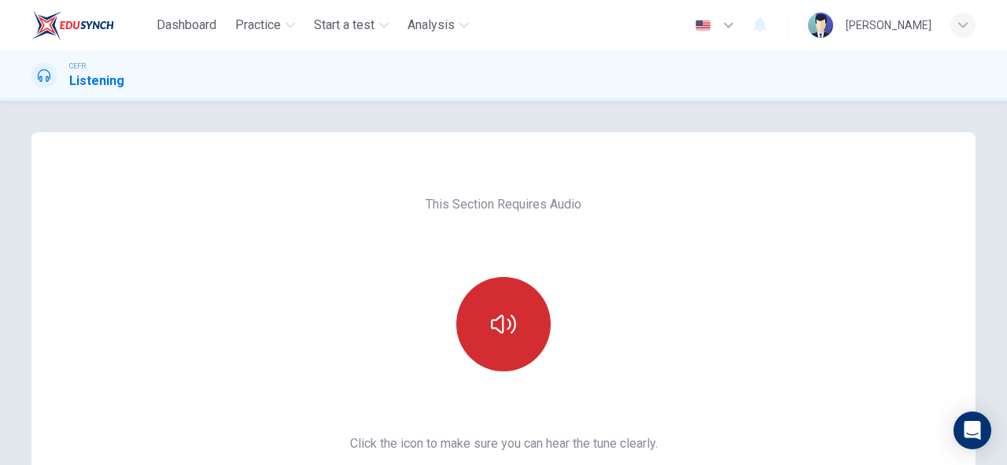
click at [494, 359] on button "button" at bounding box center [503, 324] width 94 height 94
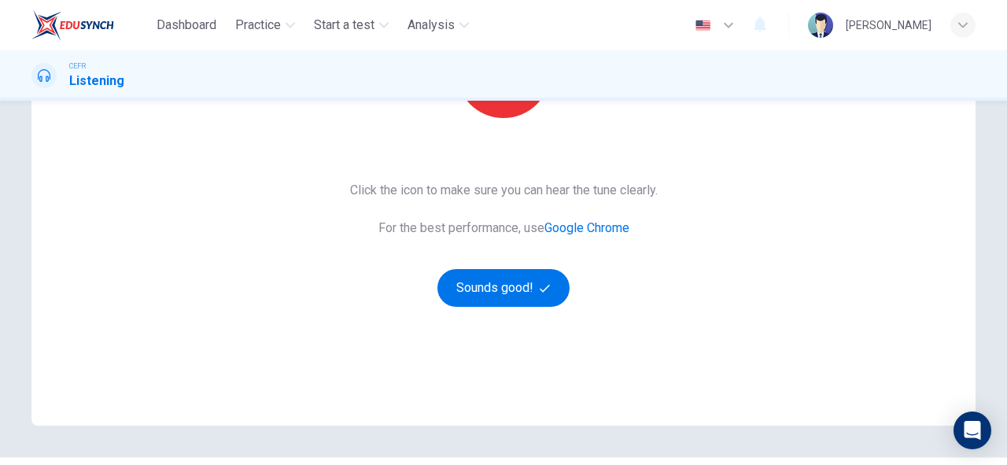
scroll to position [249, 0]
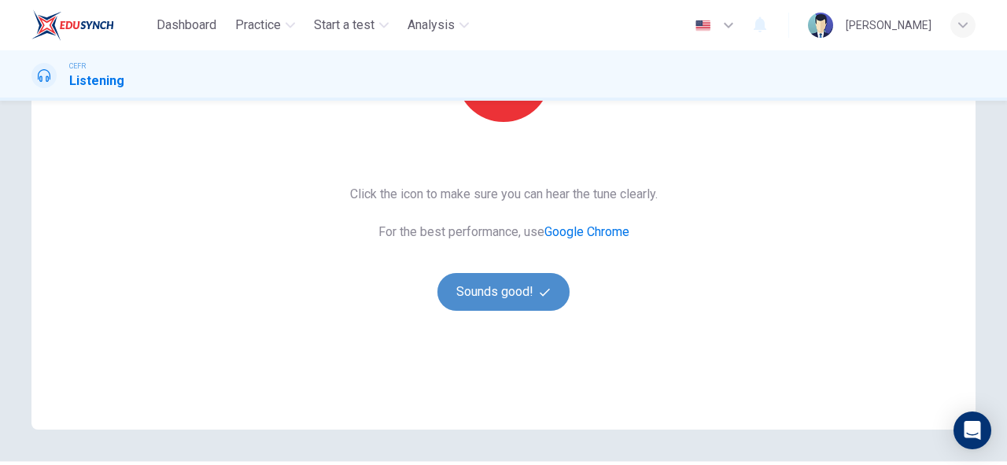
click at [529, 279] on button "Sounds good!" at bounding box center [503, 292] width 132 height 38
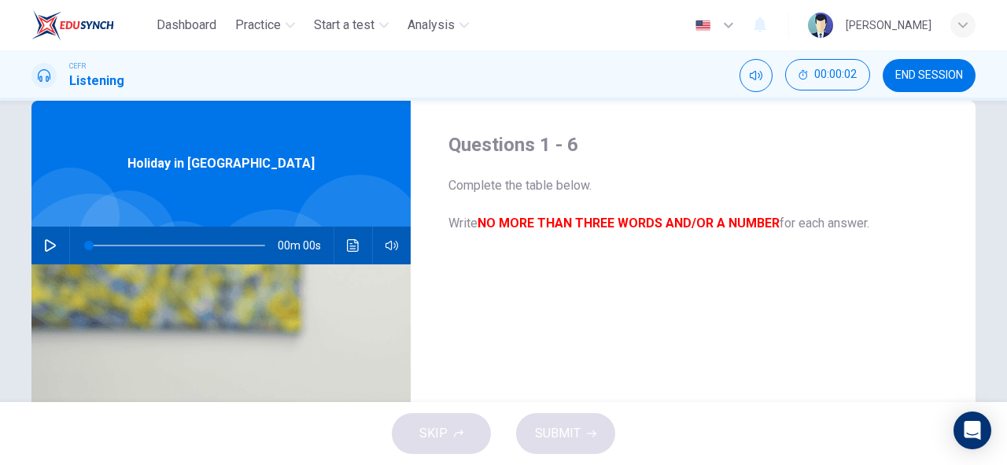
scroll to position [0, 0]
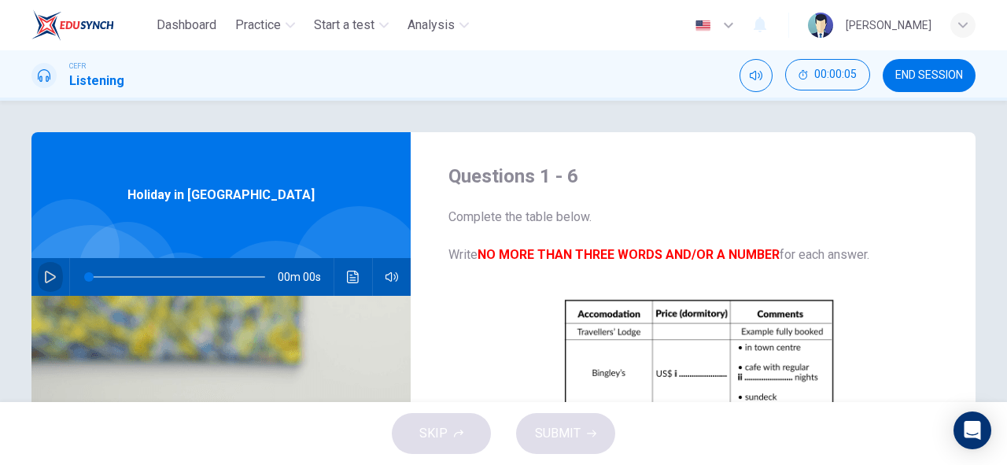
click at [45, 274] on icon "button" at bounding box center [50, 277] width 11 height 13
click at [894, 57] on div "CEFR Listening 00:00:20 END SESSION" at bounding box center [503, 75] width 1007 height 50
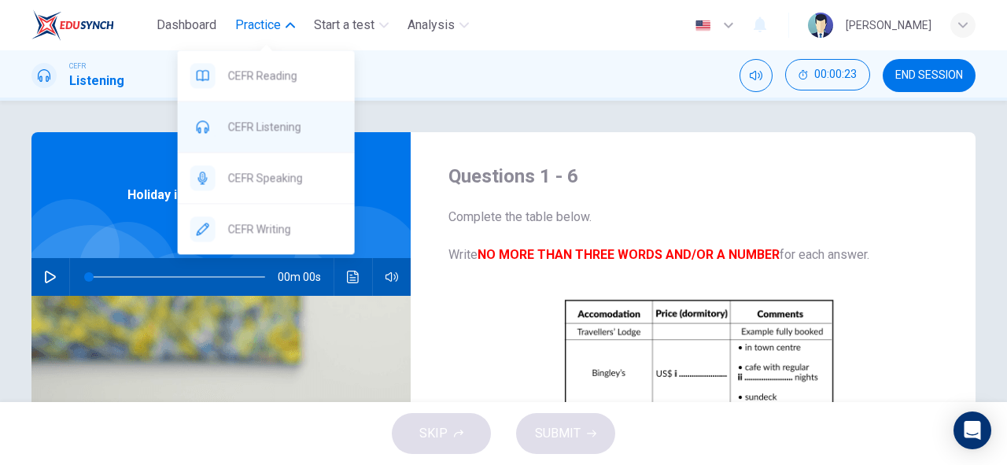
click at [297, 130] on span "CEFR Listening" at bounding box center [285, 126] width 114 height 19
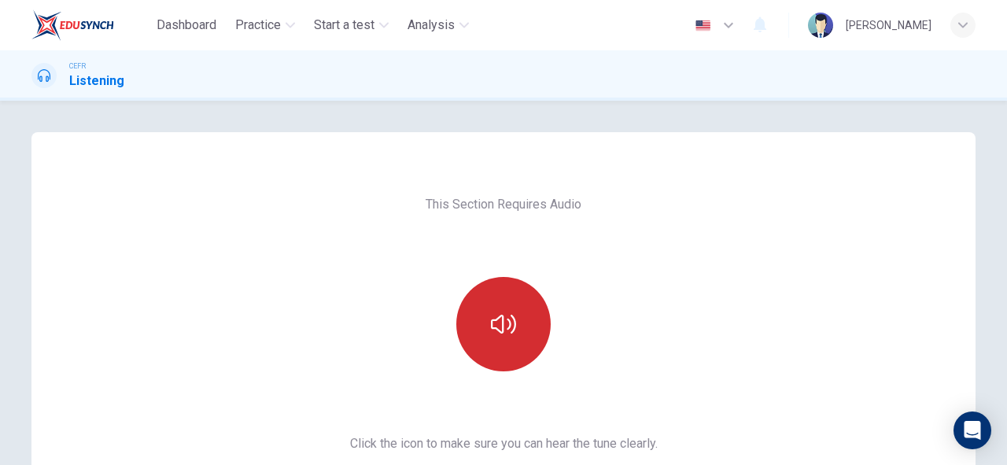
click at [491, 328] on icon "button" at bounding box center [503, 324] width 25 height 19
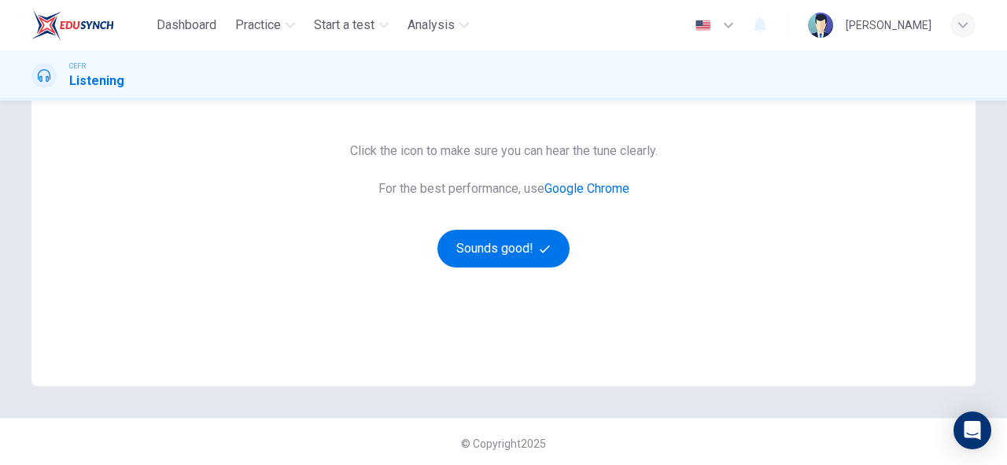
scroll to position [296, 0]
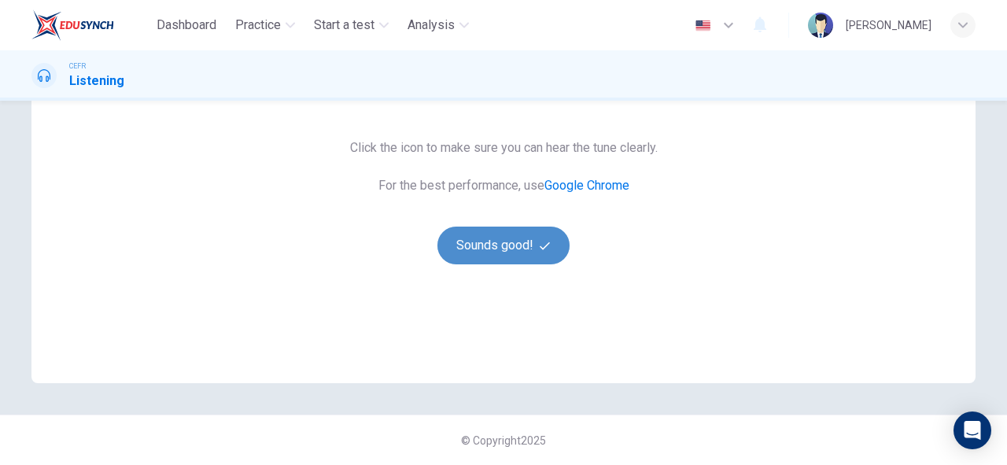
click at [540, 242] on icon "button" at bounding box center [545, 246] width 10 height 10
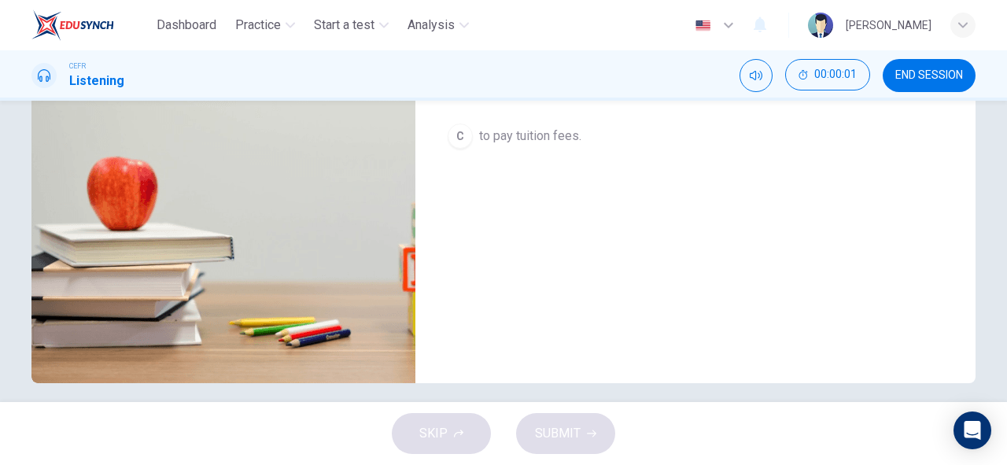
scroll to position [0, 0]
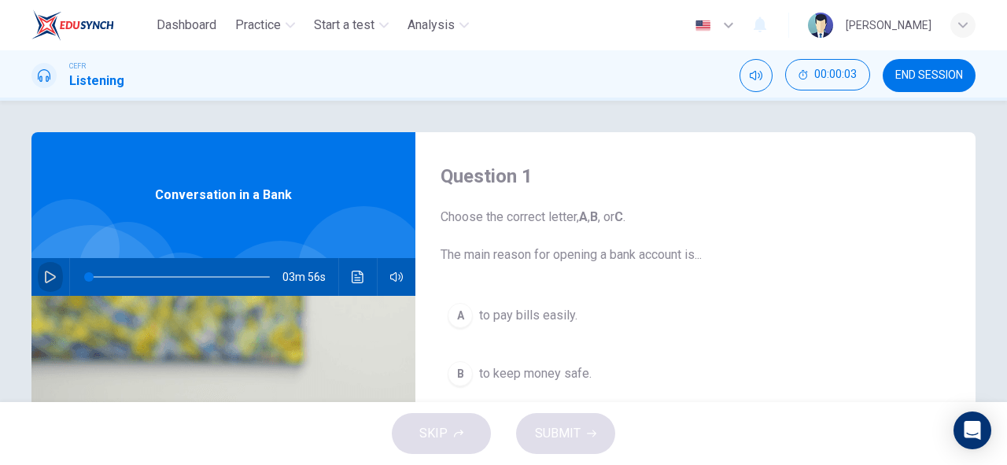
click at [39, 277] on button "button" at bounding box center [50, 277] width 25 height 38
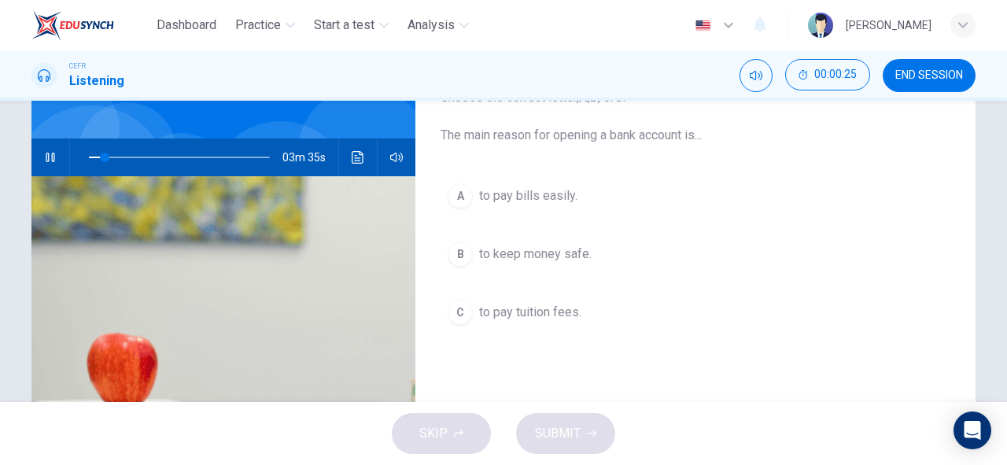
scroll to position [107, 0]
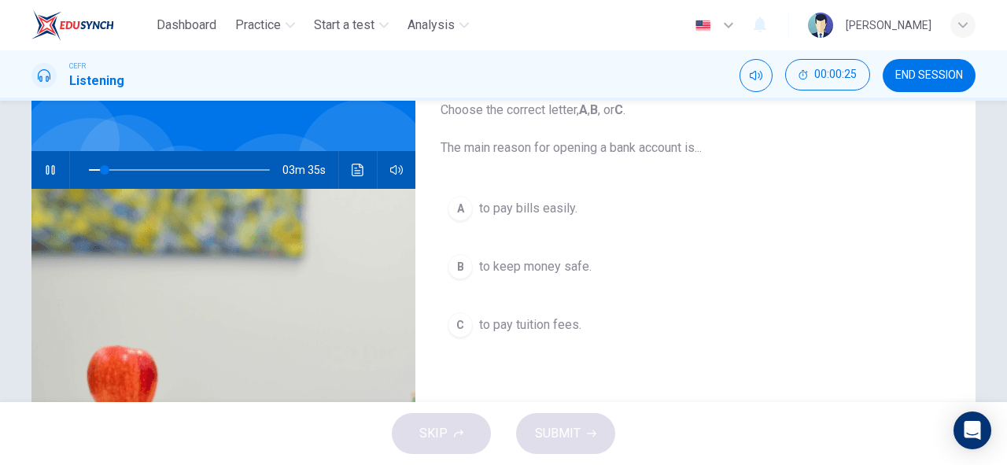
type input "9"
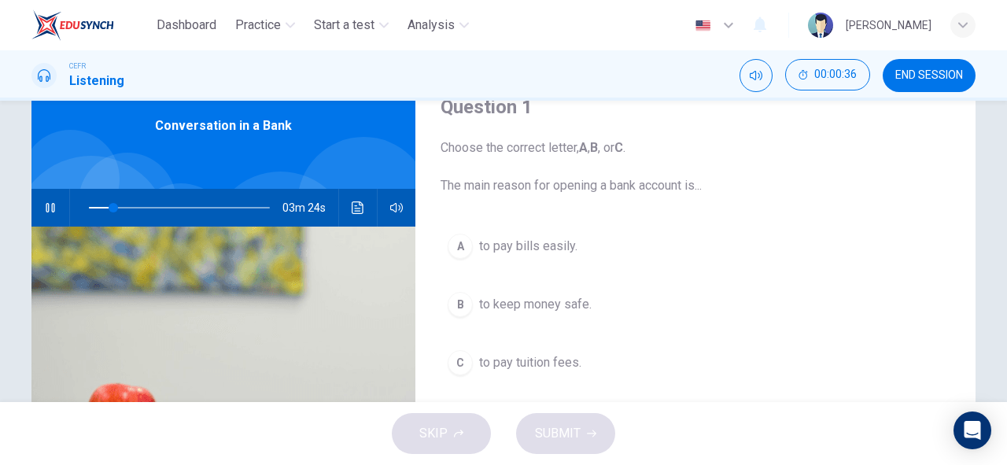
scroll to position [65, 0]
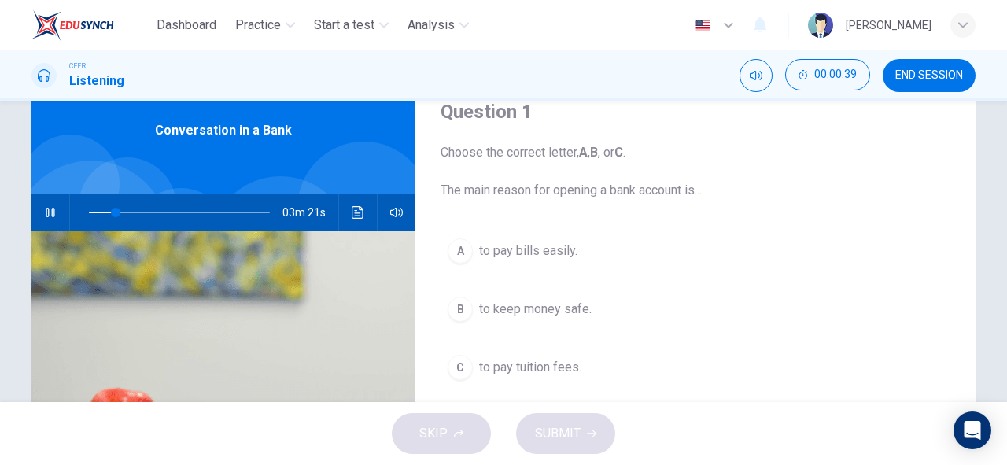
click at [515, 239] on button "A to pay bills easily." at bounding box center [696, 250] width 510 height 39
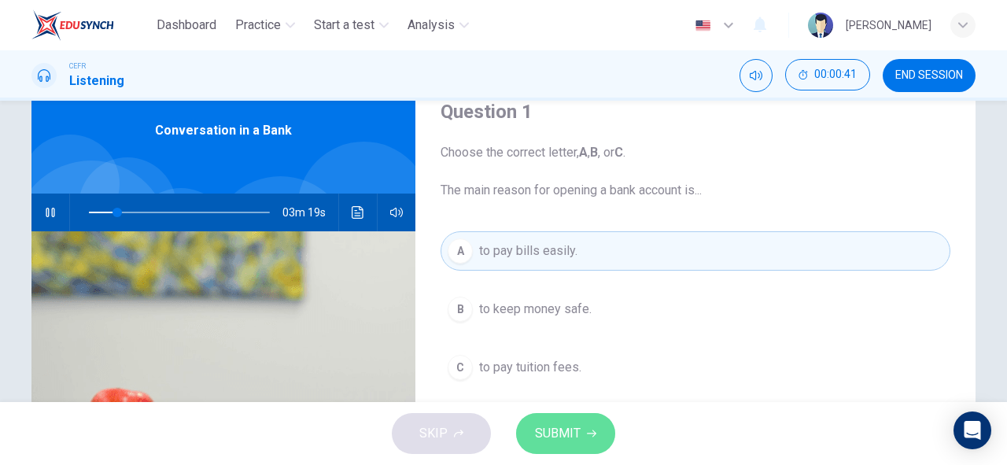
click at [581, 442] on button "SUBMIT" at bounding box center [565, 433] width 99 height 41
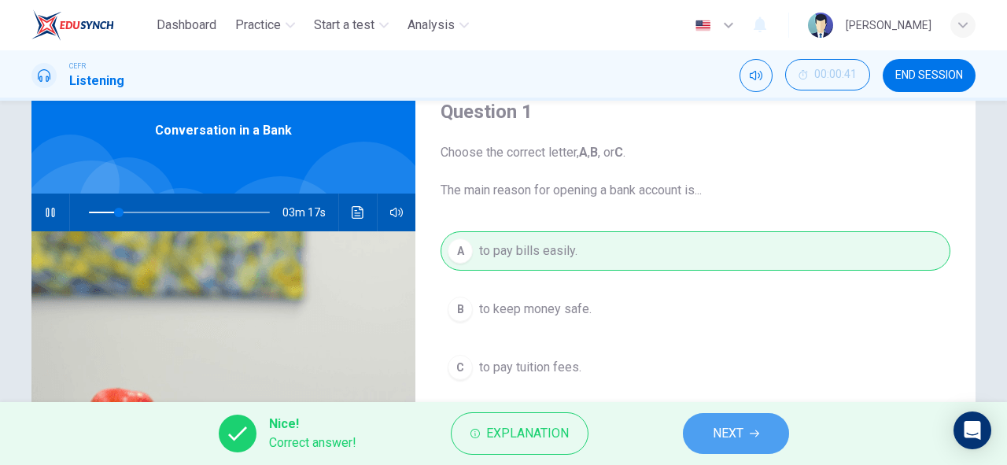
click at [740, 434] on span "NEXT" at bounding box center [728, 433] width 31 height 22
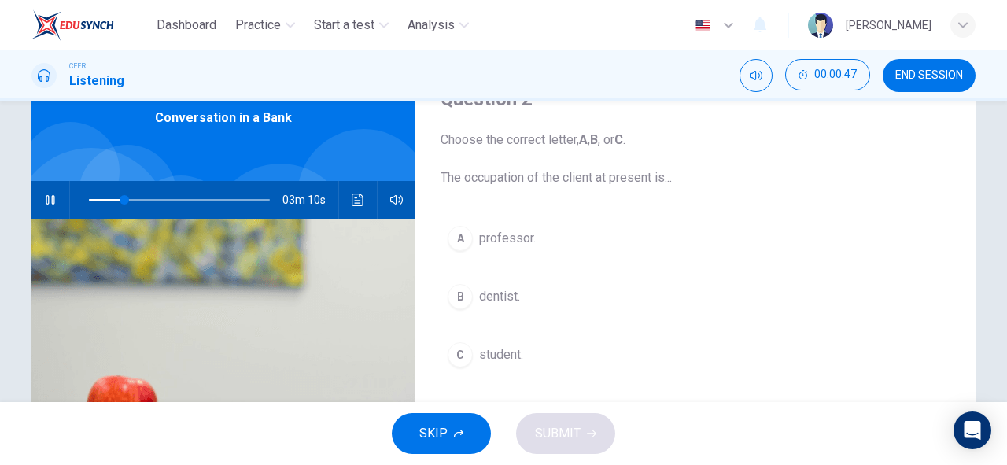
scroll to position [86, 0]
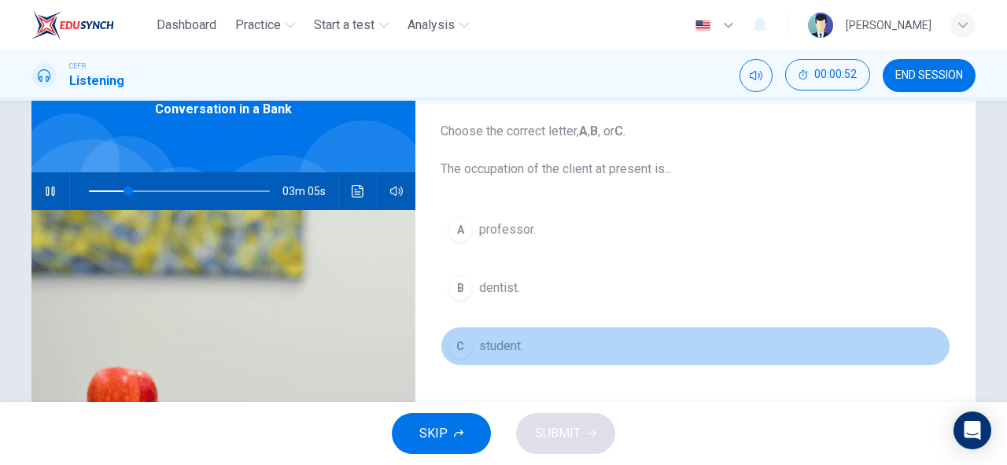
click at [515, 345] on span "student." at bounding box center [501, 346] width 44 height 19
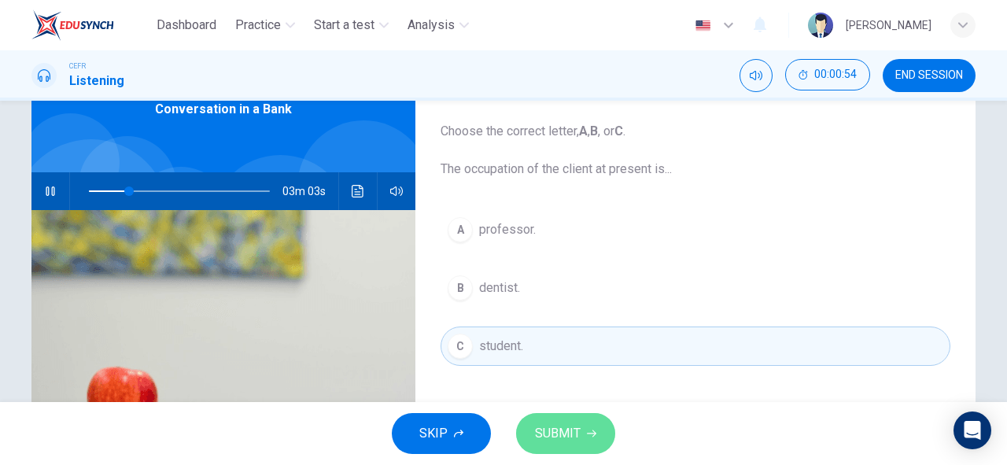
click at [570, 429] on span "SUBMIT" at bounding box center [558, 433] width 46 height 22
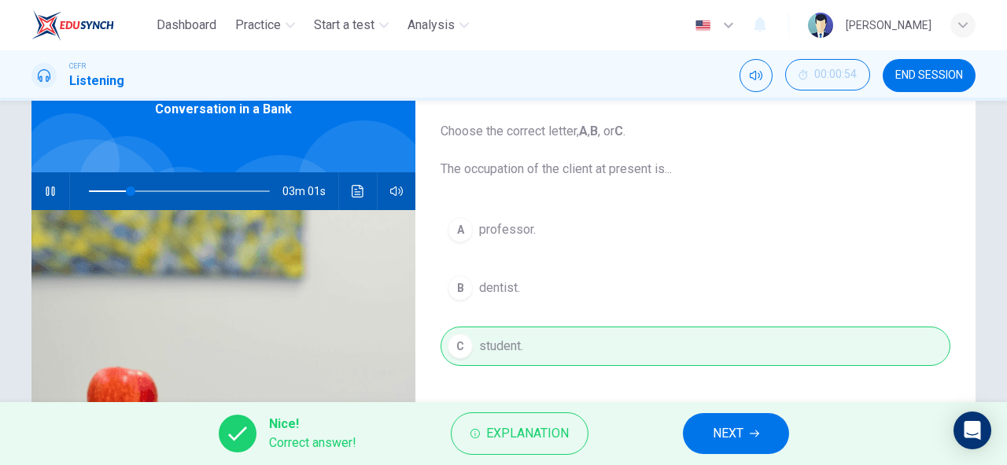
click at [714, 425] on span "NEXT" at bounding box center [728, 433] width 31 height 22
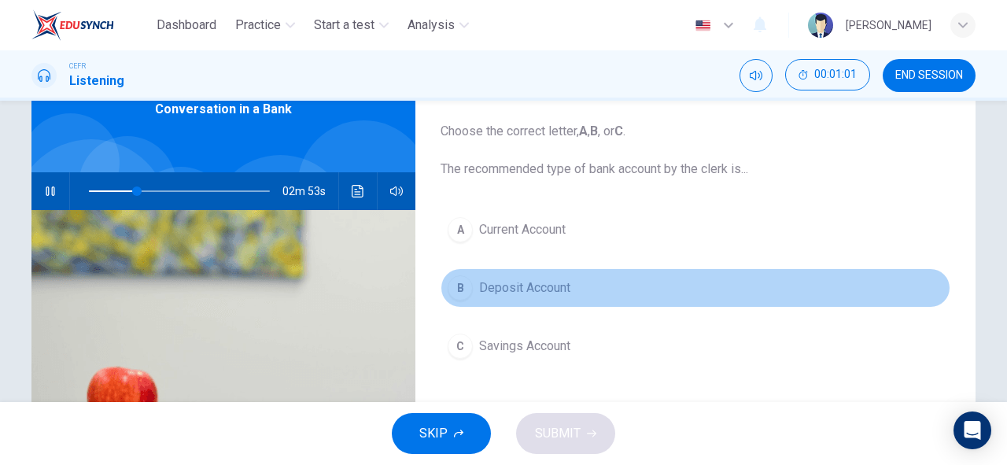
click at [465, 283] on div "B" at bounding box center [460, 287] width 25 height 25
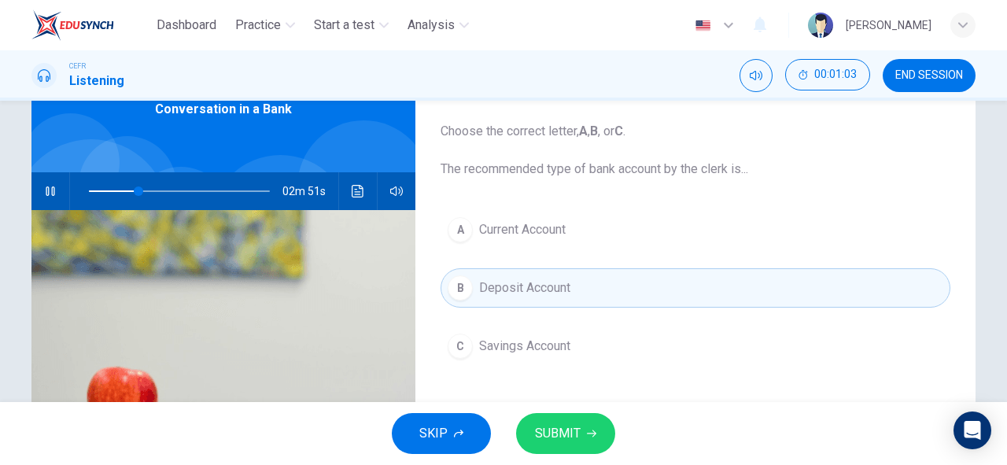
click at [579, 441] on button "SUBMIT" at bounding box center [565, 433] width 99 height 41
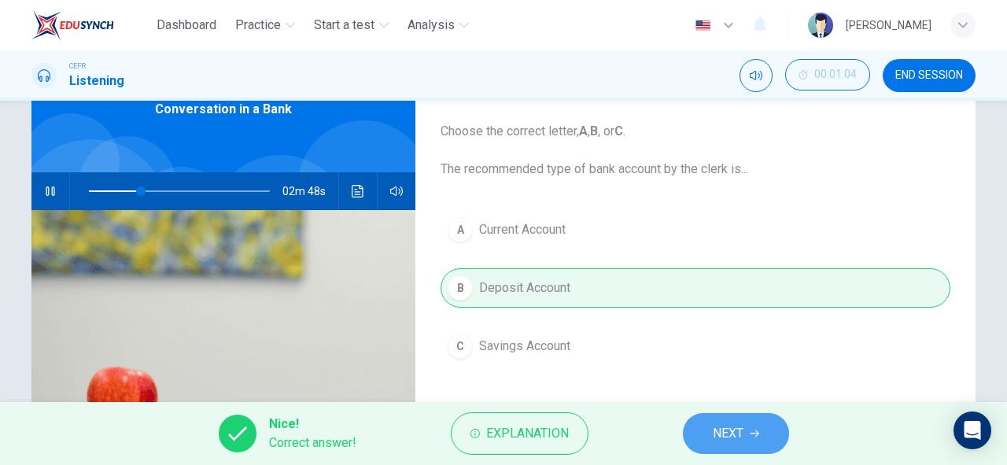
click at [708, 434] on button "NEXT" at bounding box center [736, 433] width 106 height 41
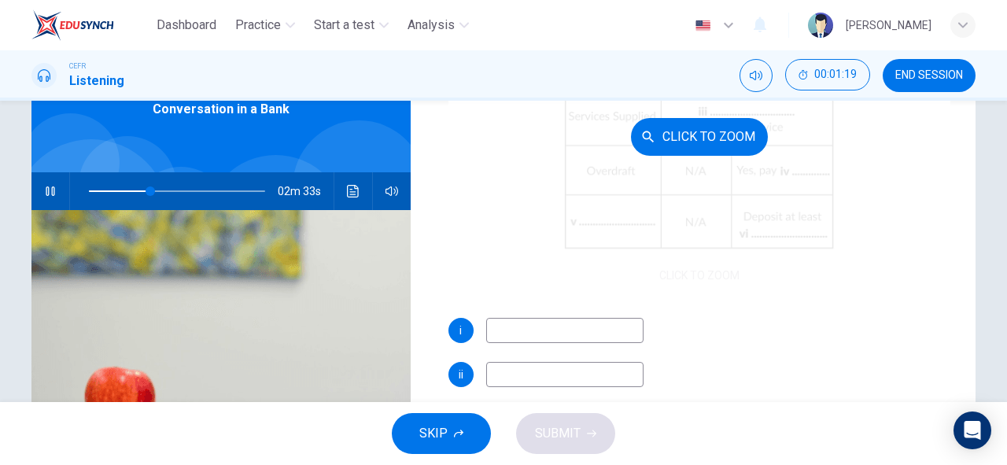
scroll to position [224, 0]
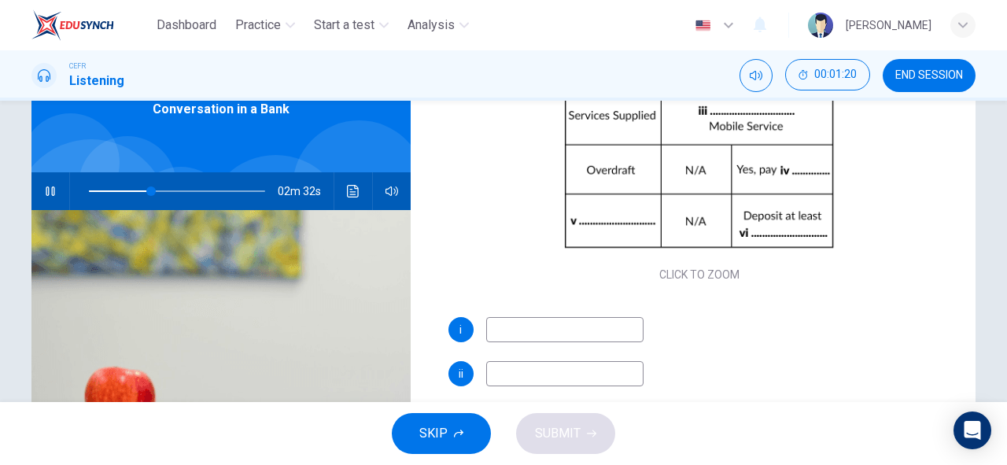
click at [574, 319] on input at bounding box center [564, 329] width 157 height 25
type input "36"
type input "Ma"
type input "36"
type input "Master C"
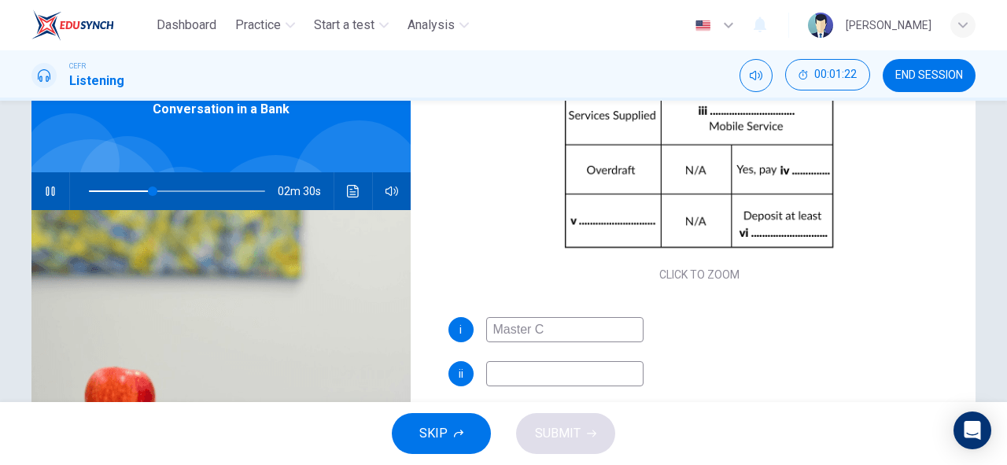
type input "37"
type input "Master Card"
type input "39"
type input "Master Card"
click at [531, 380] on input at bounding box center [564, 373] width 157 height 25
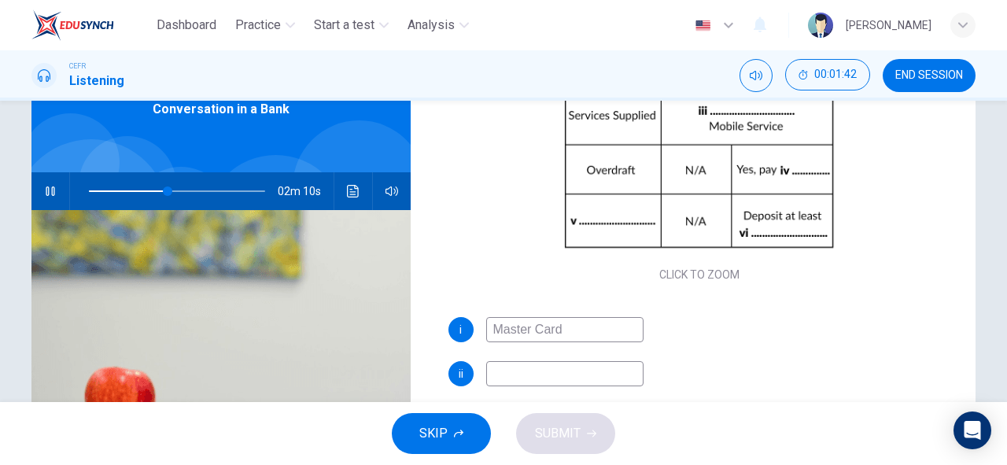
type input "45"
type input "3"
type input "46"
type input "2."
type input "46"
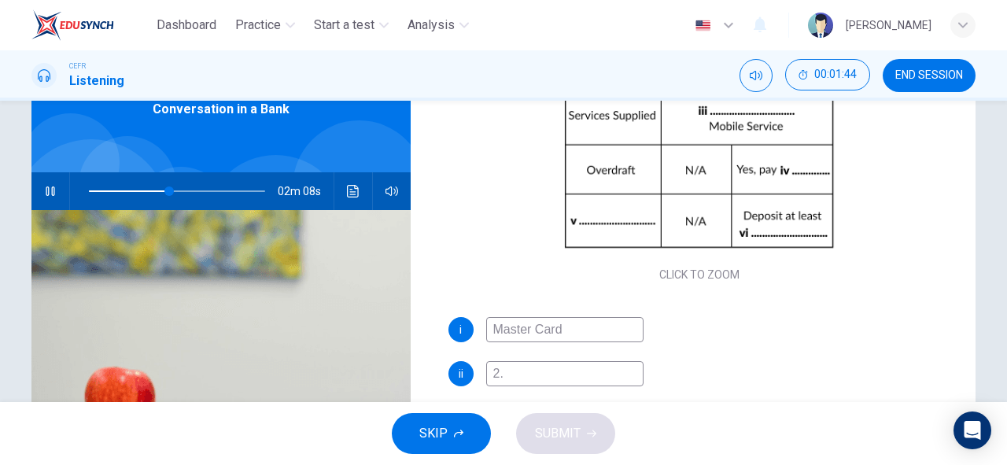
type input "2.4"
type input "46"
type input "2.4%"
type input "47"
type input "2.4"
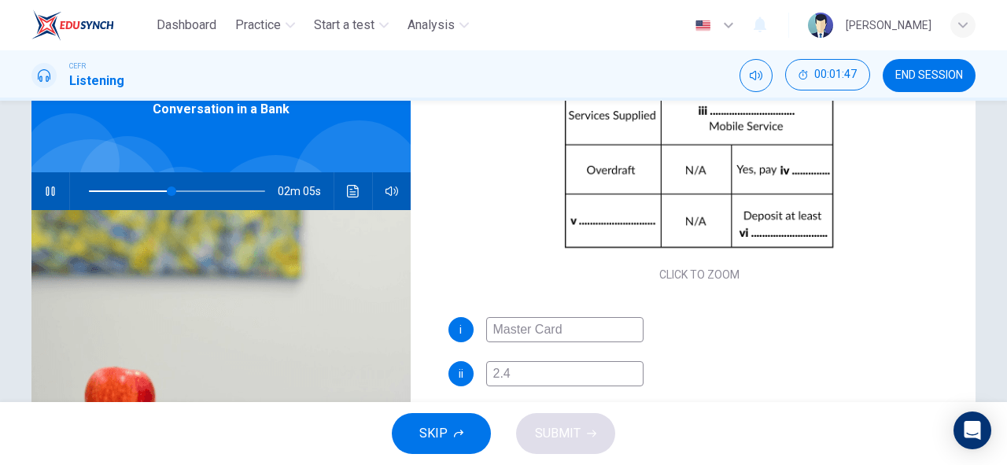
type input "47"
type input "2.5%"
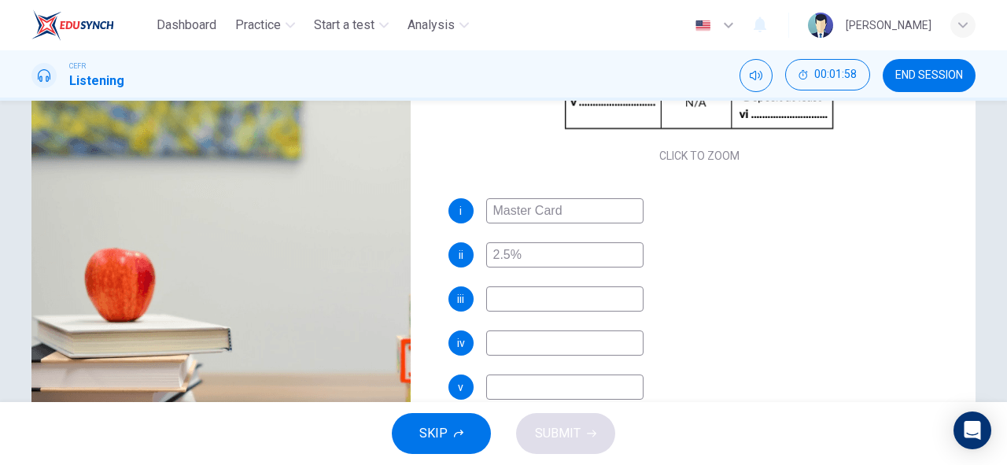
scroll to position [220, 0]
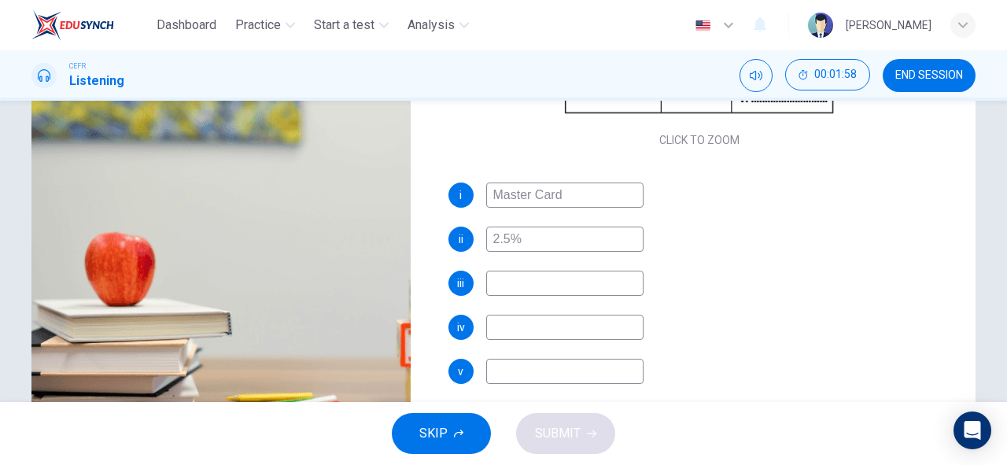
type input "52"
type input "2.5%"
click at [507, 281] on input at bounding box center [564, 283] width 157 height 25
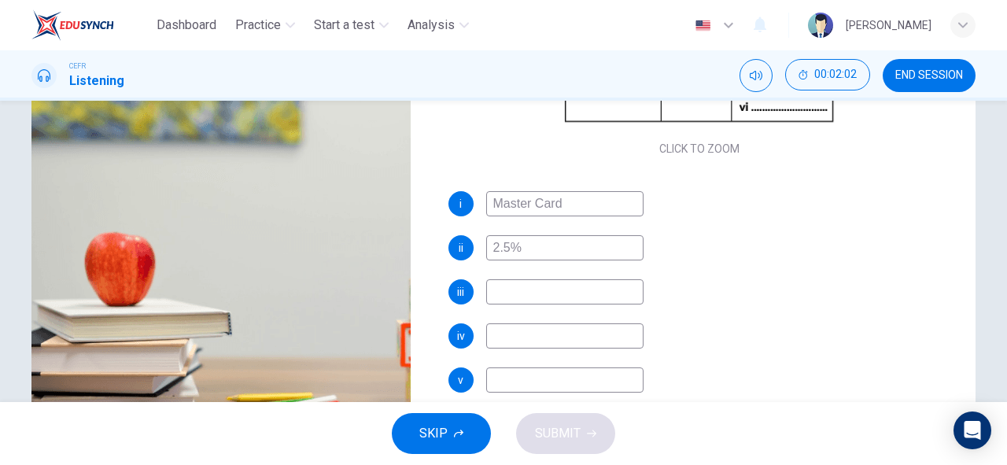
scroll to position [216, 0]
type input "54"
type input "Int"
type input "54"
type input "Internet"
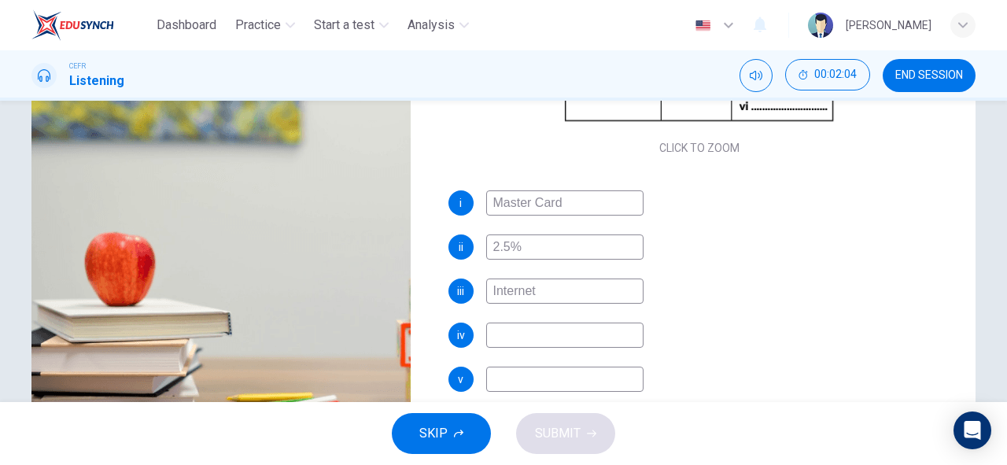
type input "54"
type input "Internet Se"
type input "55"
type input "Internet Service"
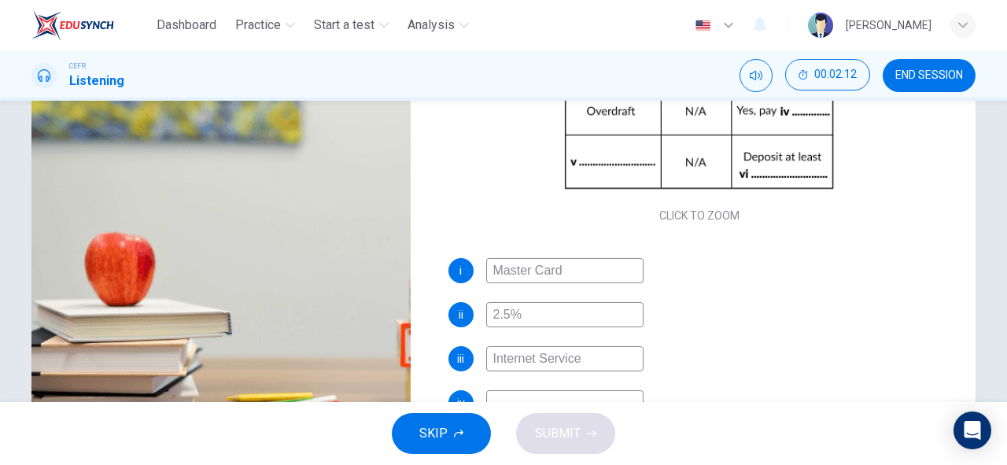
scroll to position [168, 0]
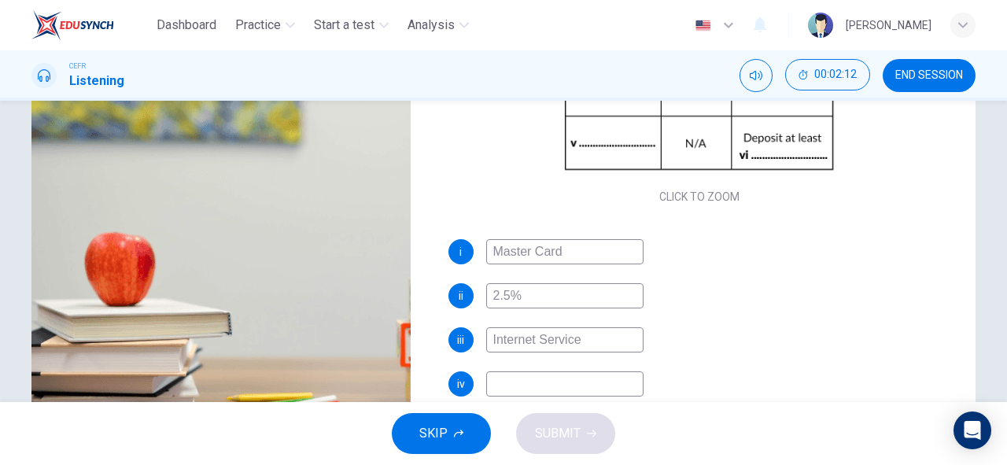
type input "58"
type input "Internet Service"
click at [601, 397] on div "i Master Card ii 2.5% iii Internet Service iv v vi" at bounding box center [699, 377] width 503 height 277
click at [614, 376] on input at bounding box center [564, 383] width 157 height 25
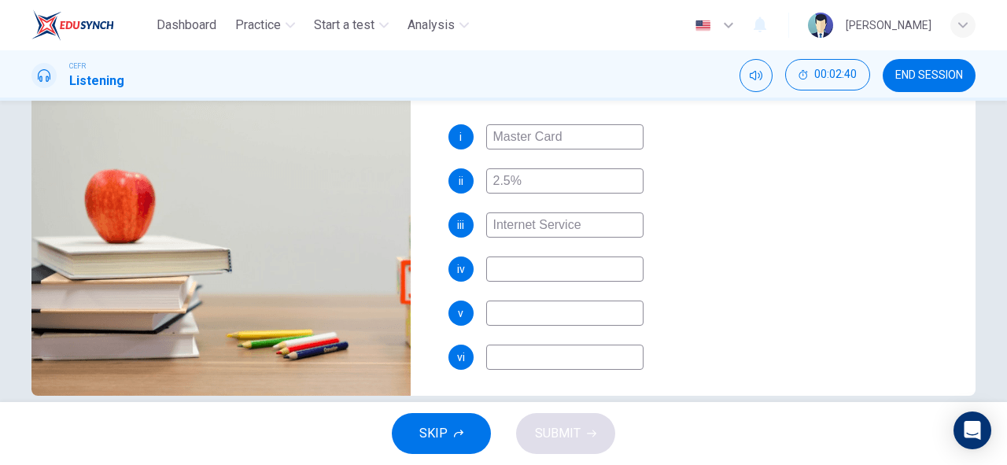
scroll to position [220, 0]
type input "72"
type input "2"
type input "73"
type input "2%"
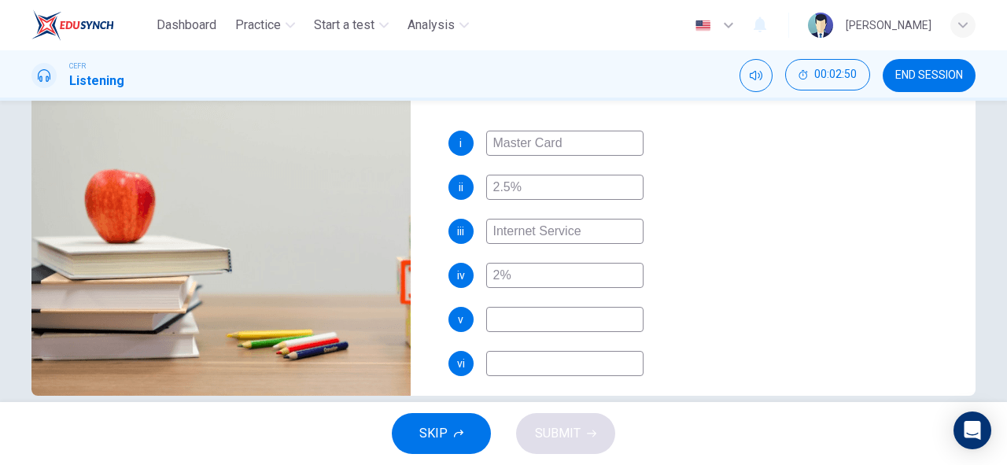
scroll to position [224, 0]
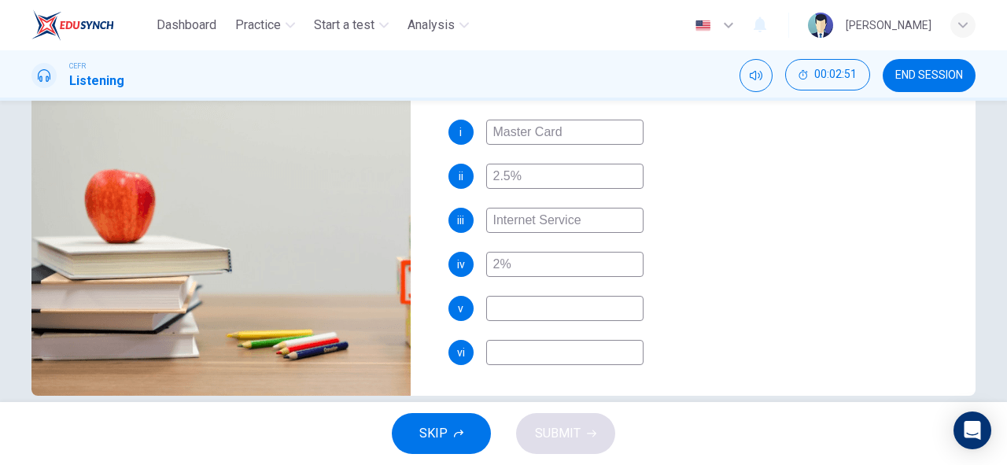
type input "74"
type input "2%"
click at [514, 315] on input at bounding box center [564, 308] width 157 height 25
type input "R"
type input "75"
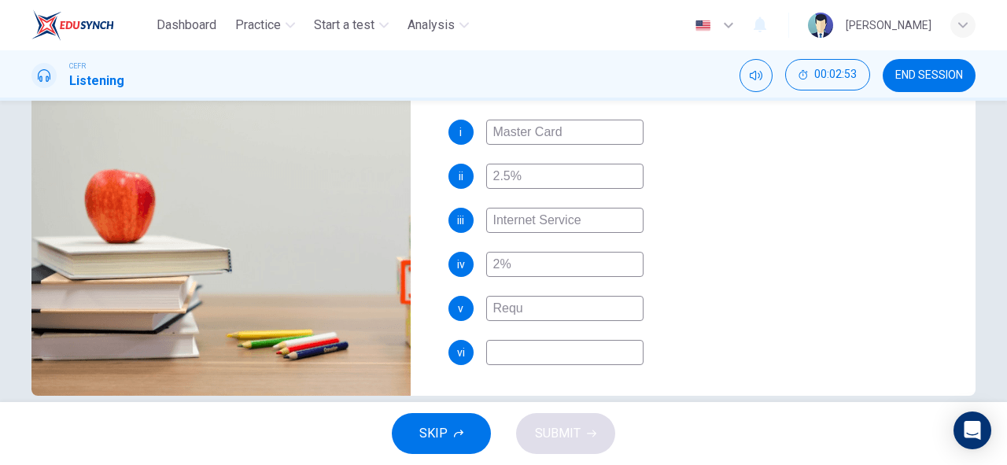
type input "Requi"
type input "75"
type input "Requiree"
type input "76"
type input "Requiremen"
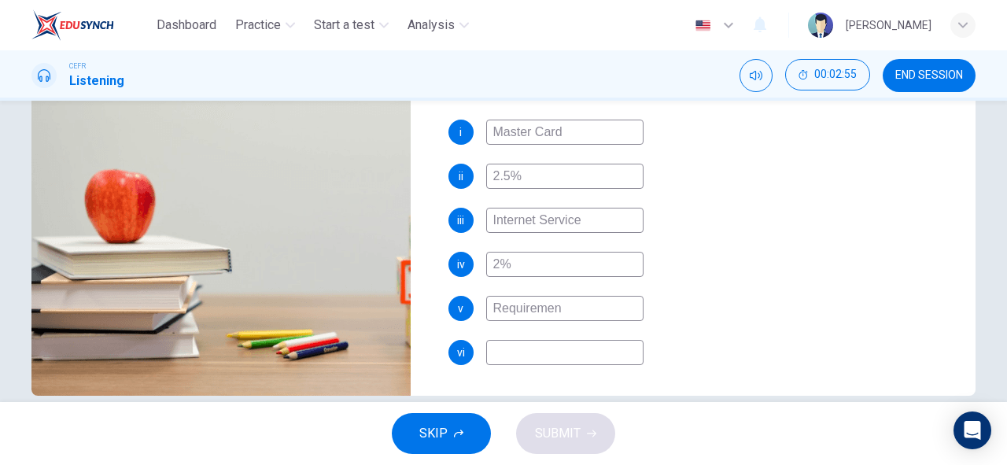
type input "76"
type input "Requirement"
type input "77"
type input "Requirement"
click at [539, 355] on input at bounding box center [564, 352] width 157 height 25
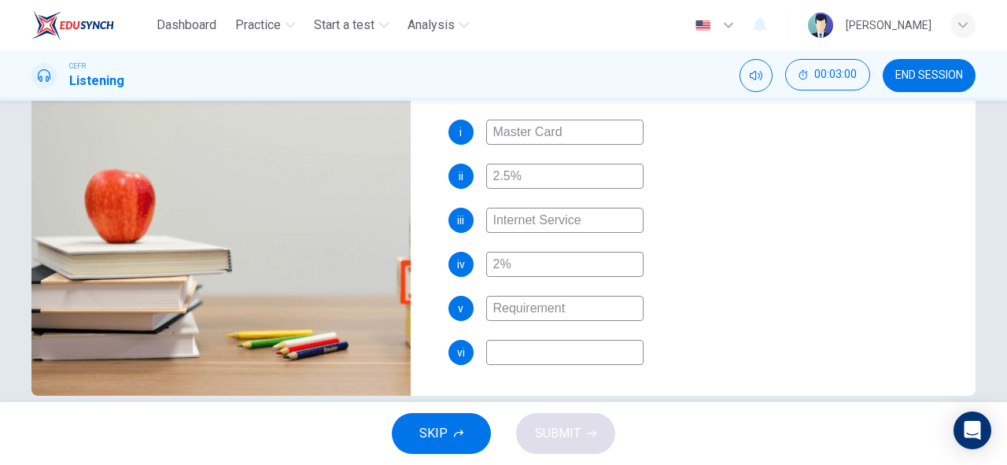
type input "78"
type input "15"
type input "80"
type input "1500"
type input "82"
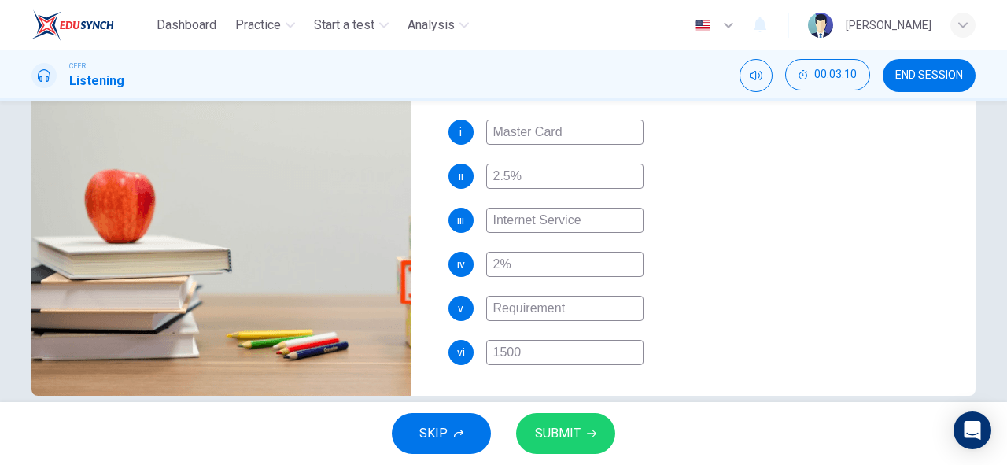
type input "1500 p"
type input "82"
type input "1500 po"
type input "82"
type input "1500 pou"
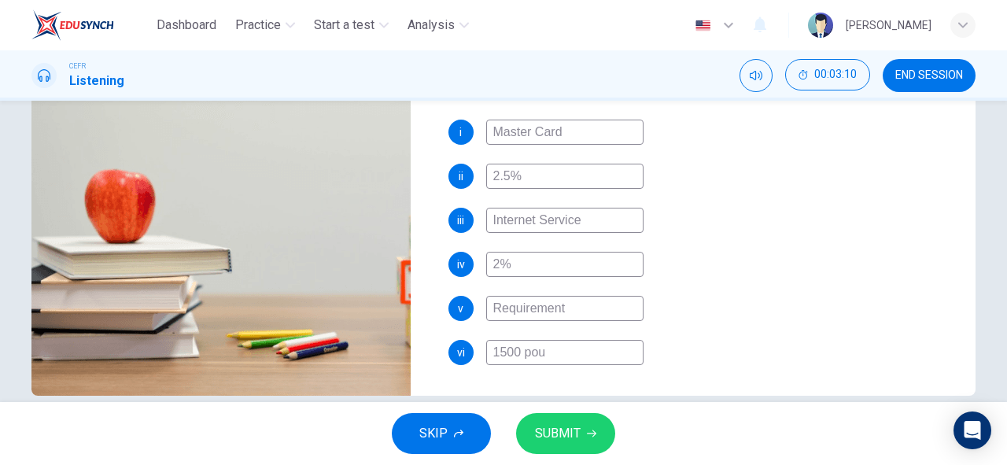
type input "82"
type input "1500 poun"
type input "82"
type input "1500 pounds"
type input "84"
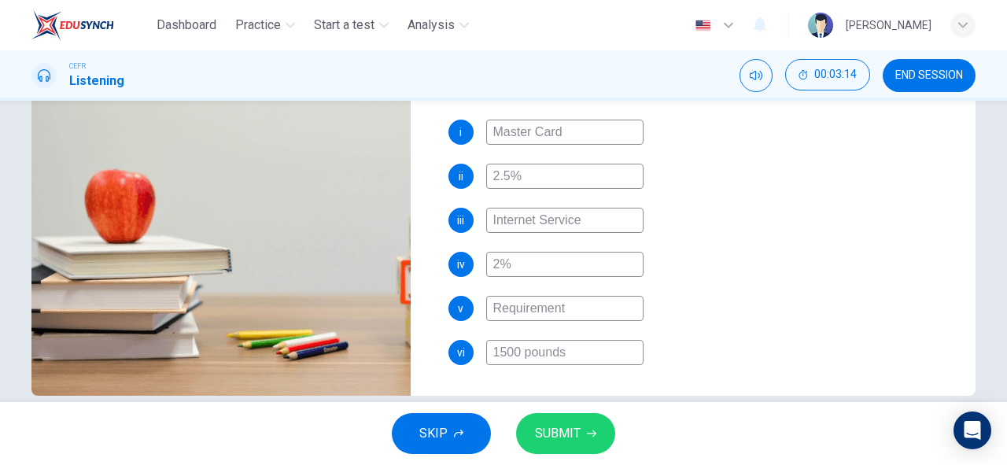
type input "1500 pounds"
click at [592, 420] on button "SUBMIT" at bounding box center [565, 433] width 99 height 41
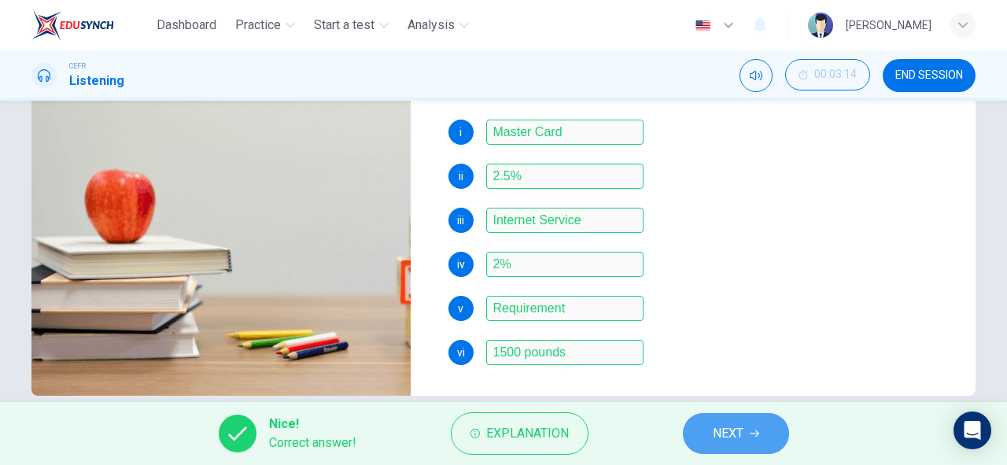
click at [743, 445] on button "NEXT" at bounding box center [736, 433] width 106 height 41
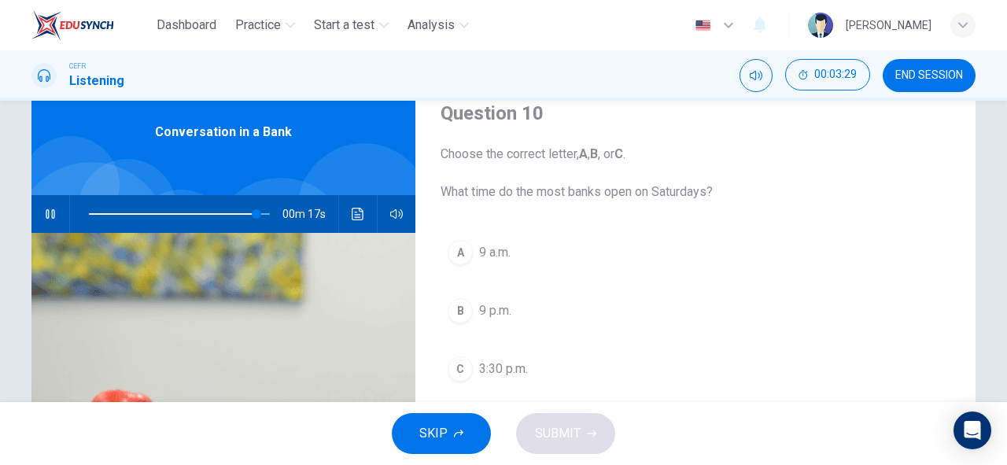
scroll to position [52, 0]
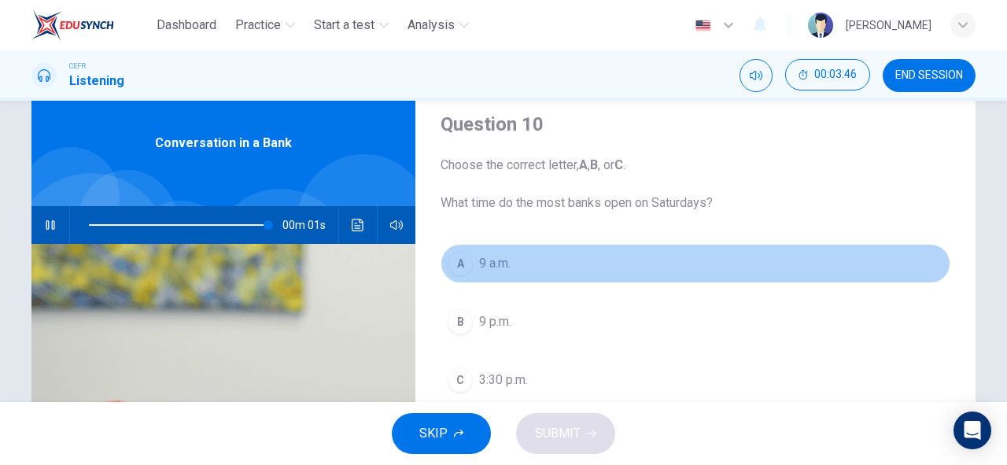
click at [485, 264] on span "9 a.m." at bounding box center [494, 263] width 31 height 19
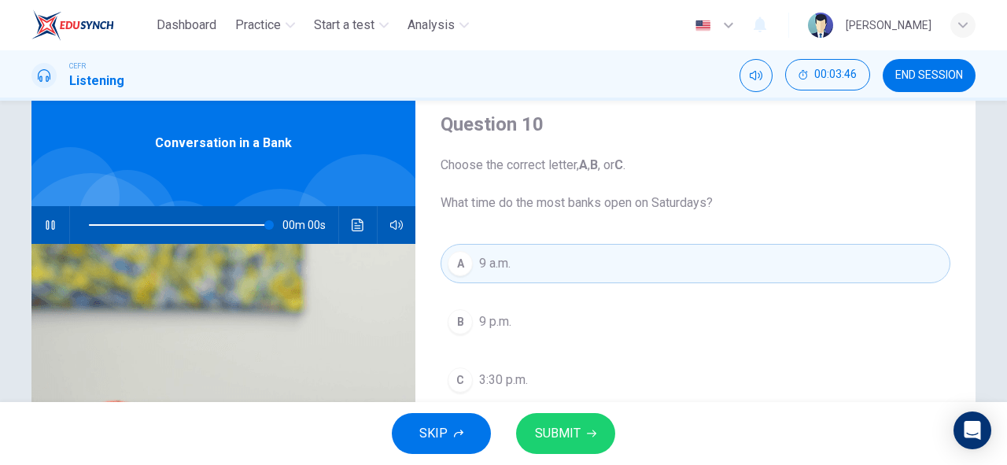
type input "0"
click at [547, 437] on span "SUBMIT" at bounding box center [558, 433] width 46 height 22
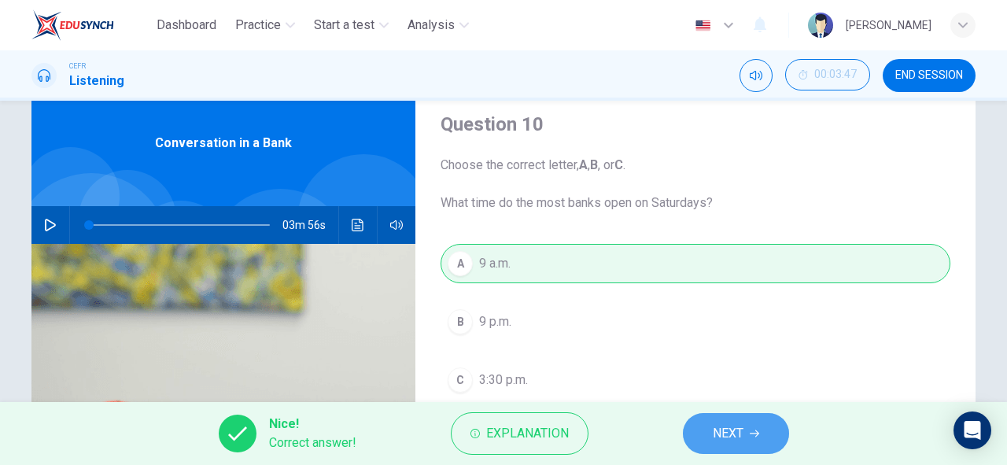
click at [714, 441] on span "NEXT" at bounding box center [728, 433] width 31 height 22
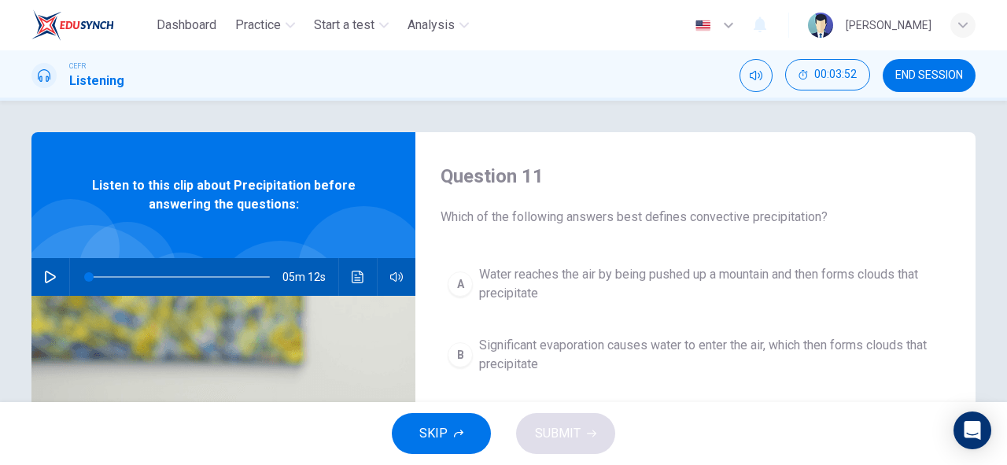
click at [45, 272] on icon "button" at bounding box center [50, 277] width 11 height 13
type input "3"
click at [947, 72] on span "END SESSION" at bounding box center [929, 75] width 68 height 13
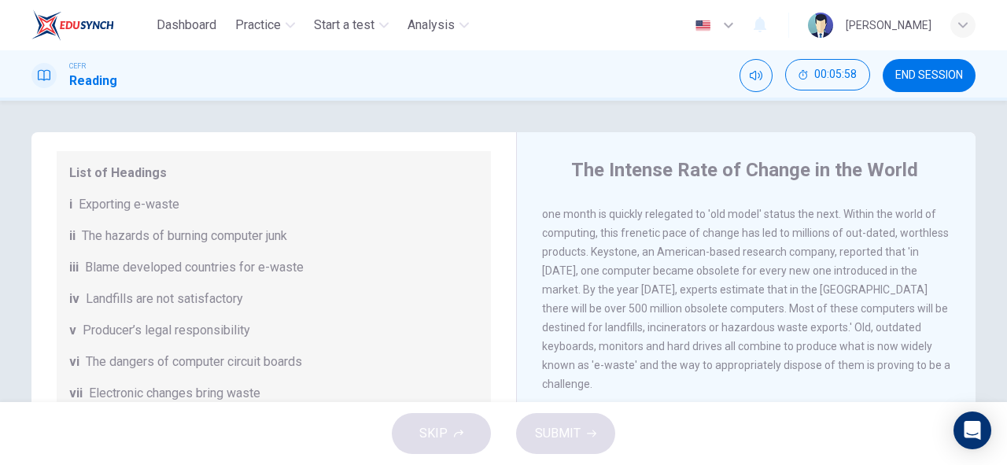
scroll to position [411, 0]
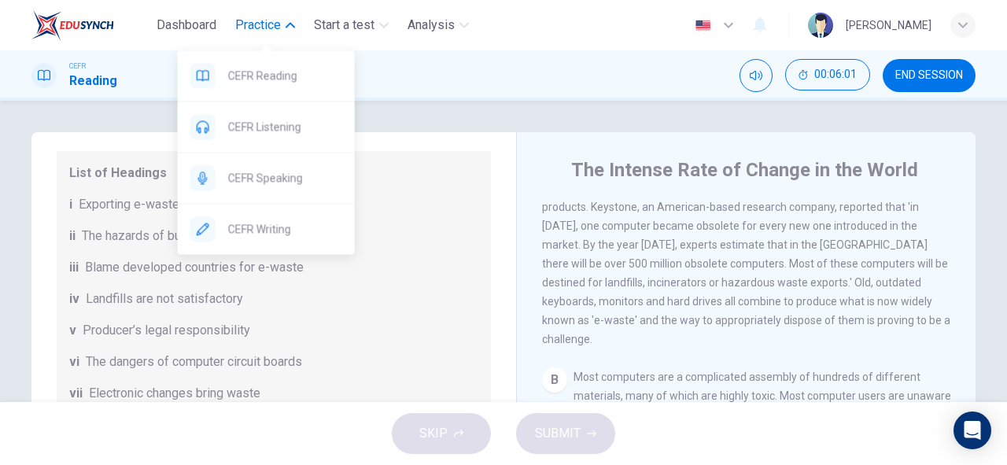
click at [276, 35] on button "Practice" at bounding box center [265, 25] width 72 height 28
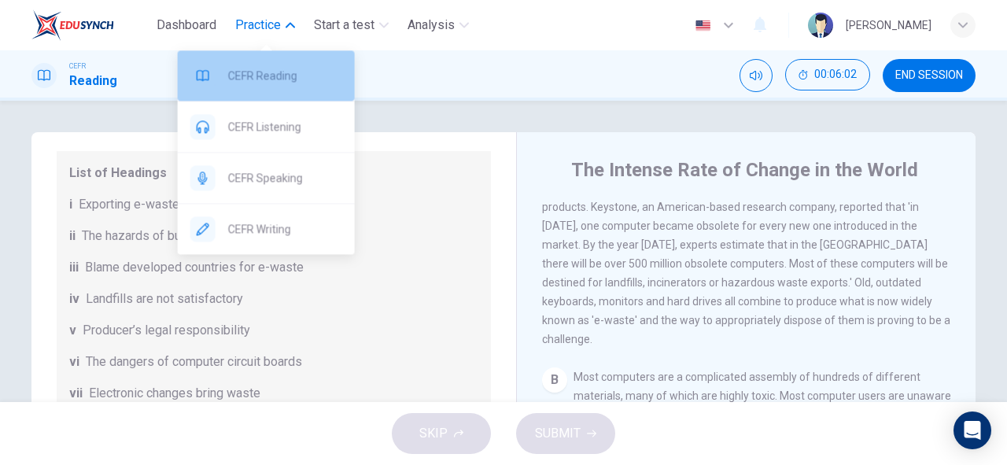
click at [281, 56] on div "CEFR Reading" at bounding box center [266, 75] width 177 height 50
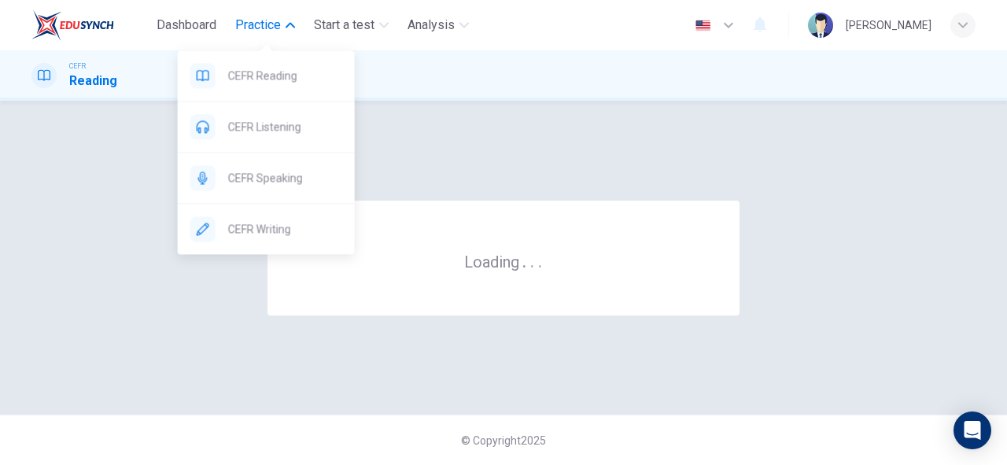
click at [556, 69] on div "CEFR Reading" at bounding box center [503, 76] width 994 height 30
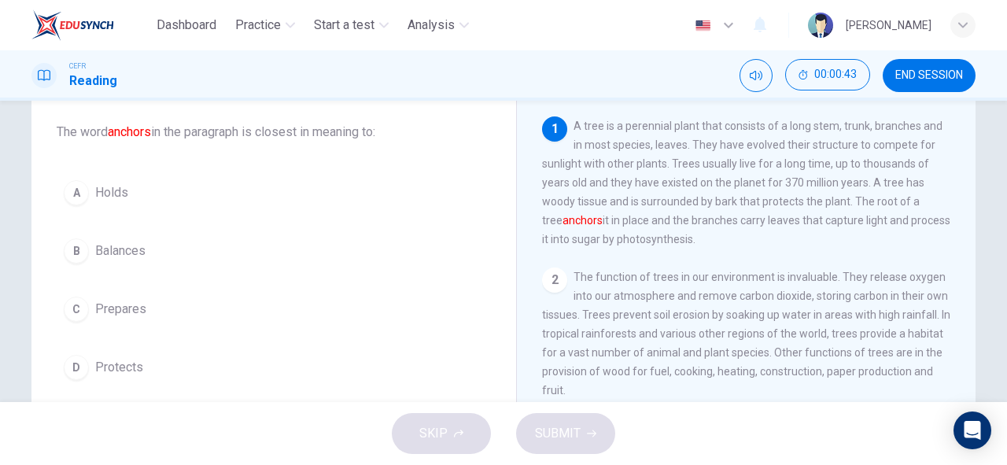
scroll to position [71, 0]
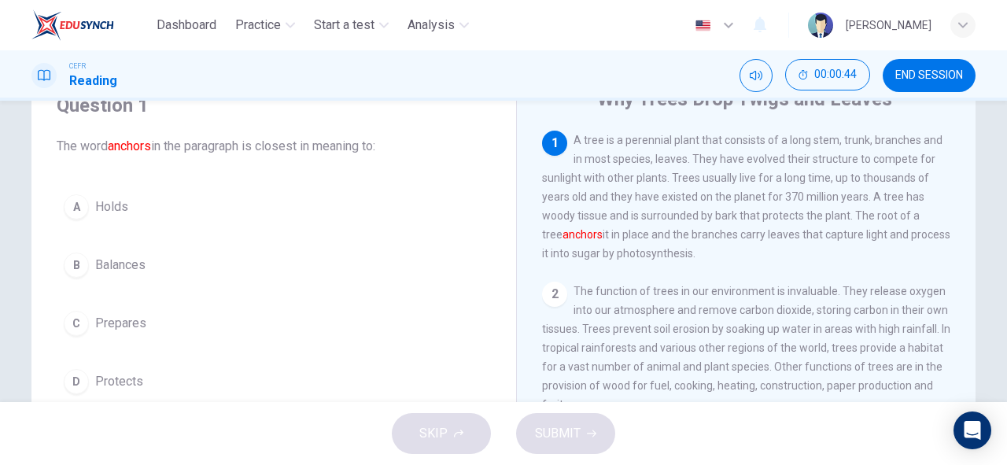
click at [101, 197] on span "Holds" at bounding box center [111, 206] width 33 height 19
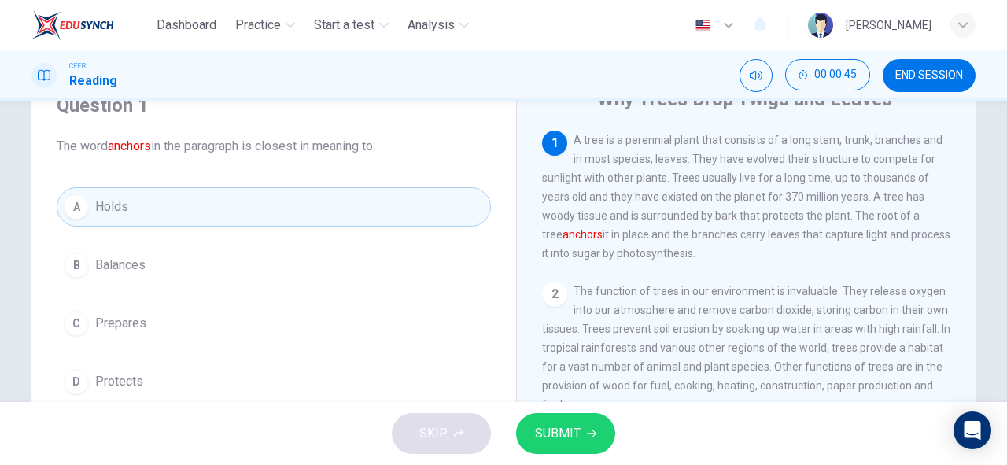
click at [559, 441] on span "SUBMIT" at bounding box center [558, 433] width 46 height 22
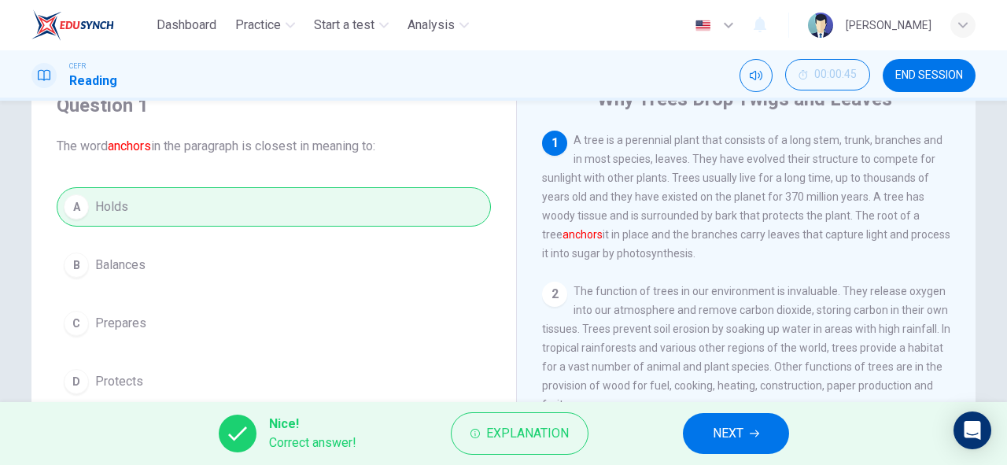
click at [733, 447] on button "NEXT" at bounding box center [736, 433] width 106 height 41
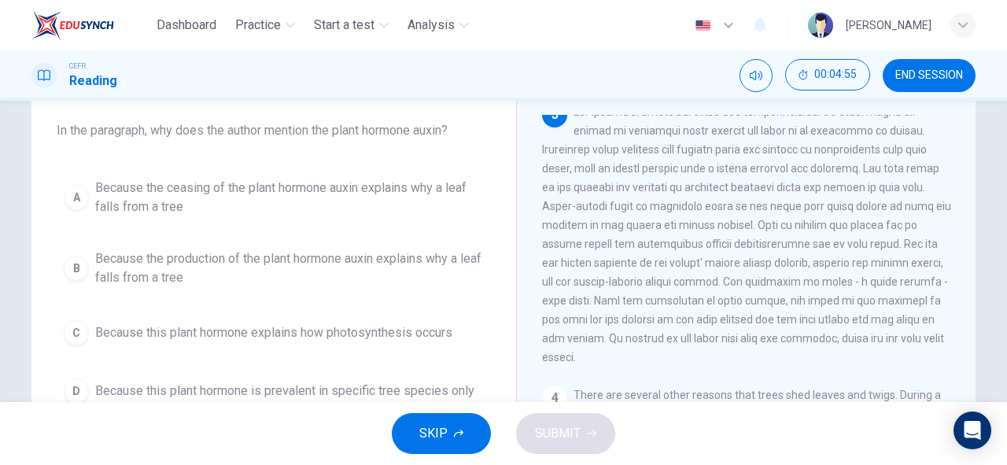
scroll to position [83, 0]
click at [386, 329] on span "Because this plant hormone explains how photosynthesis occurs" at bounding box center [273, 335] width 357 height 19
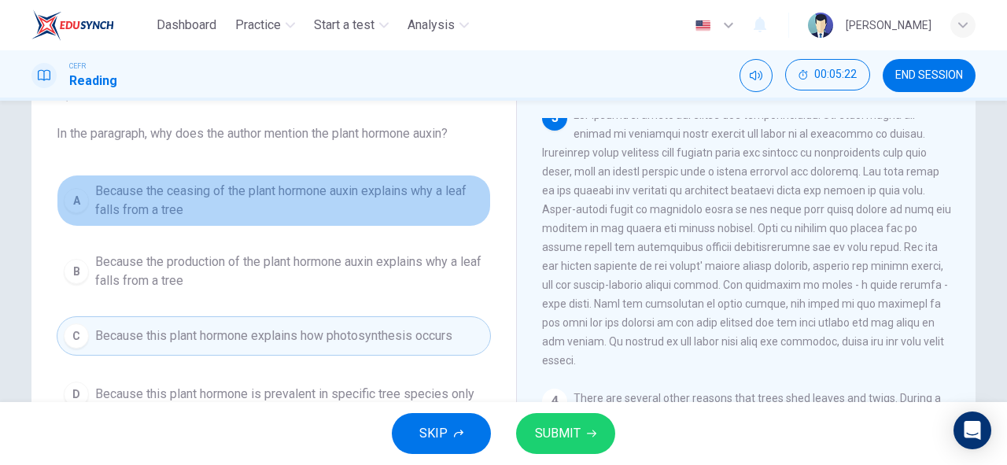
click at [243, 215] on span "Because the ceasing of the plant hormone auxin explains why a leaf falls from a…" at bounding box center [289, 201] width 389 height 38
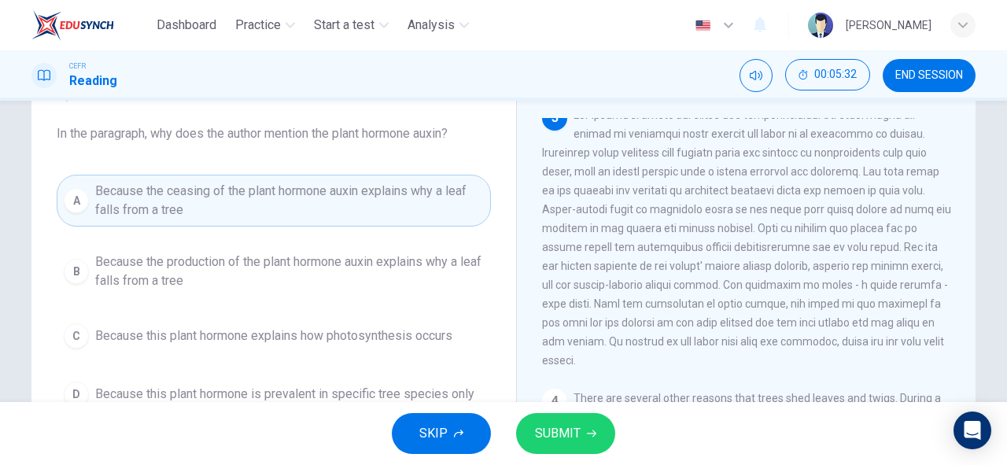
click at [382, 274] on span "Because the production of the plant hormone auxin explains why a leaf falls fro…" at bounding box center [289, 272] width 389 height 38
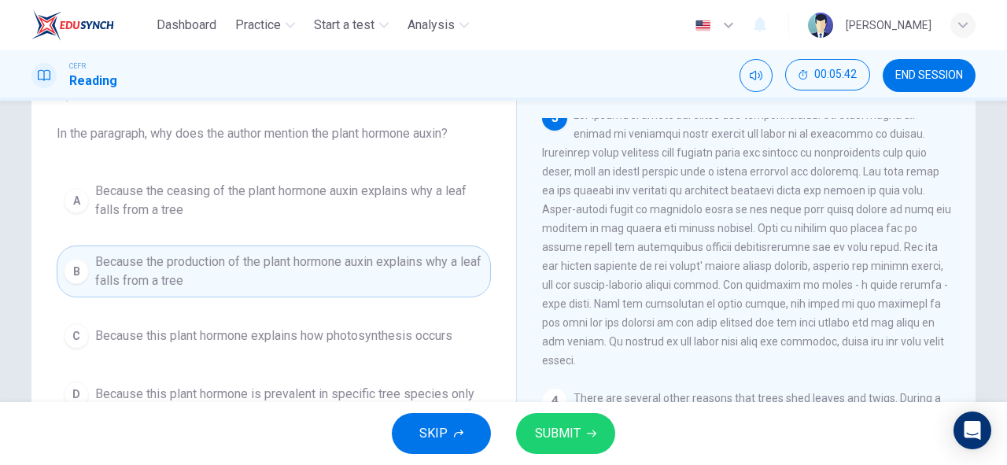
click at [577, 438] on span "SUBMIT" at bounding box center [558, 433] width 46 height 22
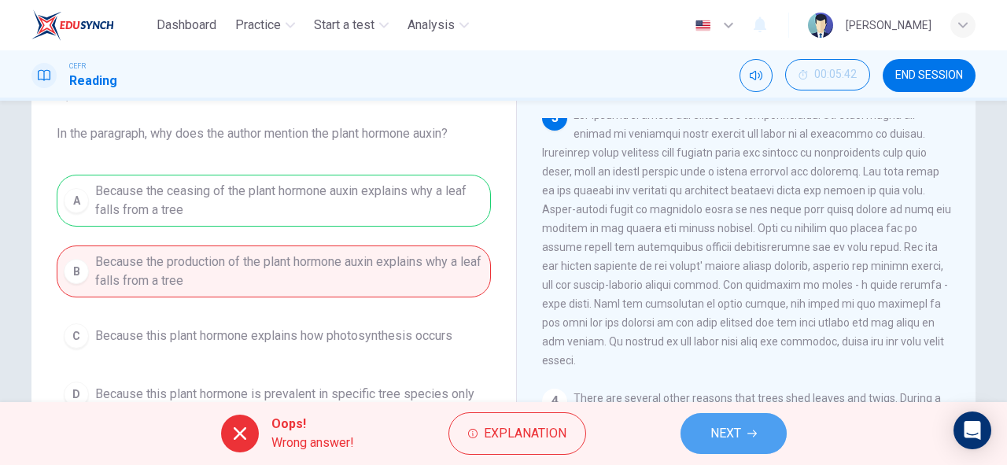
click at [743, 436] on button "NEXT" at bounding box center [734, 433] width 106 height 41
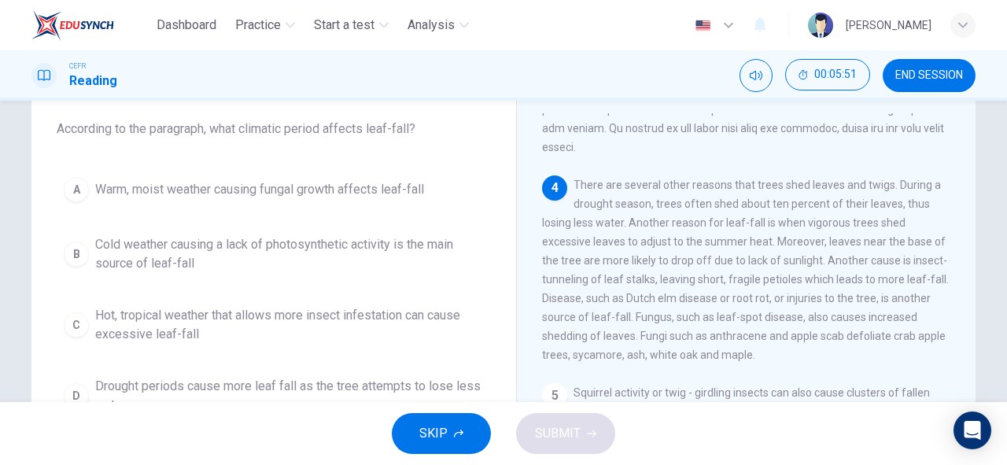
scroll to position [541, 0]
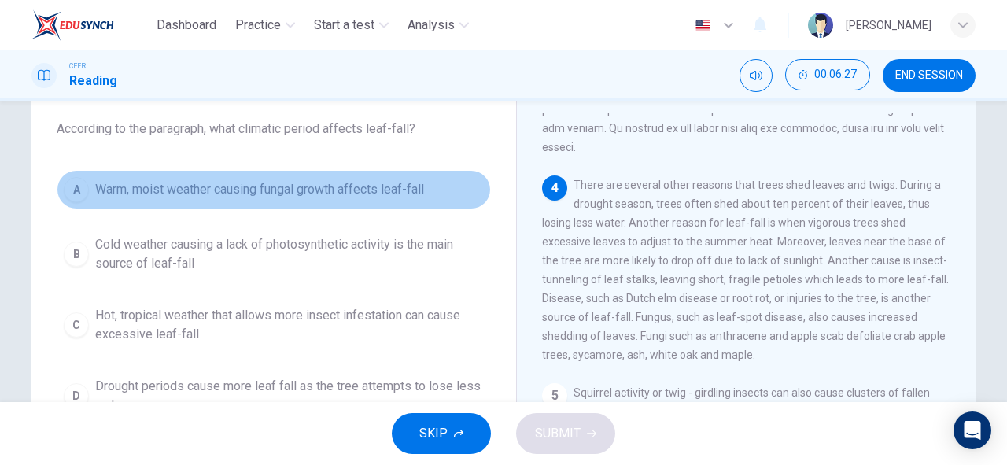
click at [311, 197] on span "Warm, moist weather causing fungal growth affects leaf-fall" at bounding box center [259, 189] width 329 height 19
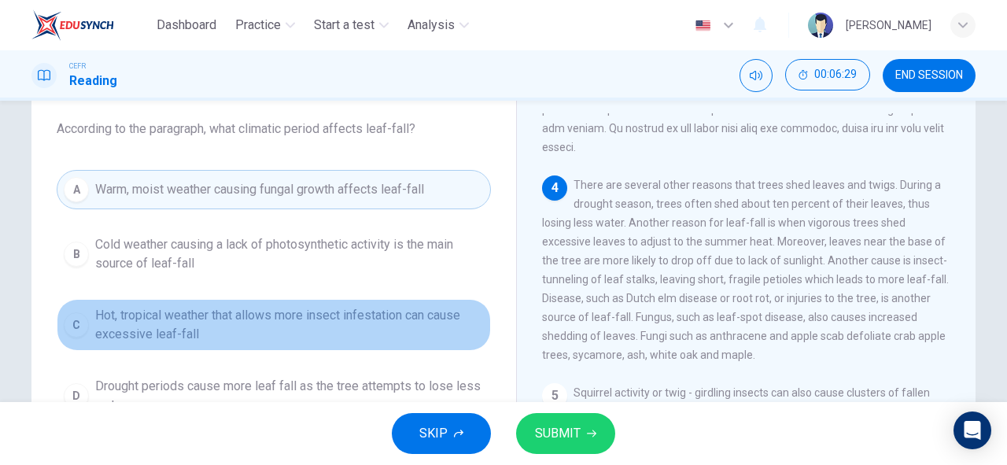
click at [390, 328] on span "Hot, tropical weather that allows more insect infestation can cause excessive l…" at bounding box center [289, 325] width 389 height 38
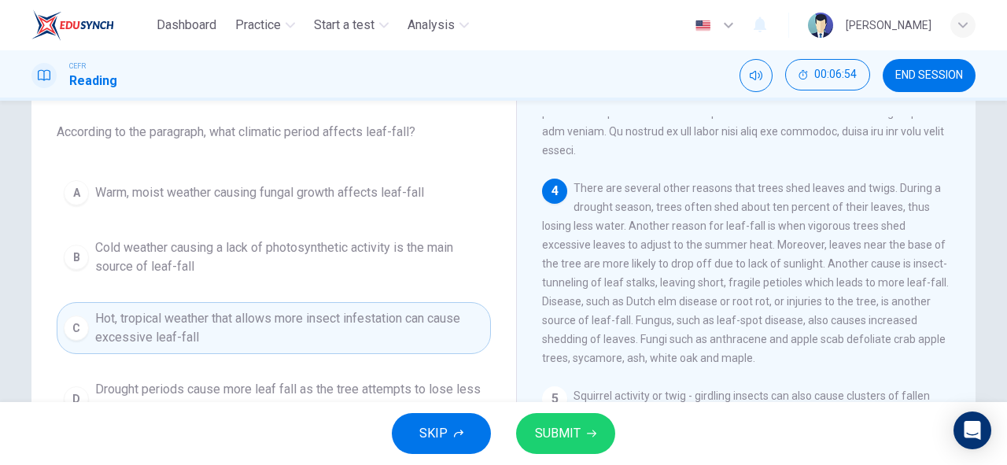
scroll to position [83, 0]
click at [560, 419] on button "SUBMIT" at bounding box center [565, 433] width 99 height 41
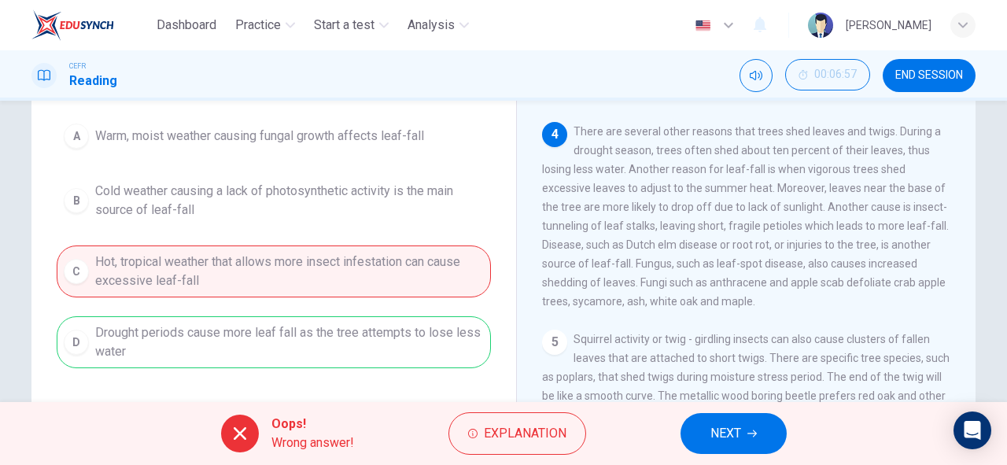
scroll to position [142, 0]
click at [742, 433] on button "NEXT" at bounding box center [734, 433] width 106 height 41
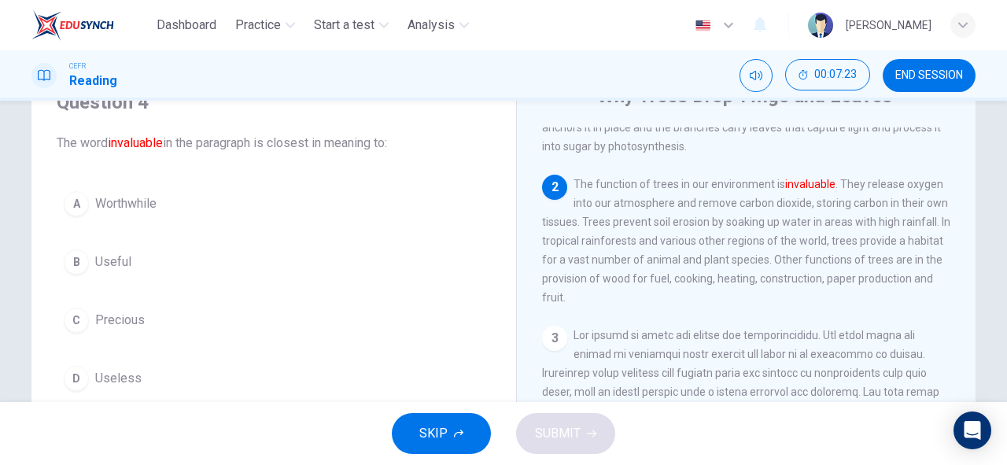
scroll to position [76, 0]
click at [111, 304] on button "C Precious" at bounding box center [274, 318] width 434 height 39
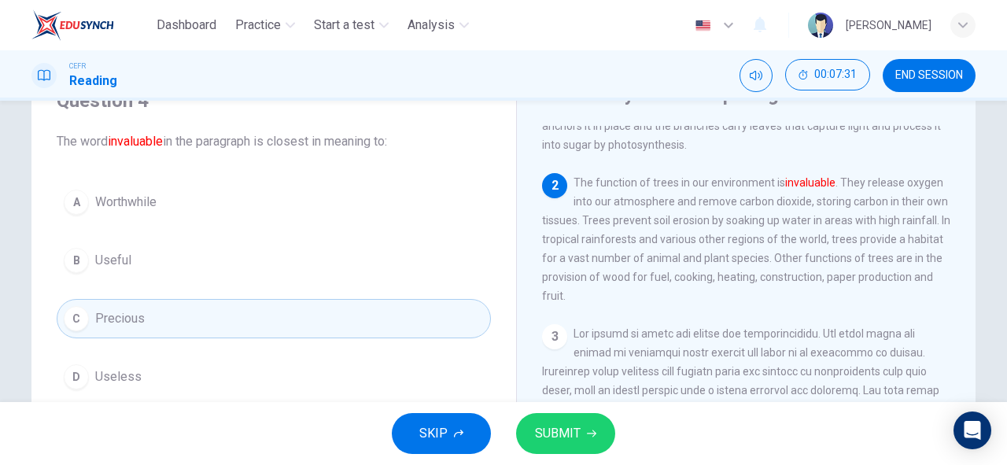
click at [587, 436] on icon "button" at bounding box center [591, 433] width 9 height 9
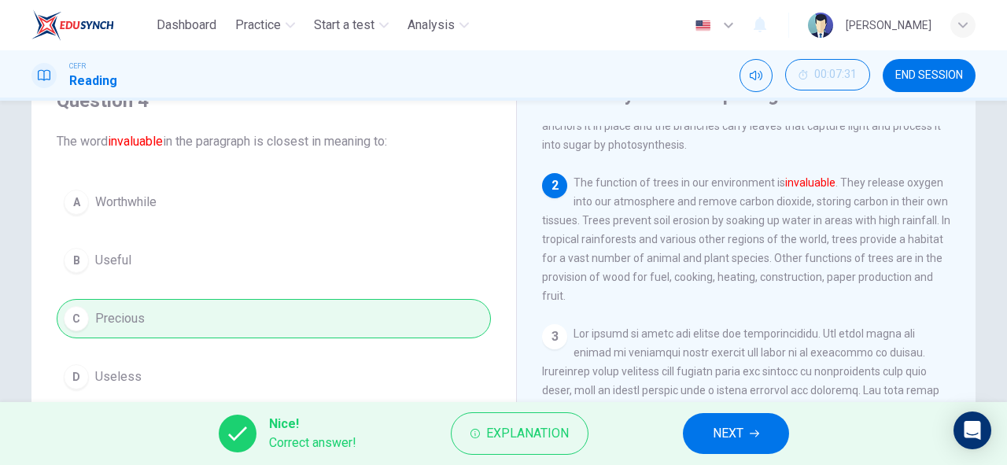
click at [777, 433] on button "NEXT" at bounding box center [736, 433] width 106 height 41
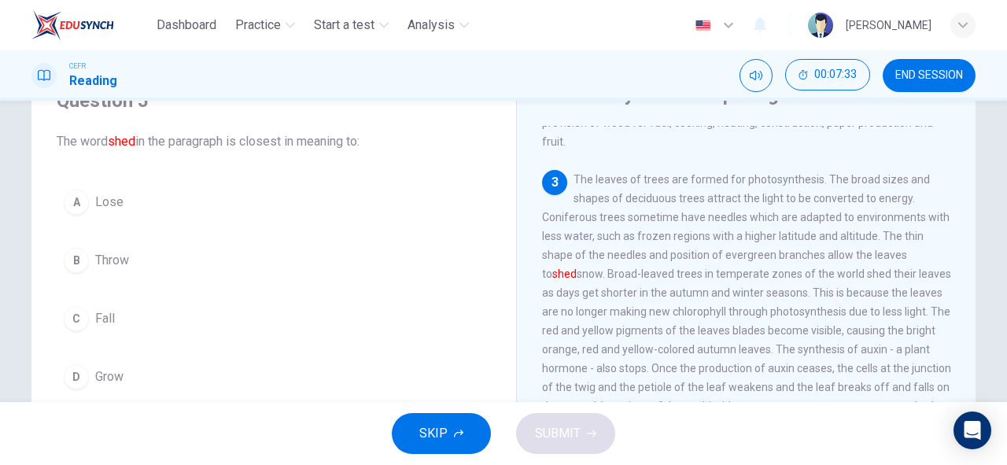
scroll to position [280, 0]
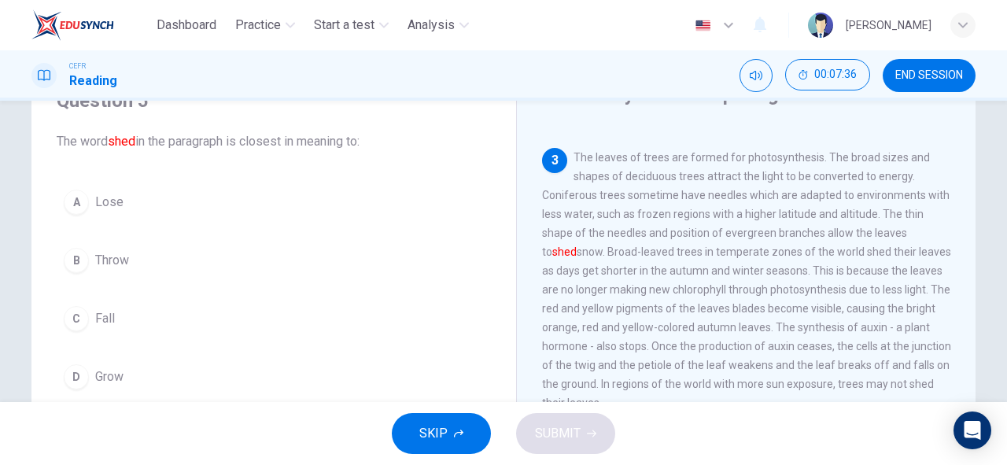
click at [59, 321] on button "C Fall" at bounding box center [274, 318] width 434 height 39
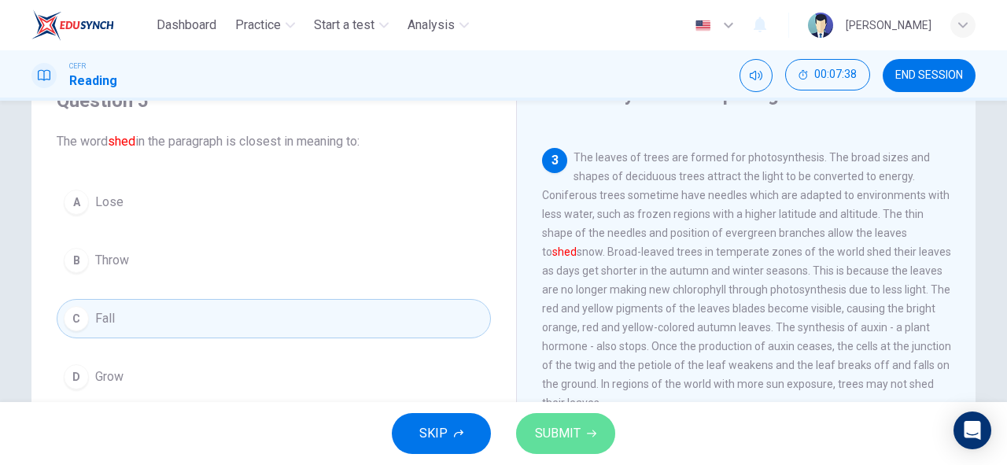
click at [537, 441] on span "SUBMIT" at bounding box center [558, 433] width 46 height 22
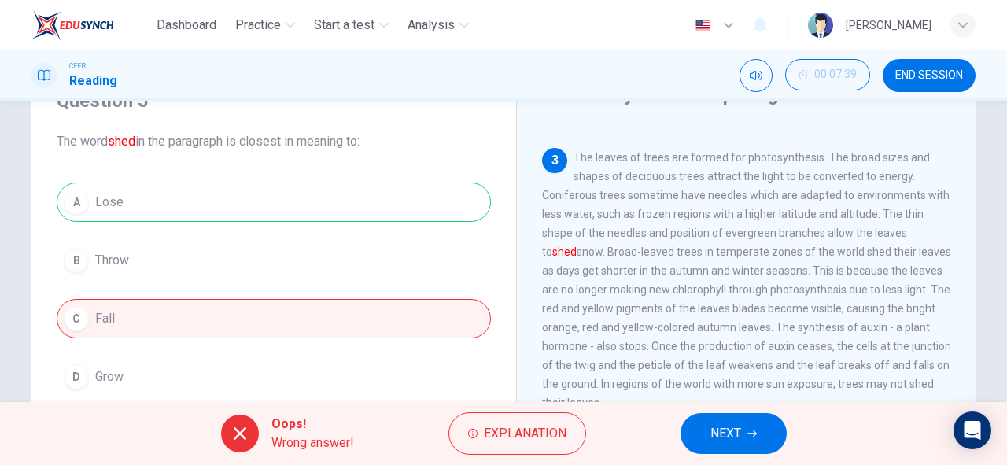
click at [732, 439] on span "NEXT" at bounding box center [725, 433] width 31 height 22
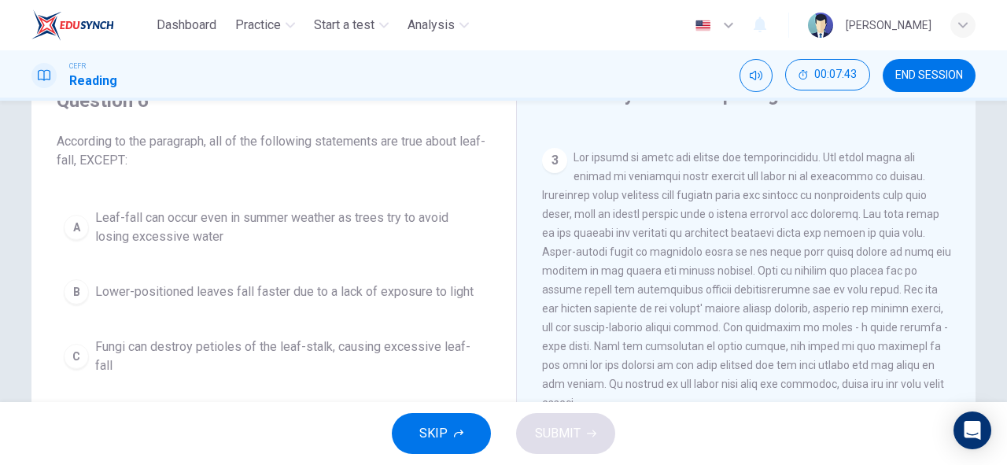
click at [443, 419] on button "SKIP" at bounding box center [441, 433] width 99 height 41
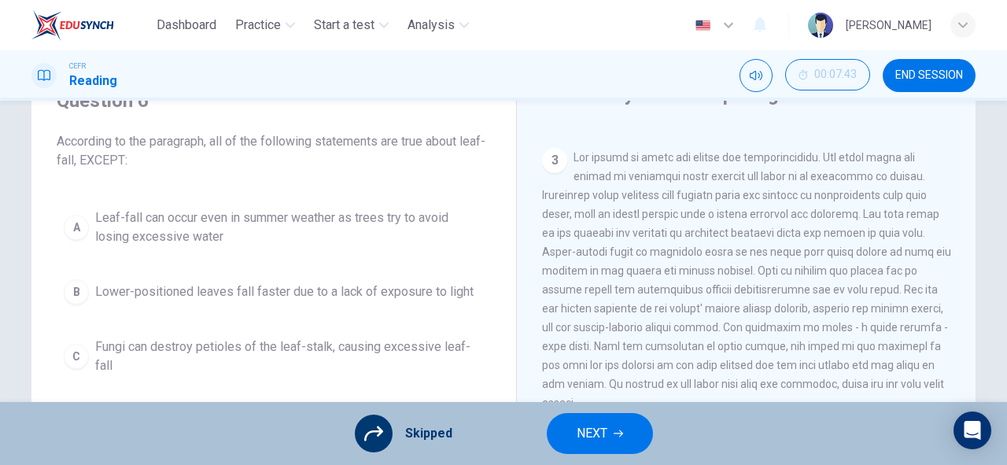
click at [588, 439] on span "NEXT" at bounding box center [592, 433] width 31 height 22
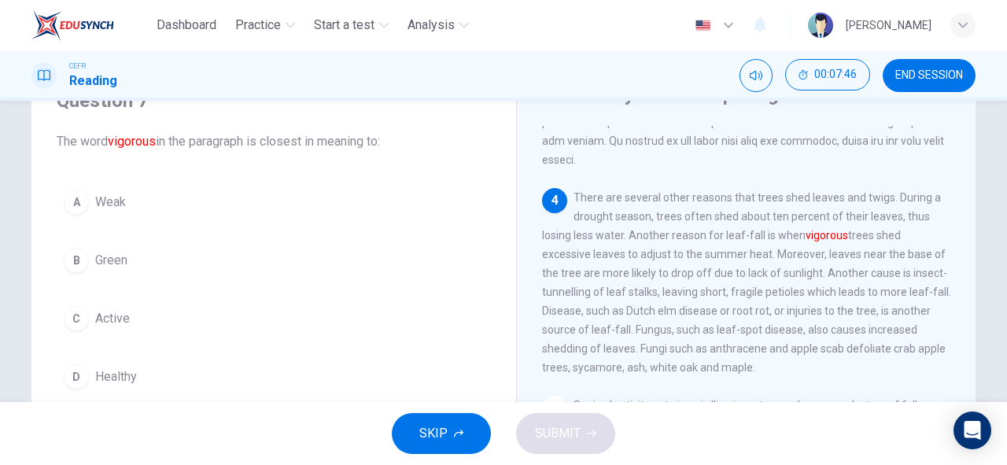
scroll to position [536, 0]
click at [132, 365] on button "D Healthy" at bounding box center [274, 376] width 434 height 39
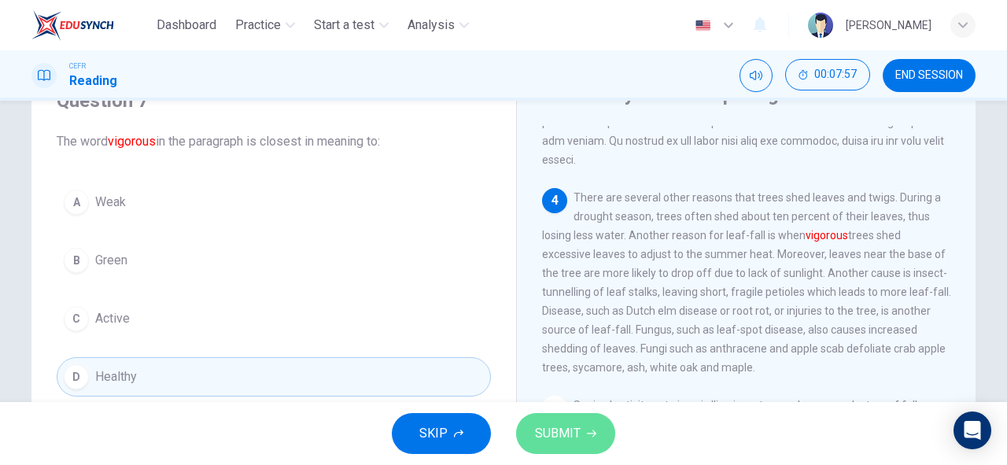
click at [550, 427] on span "SUBMIT" at bounding box center [558, 433] width 46 height 22
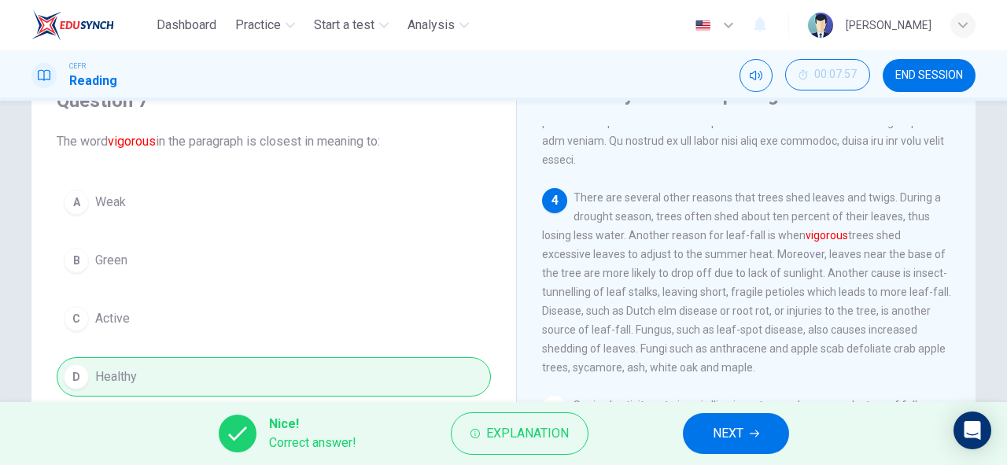
click at [715, 422] on span "NEXT" at bounding box center [728, 433] width 31 height 22
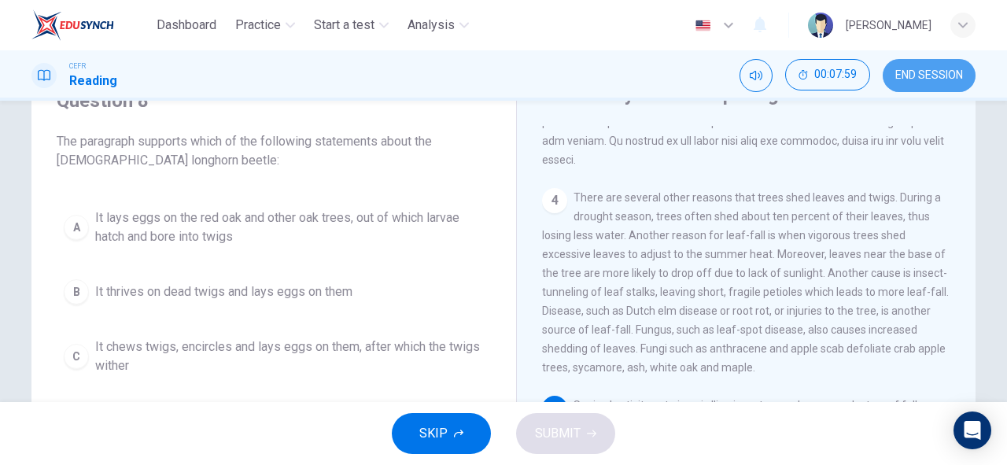
click at [903, 71] on span "END SESSION" at bounding box center [929, 75] width 68 height 13
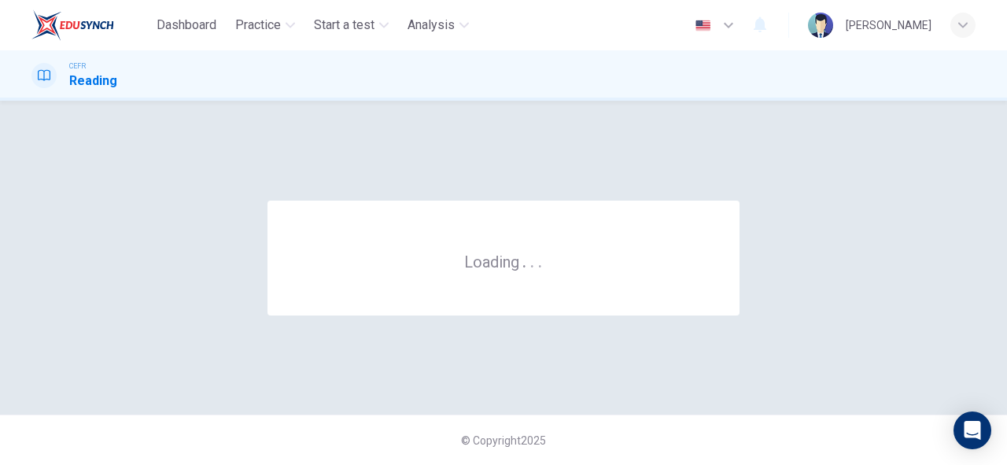
scroll to position [0, 0]
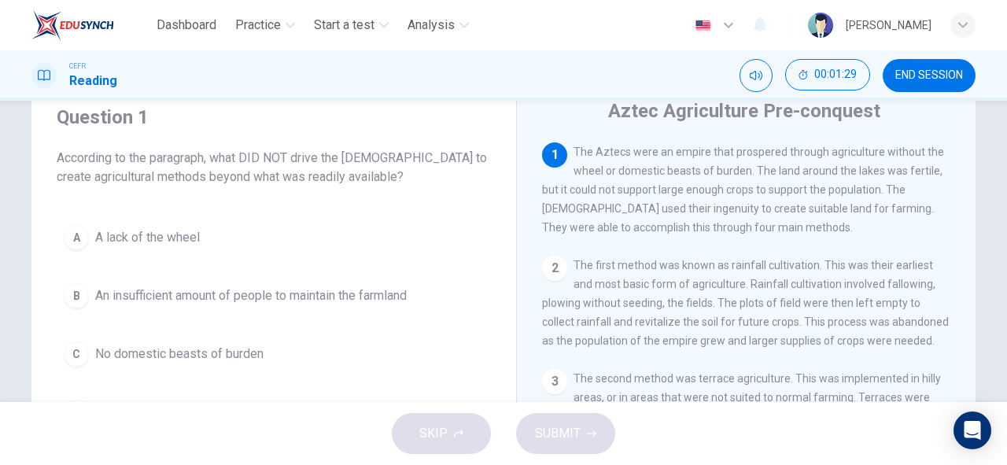
scroll to position [58, 0]
click at [333, 287] on span "An insufficient amount of people to maintain the farmland" at bounding box center [251, 296] width 312 height 19
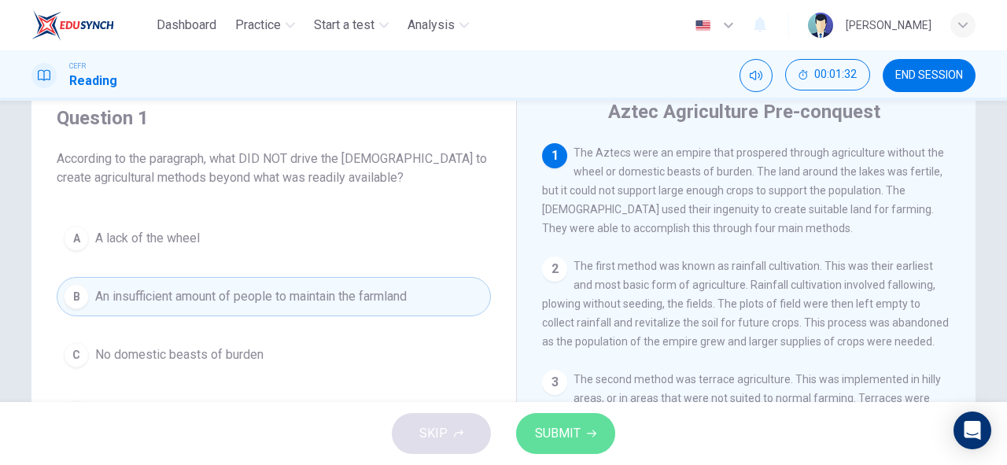
click at [553, 431] on span "SUBMIT" at bounding box center [558, 433] width 46 height 22
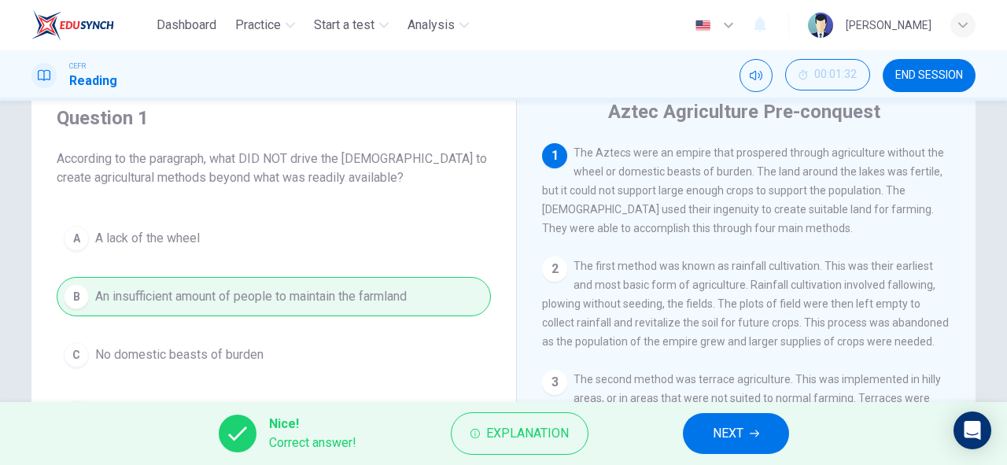
click at [754, 441] on button "NEXT" at bounding box center [736, 433] width 106 height 41
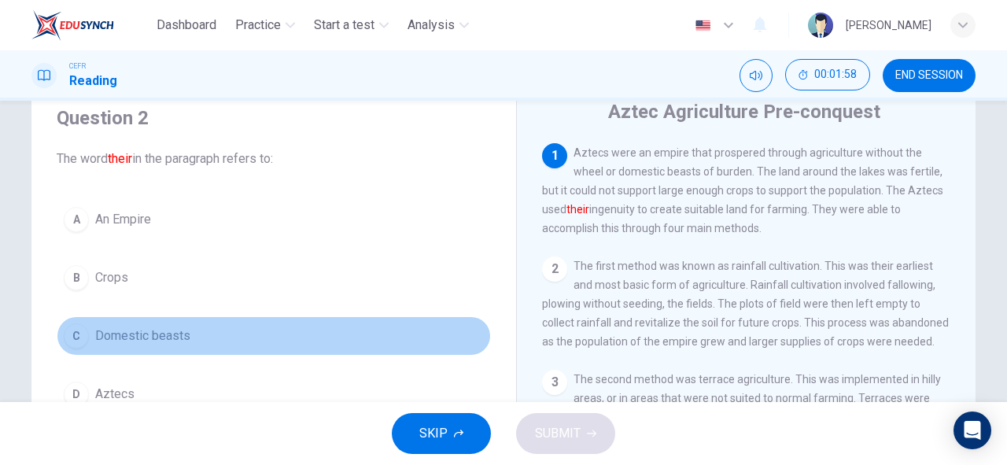
click at [177, 337] on span "Domestic beasts" at bounding box center [142, 335] width 95 height 19
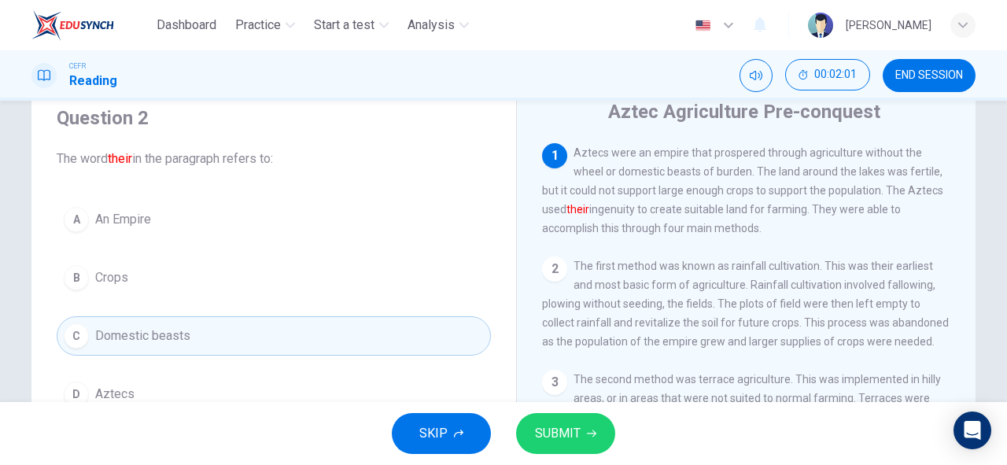
click at [186, 358] on div "A An Empire B Crops C Domestic beasts D Aztecs" at bounding box center [274, 307] width 434 height 214
click at [198, 370] on div "A An Empire B Crops C Domestic beasts D Aztecs" at bounding box center [274, 307] width 434 height 214
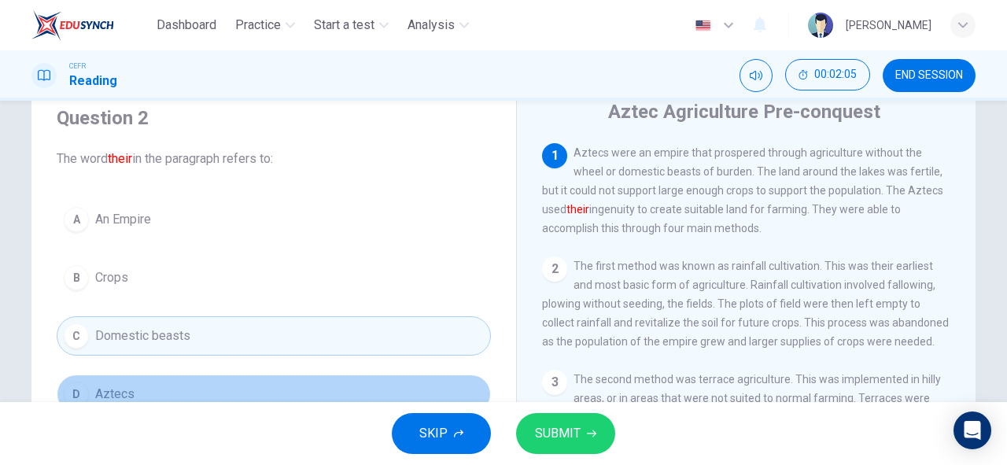
click at [158, 386] on button "D Aztecs" at bounding box center [274, 393] width 434 height 39
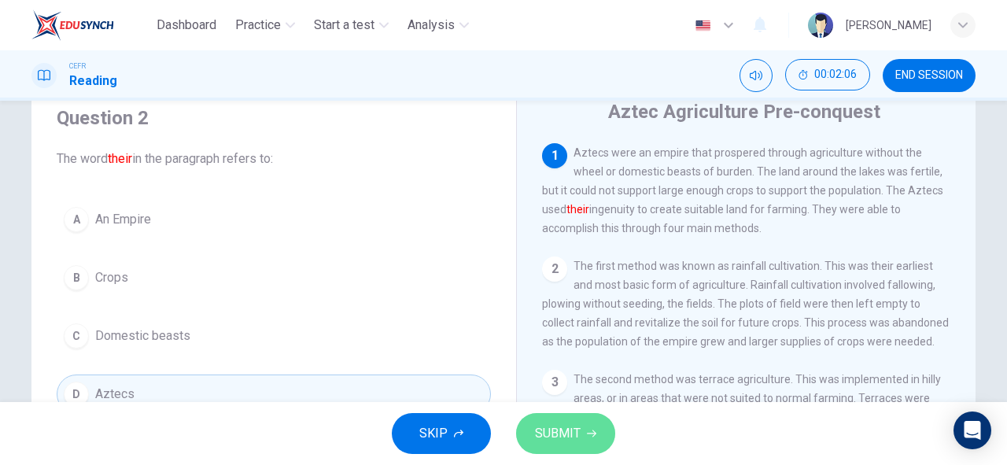
click at [541, 426] on span "SUBMIT" at bounding box center [558, 433] width 46 height 22
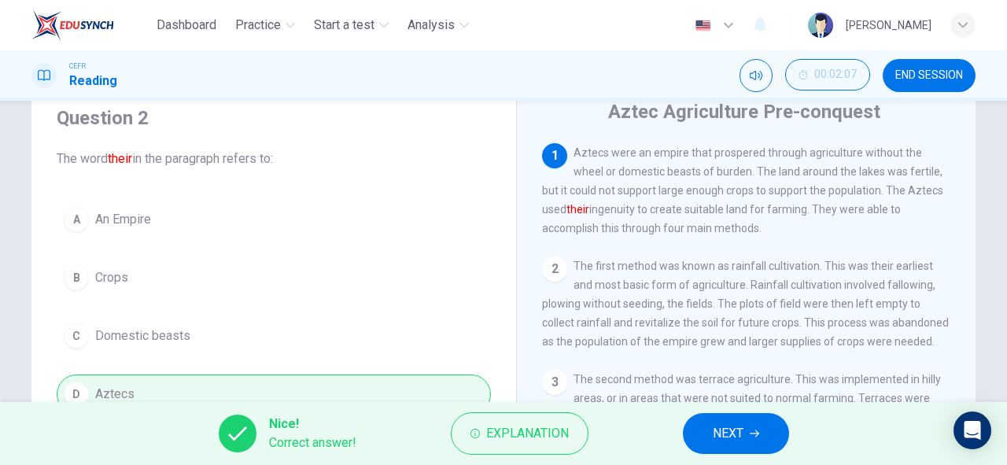
click at [729, 441] on span "NEXT" at bounding box center [728, 433] width 31 height 22
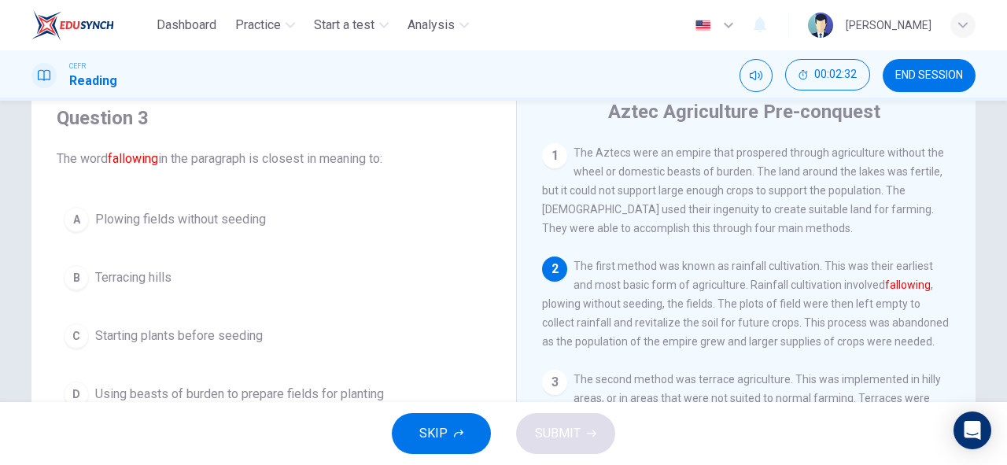
click at [244, 223] on span "Plowing fields without seeding" at bounding box center [180, 219] width 171 height 19
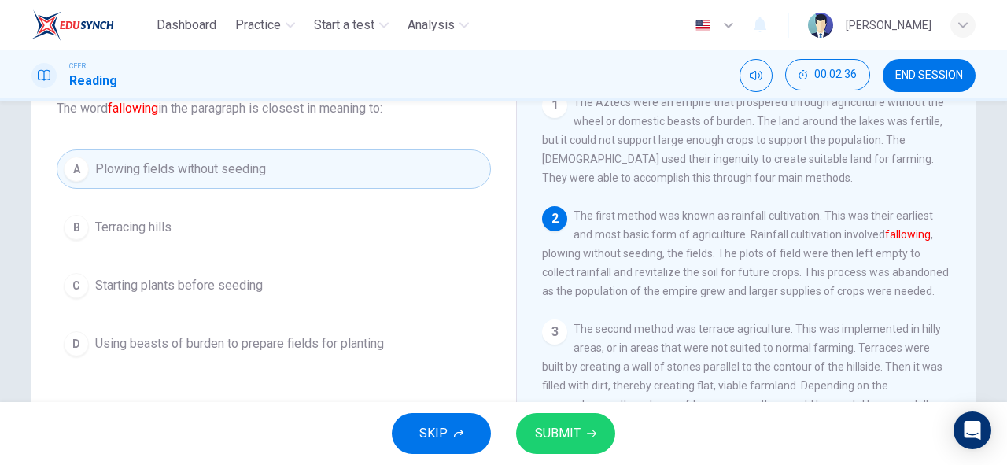
scroll to position [113, 0]
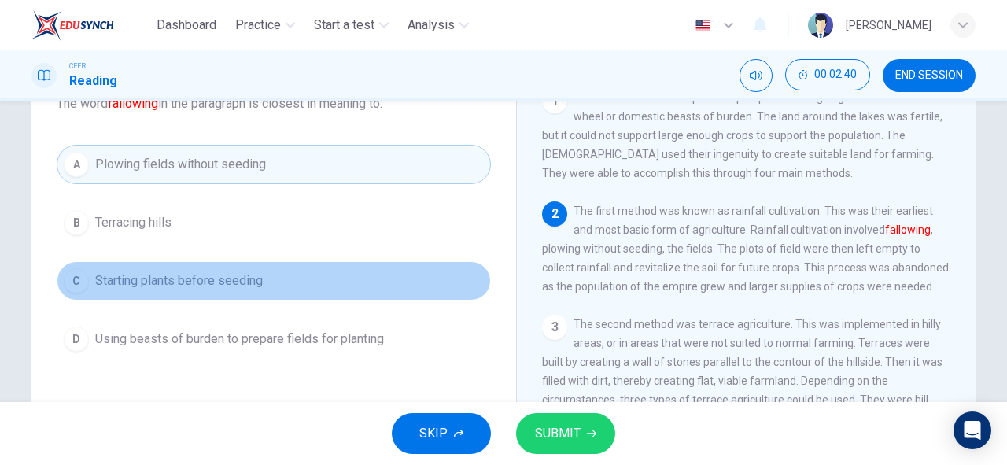
click at [233, 271] on span "Starting plants before seeding" at bounding box center [179, 280] width 168 height 19
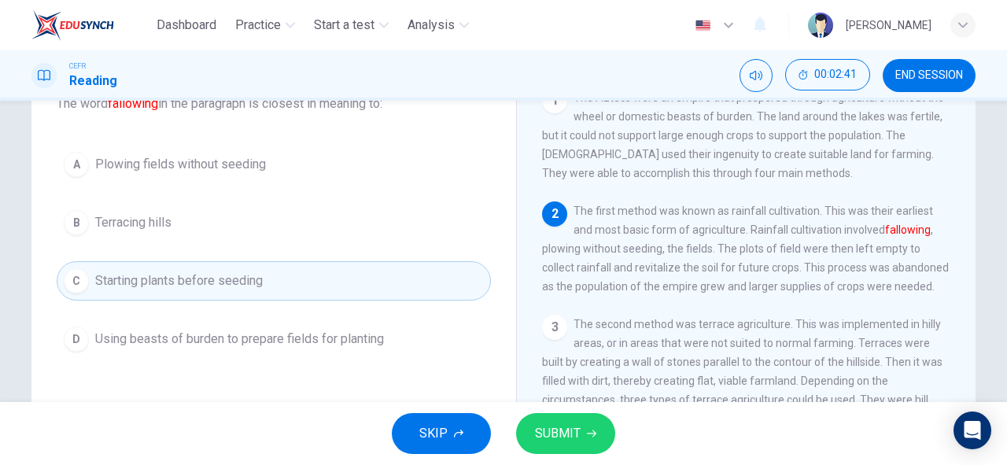
click at [557, 434] on span "SUBMIT" at bounding box center [558, 433] width 46 height 22
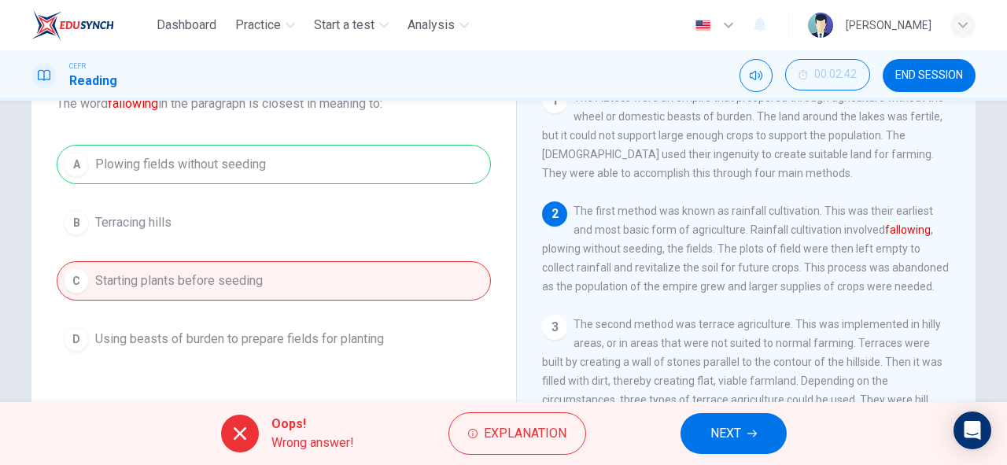
click at [749, 437] on icon "button" at bounding box center [751, 433] width 9 height 9
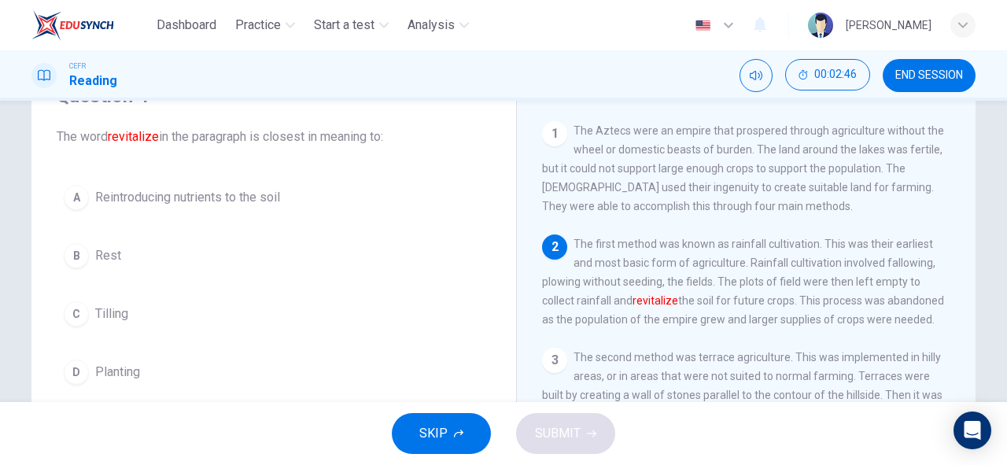
scroll to position [79, 0]
click at [180, 191] on span "Reintroducing nutrients to the soil" at bounding box center [187, 198] width 185 height 19
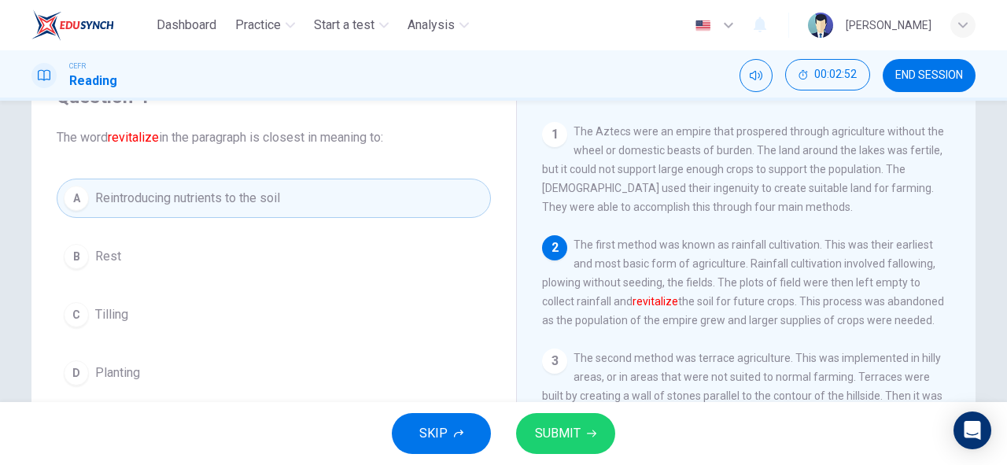
click at [563, 430] on span "SUBMIT" at bounding box center [558, 433] width 46 height 22
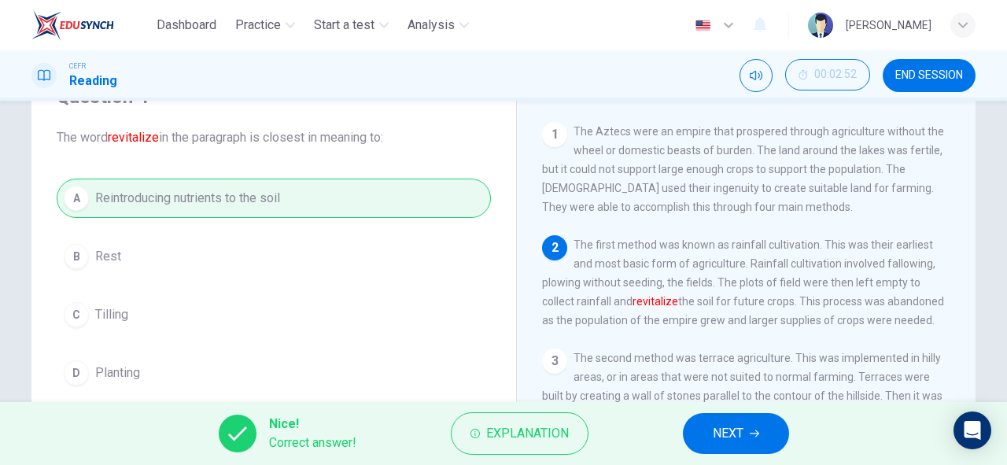
click at [736, 437] on span "NEXT" at bounding box center [728, 433] width 31 height 22
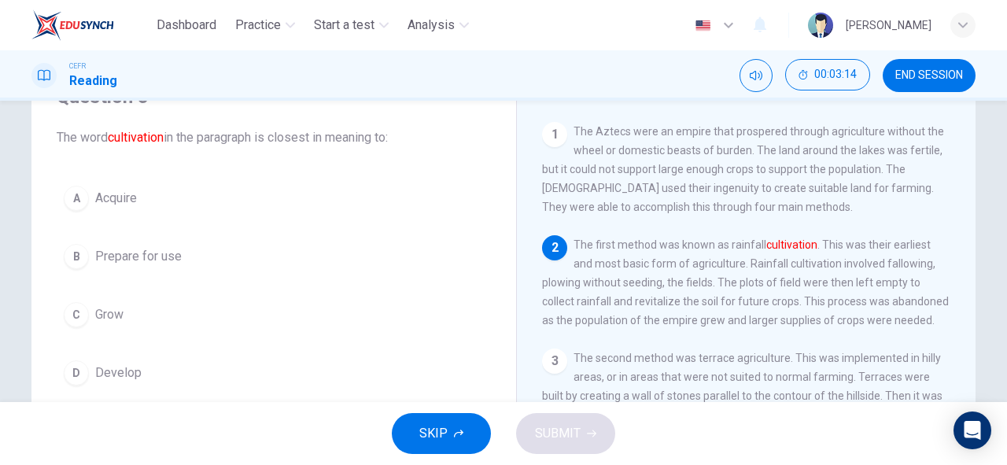
click at [165, 197] on button "A Acquire" at bounding box center [274, 198] width 434 height 39
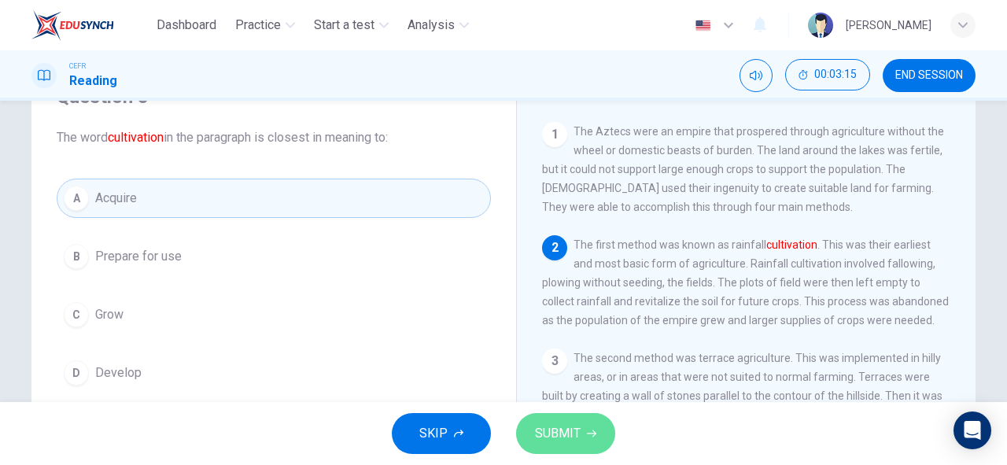
click at [541, 425] on span "SUBMIT" at bounding box center [558, 433] width 46 height 22
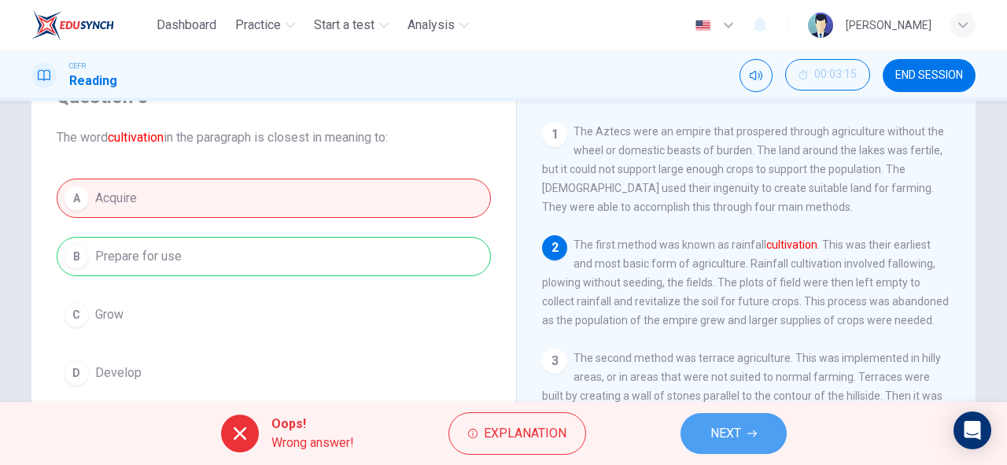
click at [743, 436] on button "NEXT" at bounding box center [734, 433] width 106 height 41
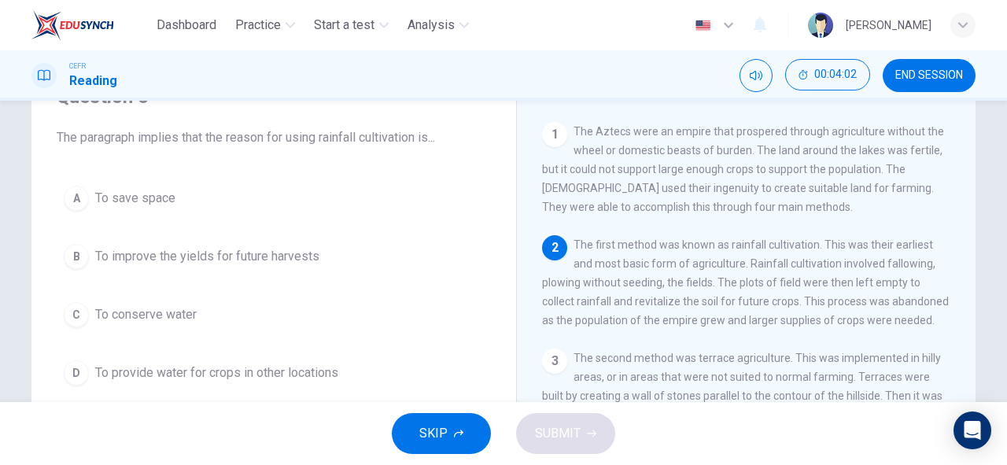
click at [337, 363] on span "To provide water for crops in other locations" at bounding box center [216, 372] width 243 height 19
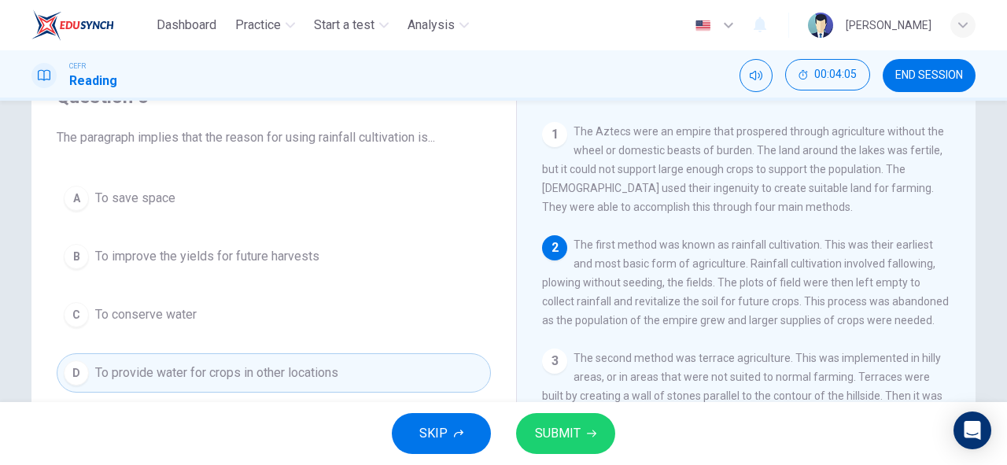
click at [576, 428] on span "SUBMIT" at bounding box center [558, 433] width 46 height 22
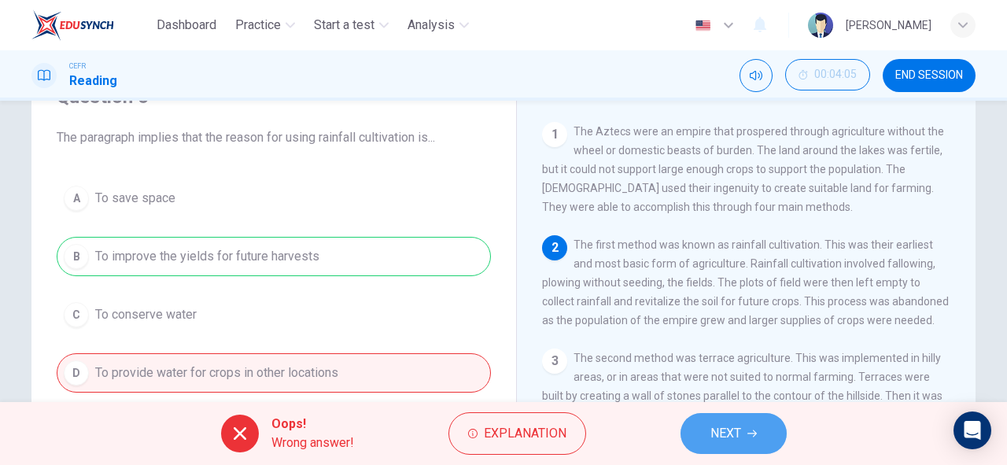
click at [697, 431] on button "NEXT" at bounding box center [734, 433] width 106 height 41
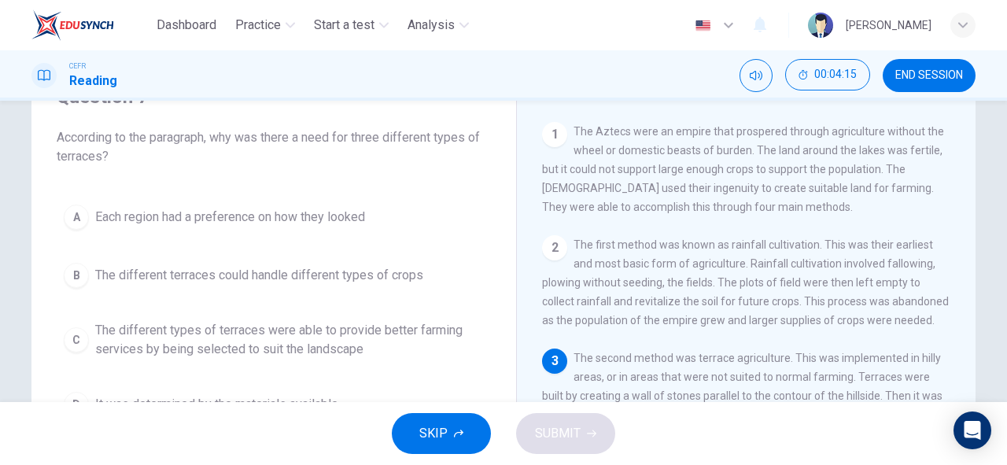
click at [925, 92] on div "CEFR Reading 00:04:15 END SESSION" at bounding box center [503, 75] width 1007 height 50
click at [925, 92] on div "CEFR Reading 00:04:16 END SESSION" at bounding box center [503, 75] width 1007 height 50
click at [922, 85] on button "END SESSION" at bounding box center [929, 75] width 93 height 33
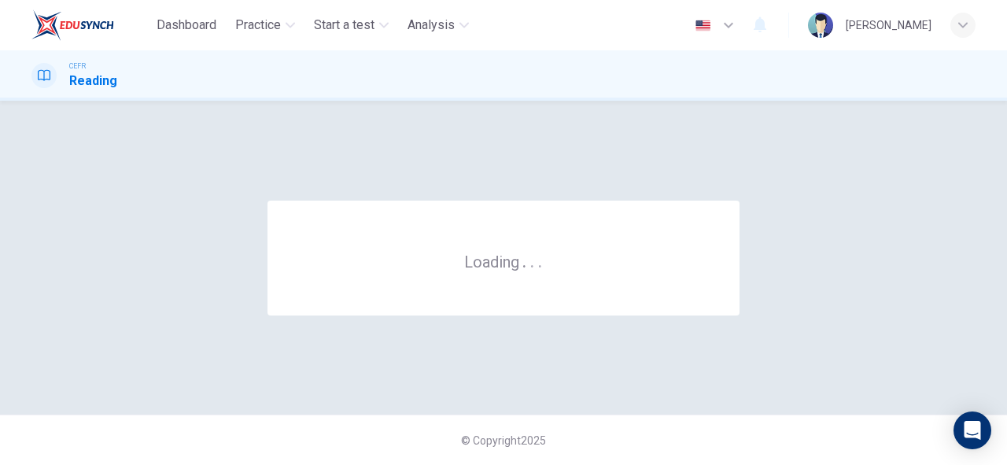
scroll to position [0, 0]
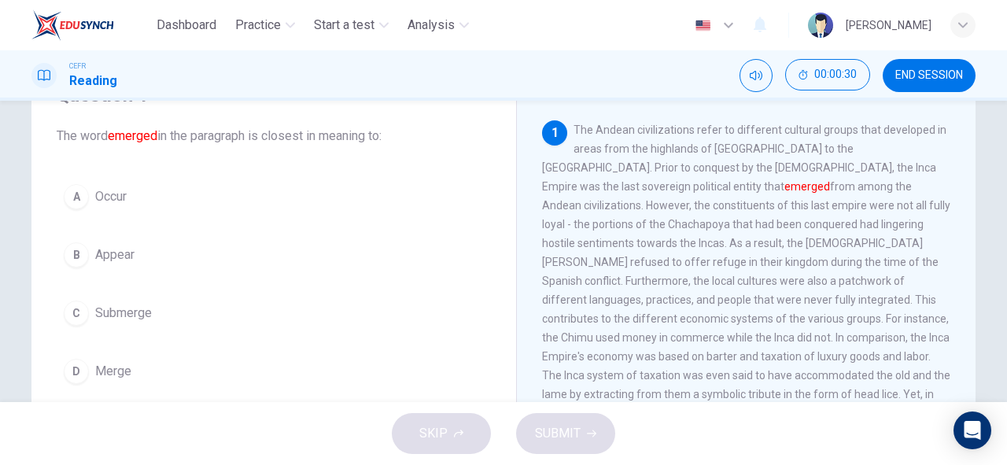
scroll to position [79, 0]
click at [132, 250] on button "B Appear" at bounding box center [274, 256] width 434 height 39
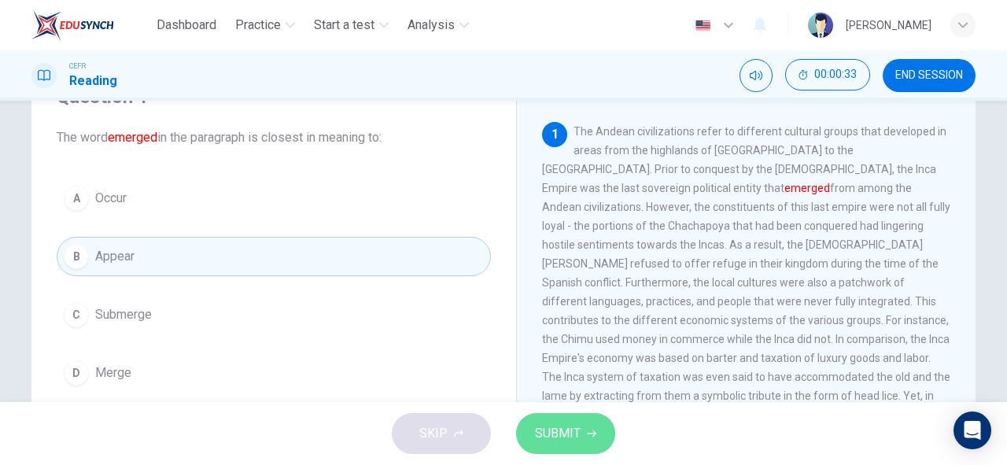
click at [583, 434] on button "SUBMIT" at bounding box center [565, 433] width 99 height 41
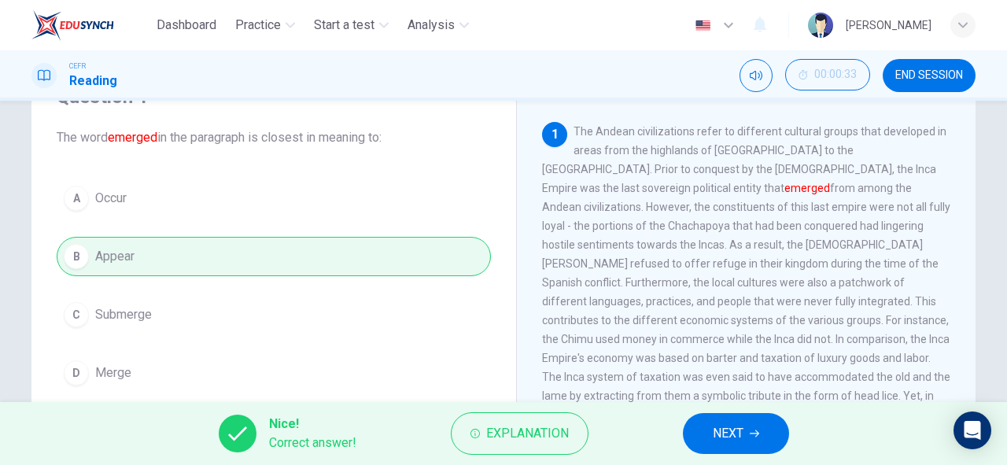
click at [726, 431] on span "NEXT" at bounding box center [728, 433] width 31 height 22
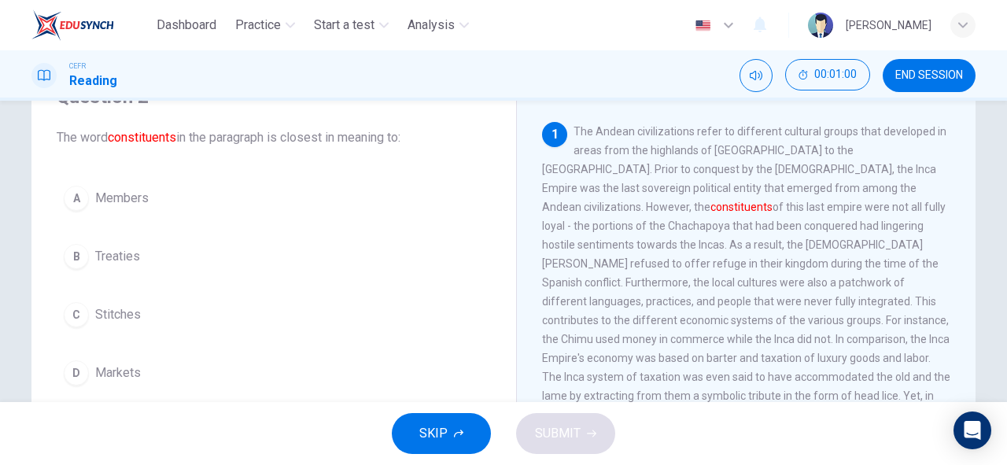
click at [161, 198] on button "A Members" at bounding box center [274, 198] width 434 height 39
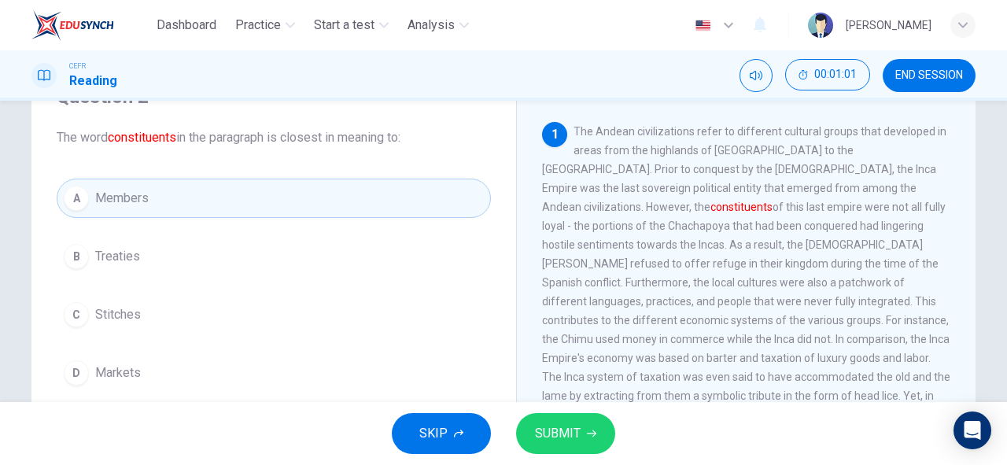
click at [563, 430] on span "SUBMIT" at bounding box center [558, 433] width 46 height 22
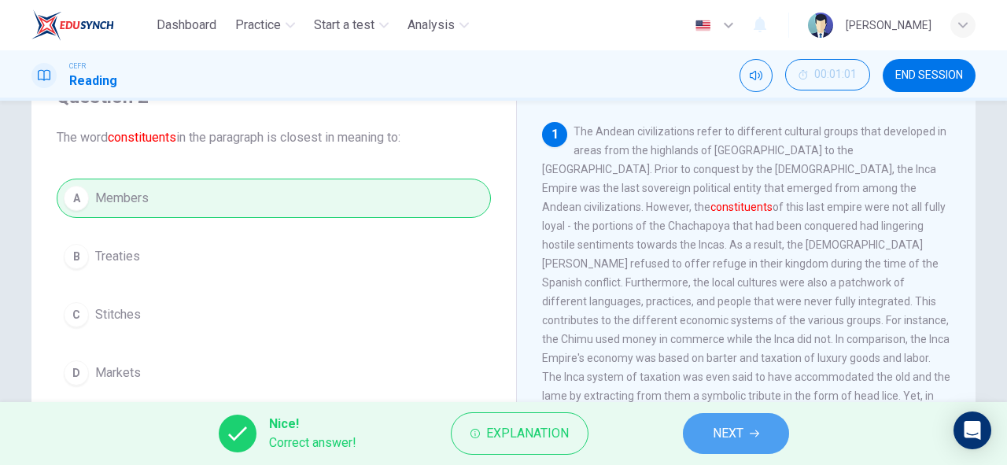
click at [723, 437] on span "NEXT" at bounding box center [728, 433] width 31 height 22
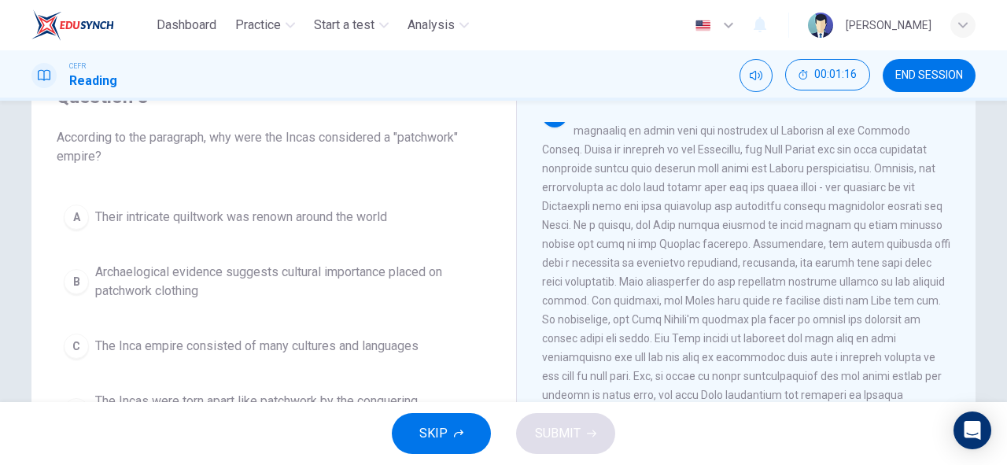
scroll to position [20, 0]
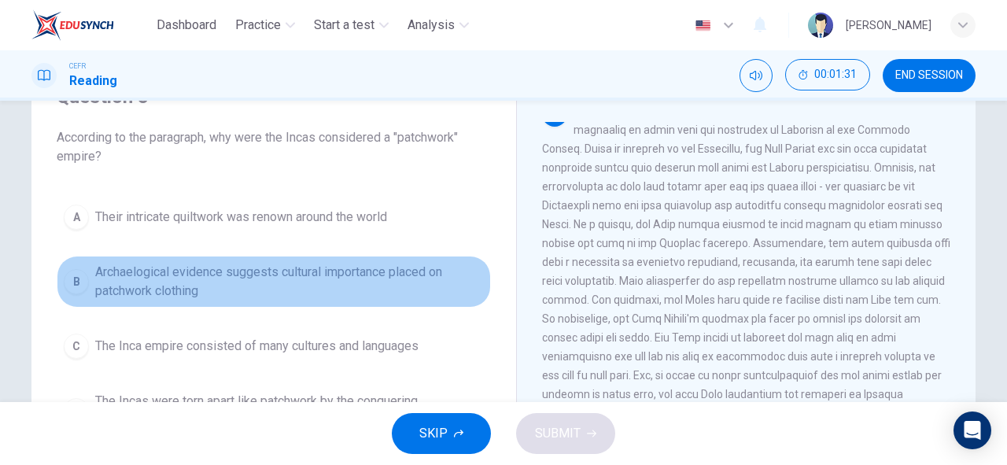
click at [261, 273] on span "Archaelogical evidence suggests cultural importance placed on patchwork clothing" at bounding box center [289, 282] width 389 height 38
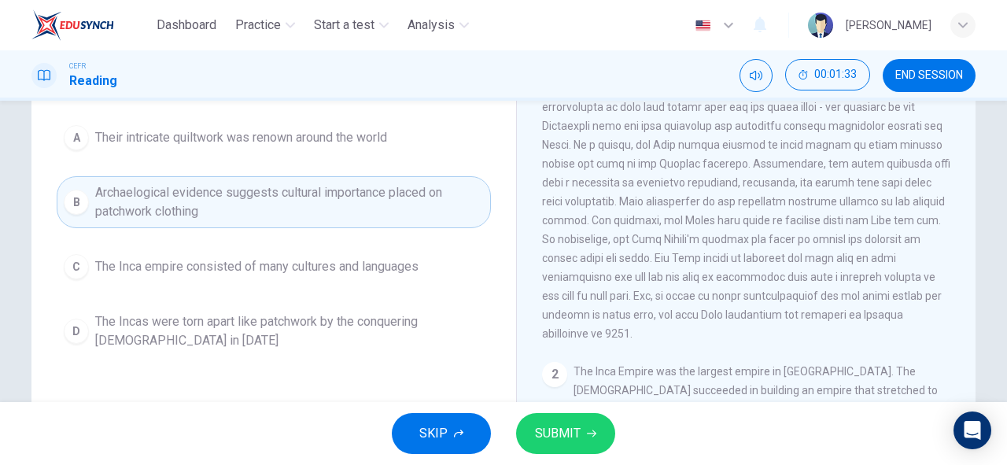
scroll to position [164, 0]
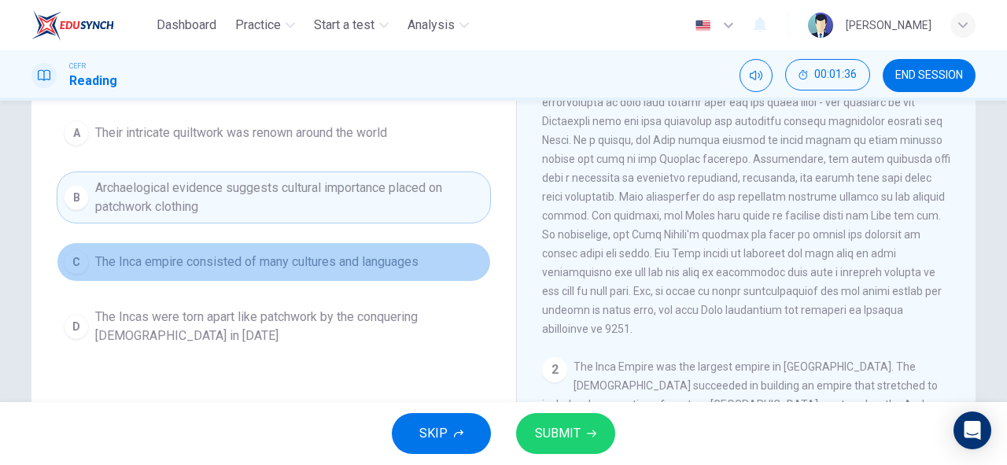
click at [254, 271] on button "C The Inca empire consisted of many cultures and languages" at bounding box center [274, 261] width 434 height 39
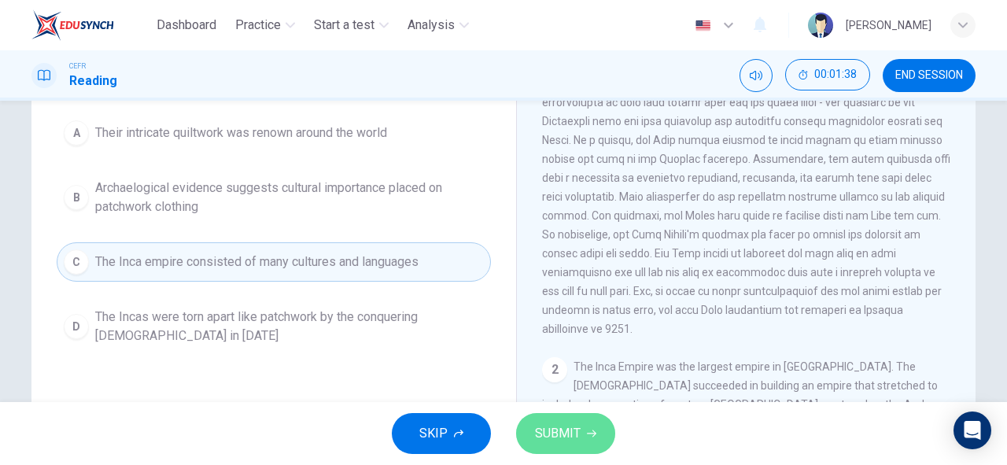
click at [564, 422] on span "SUBMIT" at bounding box center [558, 433] width 46 height 22
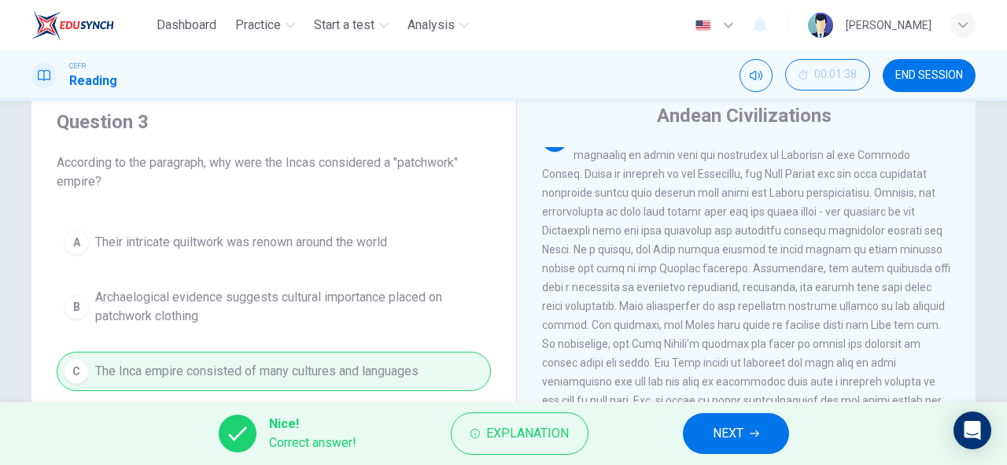
scroll to position [13, 0]
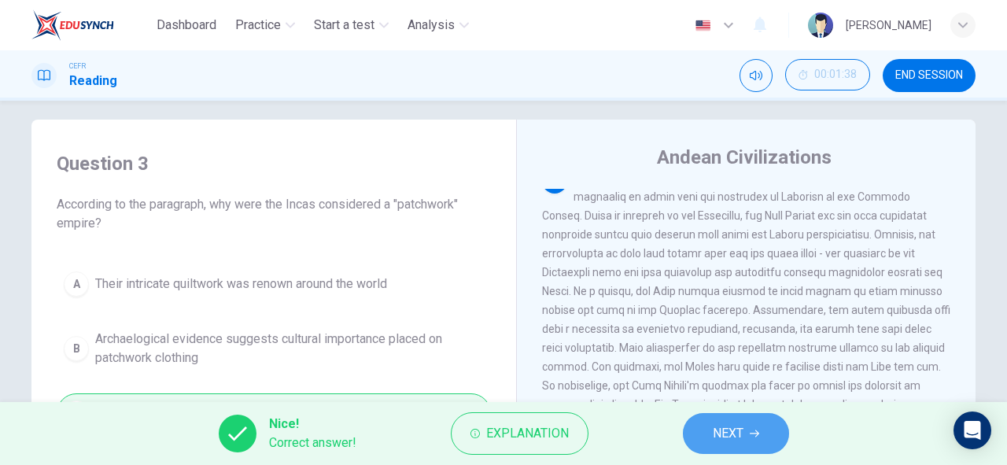
click at [743, 440] on span "NEXT" at bounding box center [728, 433] width 31 height 22
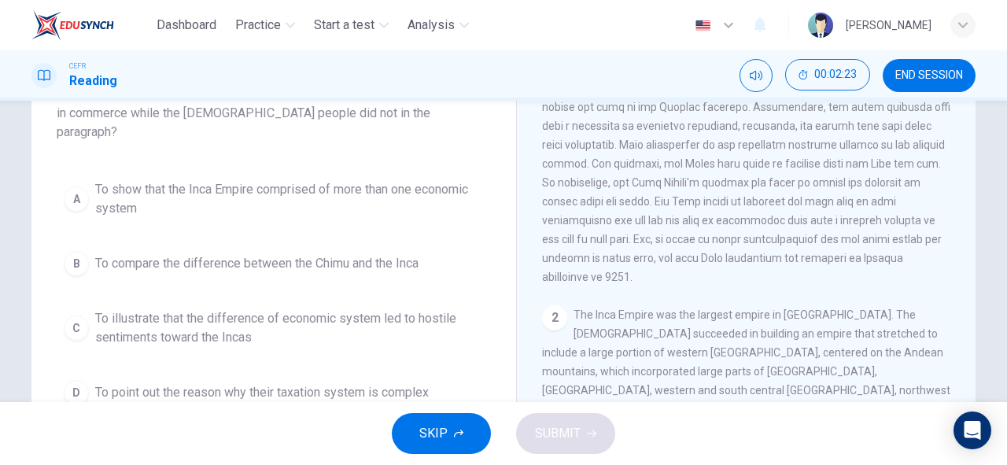
scroll to position [126, 0]
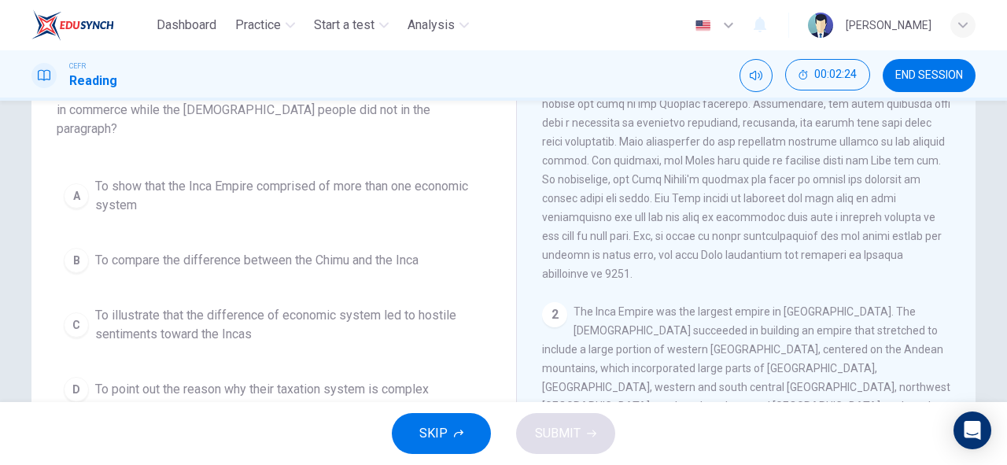
click at [326, 306] on span "To illustrate that the difference of economic system led to hostile sentiments …" at bounding box center [289, 325] width 389 height 38
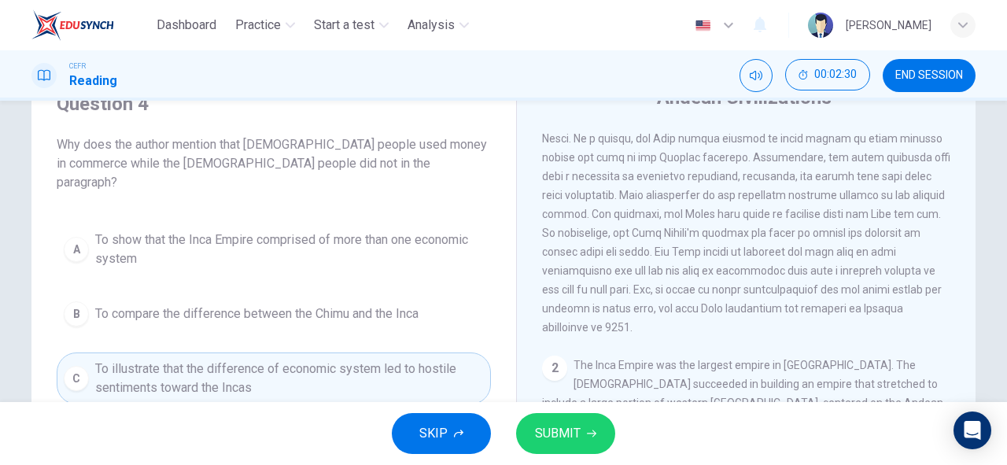
scroll to position [71, 0]
click at [563, 431] on span "SUBMIT" at bounding box center [558, 433] width 46 height 22
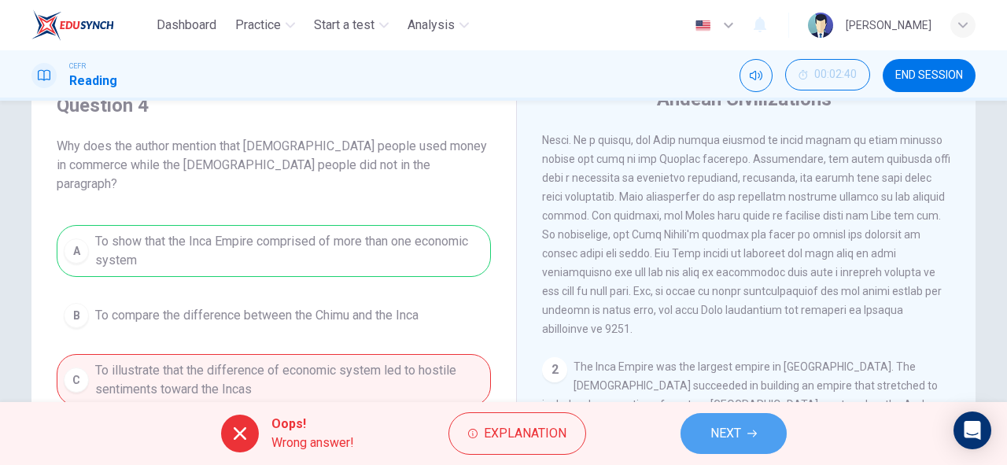
click at [736, 428] on span "NEXT" at bounding box center [725, 433] width 31 height 22
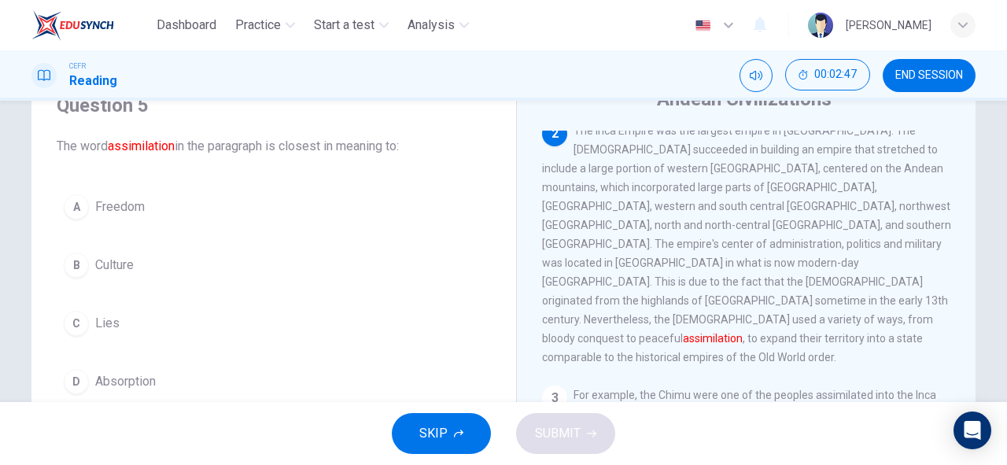
scroll to position [365, 0]
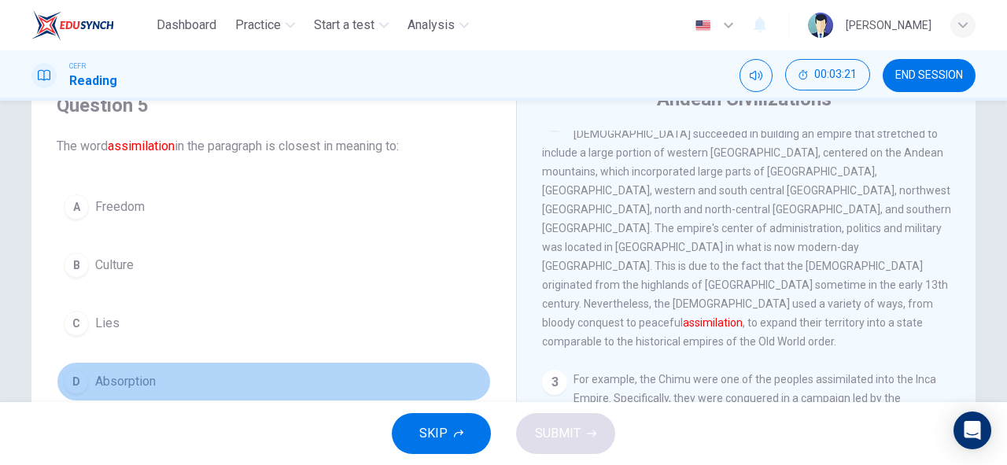
click at [207, 366] on button "D Absorption" at bounding box center [274, 381] width 434 height 39
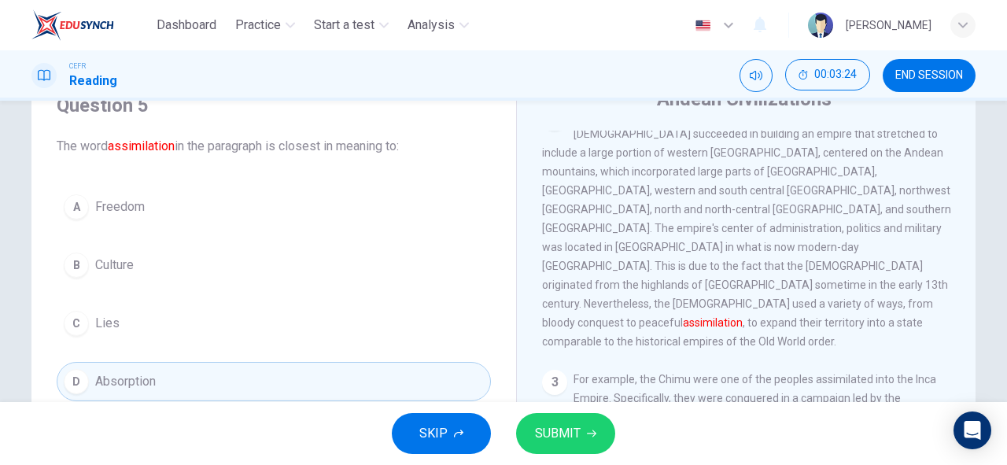
click at [574, 436] on span "SUBMIT" at bounding box center [558, 433] width 46 height 22
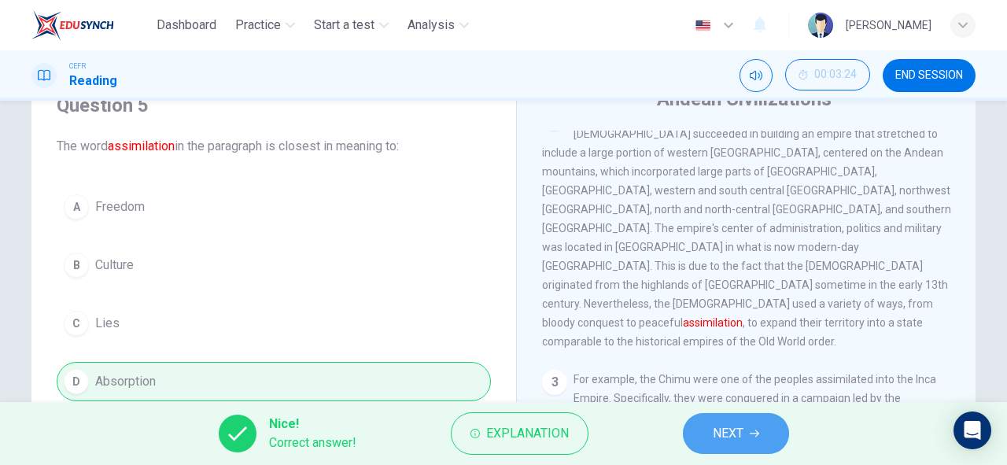
click at [730, 434] on span "NEXT" at bounding box center [728, 433] width 31 height 22
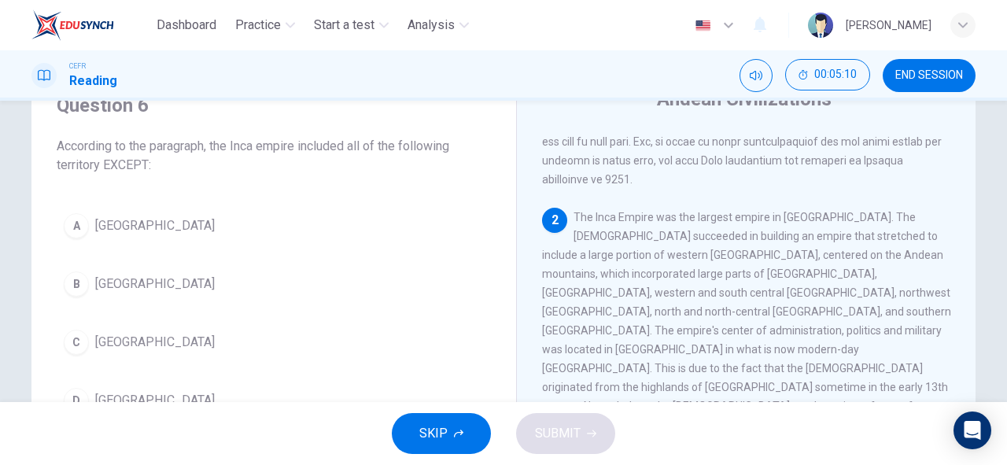
scroll to position [264, 0]
click at [105, 236] on button "A [GEOGRAPHIC_DATA]" at bounding box center [274, 225] width 434 height 39
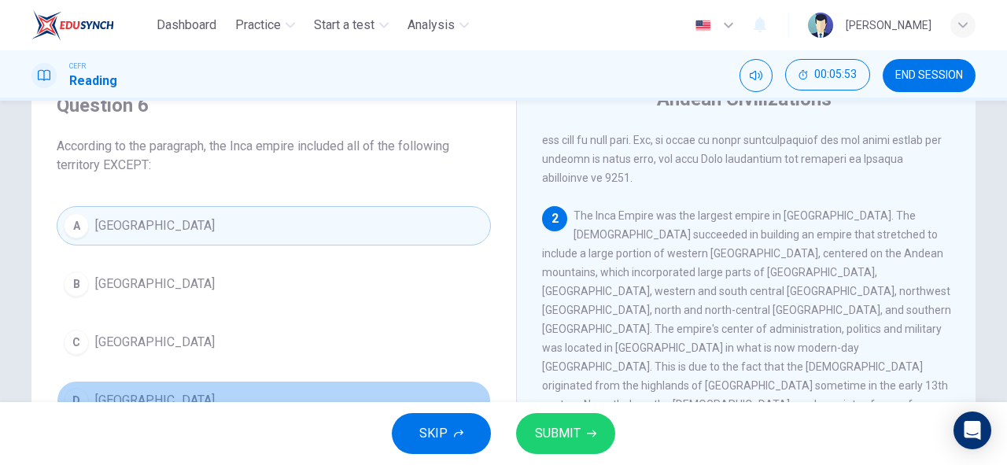
click at [180, 387] on button "D [GEOGRAPHIC_DATA]" at bounding box center [274, 400] width 434 height 39
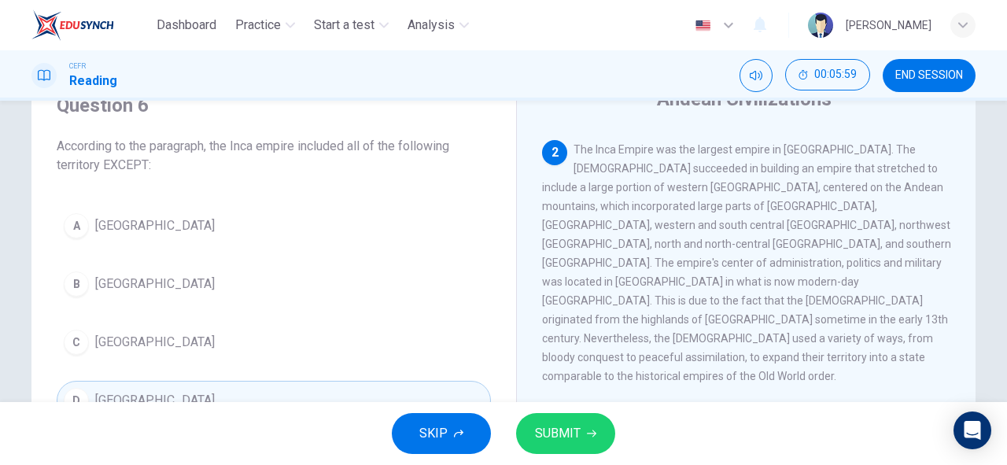
scroll to position [331, 0]
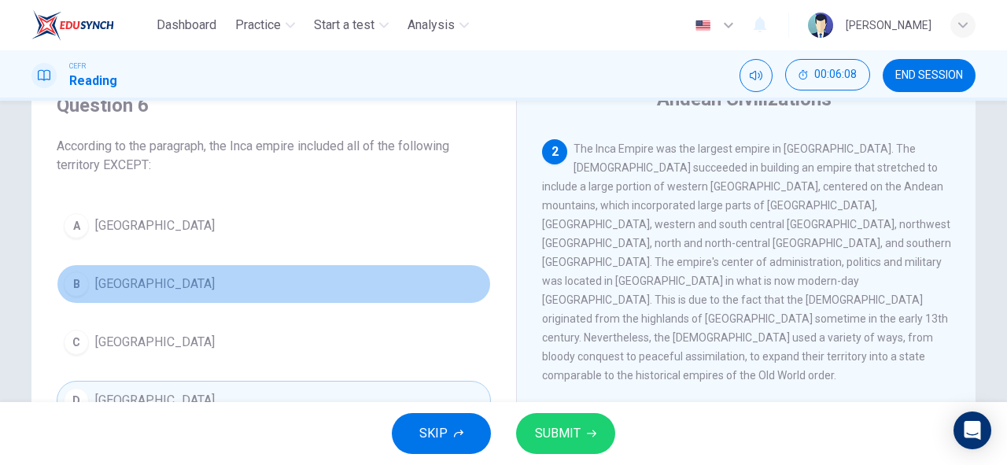
click at [151, 296] on button "B [GEOGRAPHIC_DATA]" at bounding box center [274, 283] width 434 height 39
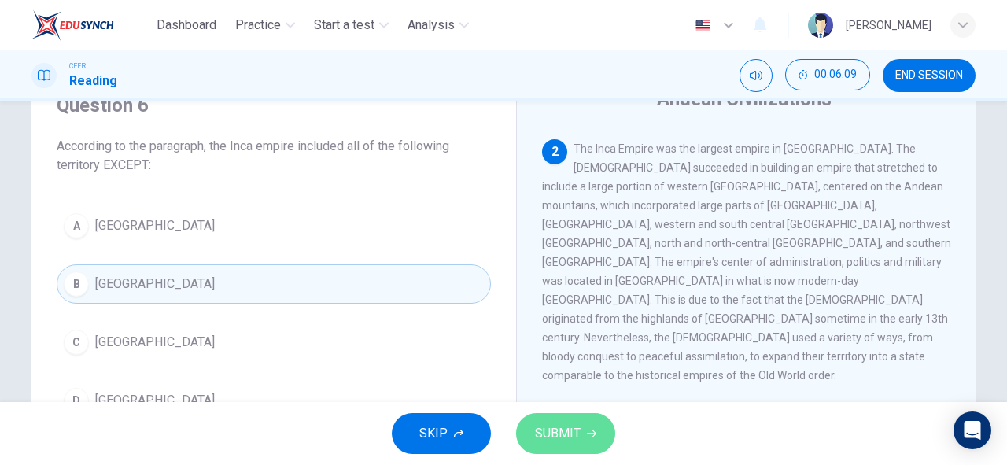
click at [540, 434] on span "SUBMIT" at bounding box center [558, 433] width 46 height 22
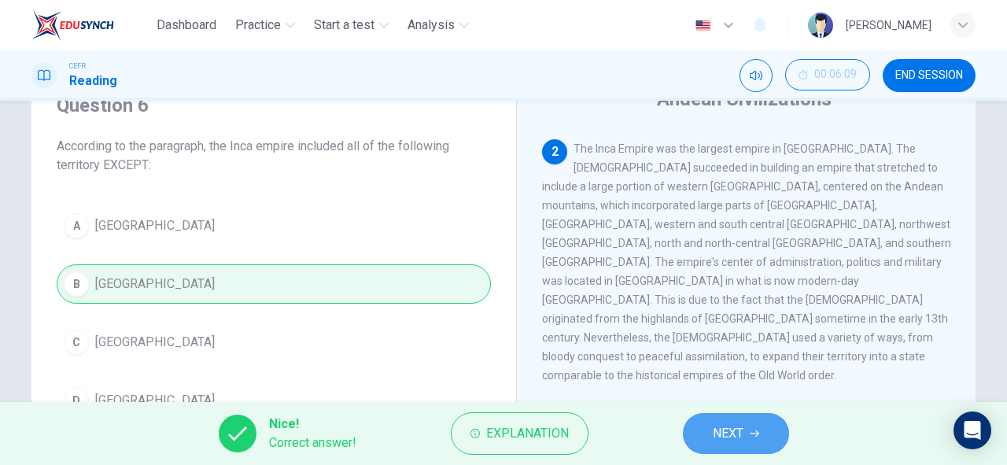
click at [725, 431] on span "NEXT" at bounding box center [728, 433] width 31 height 22
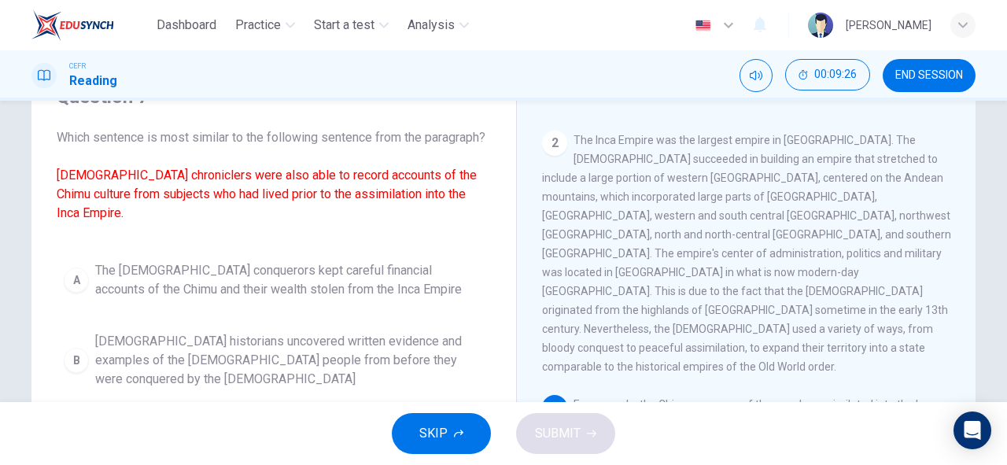
scroll to position [76, 0]
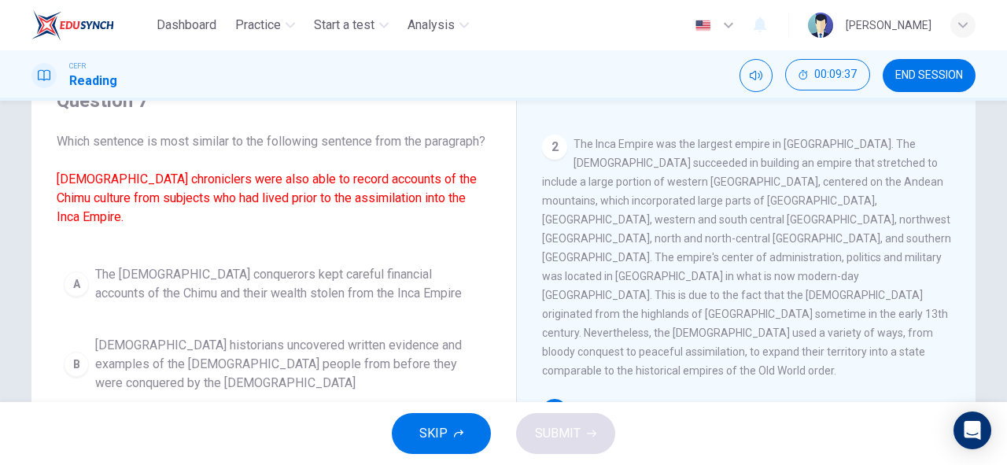
click at [378, 351] on span "[DEMOGRAPHIC_DATA] historians uncovered written evidence and examples of the [D…" at bounding box center [289, 364] width 389 height 57
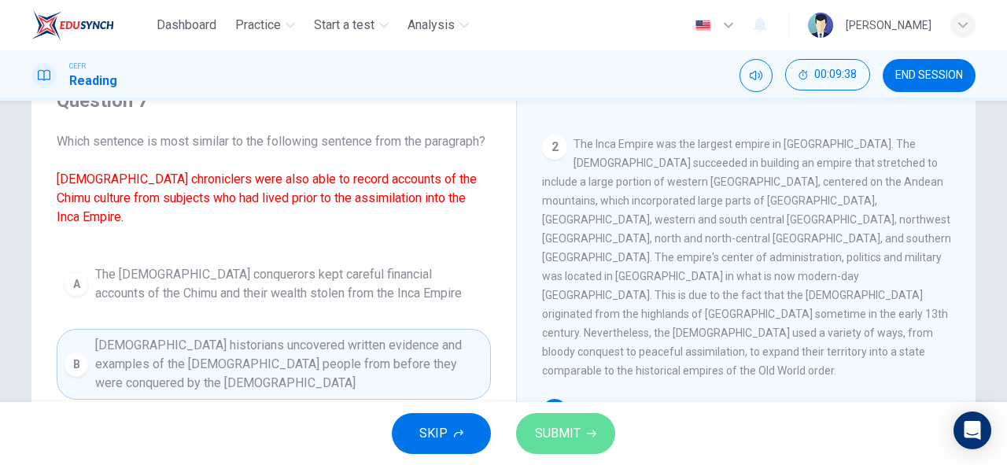
click at [560, 428] on span "SUBMIT" at bounding box center [558, 433] width 46 height 22
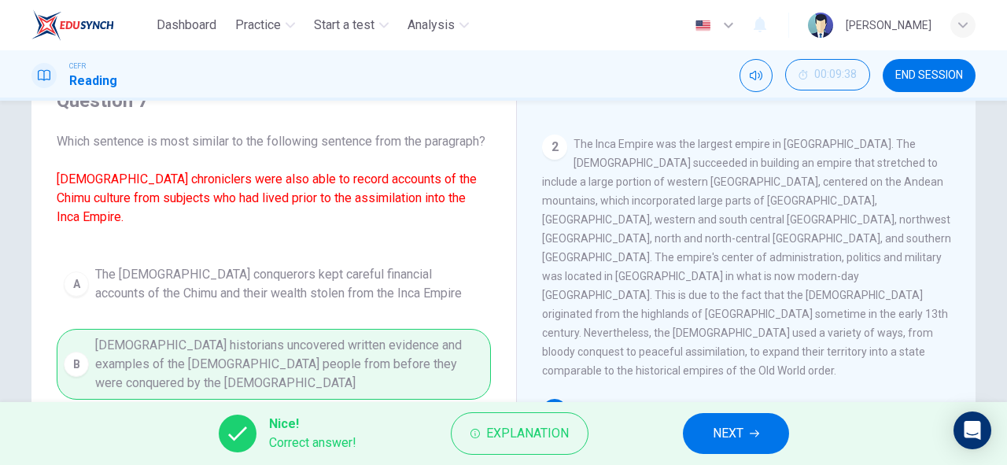
click at [742, 434] on span "NEXT" at bounding box center [728, 433] width 31 height 22
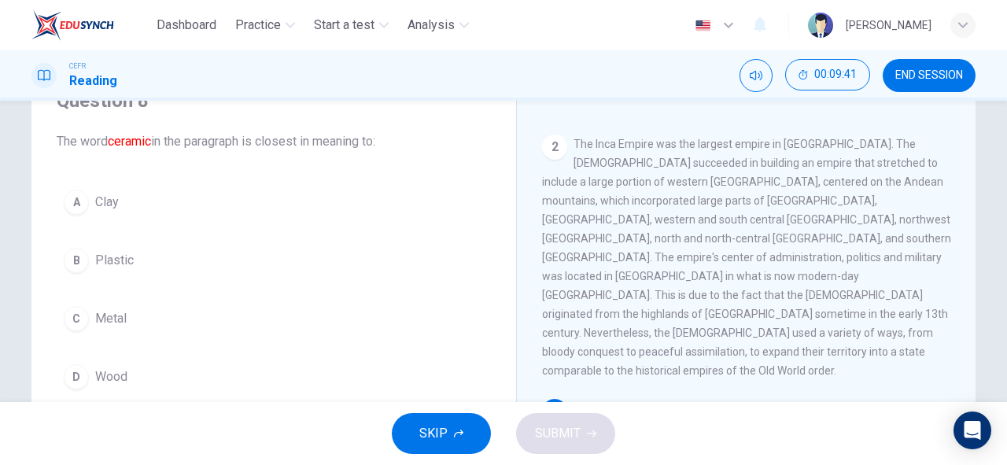
click at [124, 201] on button "A Clay" at bounding box center [274, 202] width 434 height 39
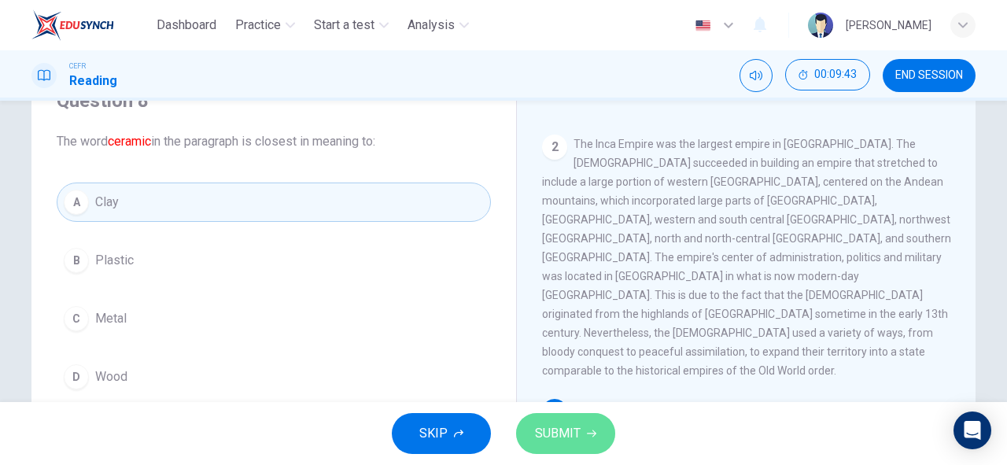
click at [544, 419] on button "SUBMIT" at bounding box center [565, 433] width 99 height 41
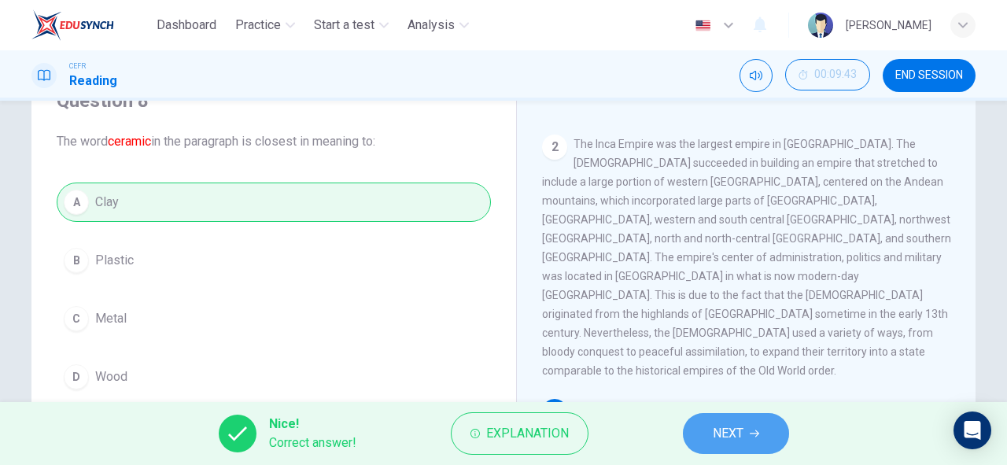
click at [718, 421] on button "NEXT" at bounding box center [736, 433] width 106 height 41
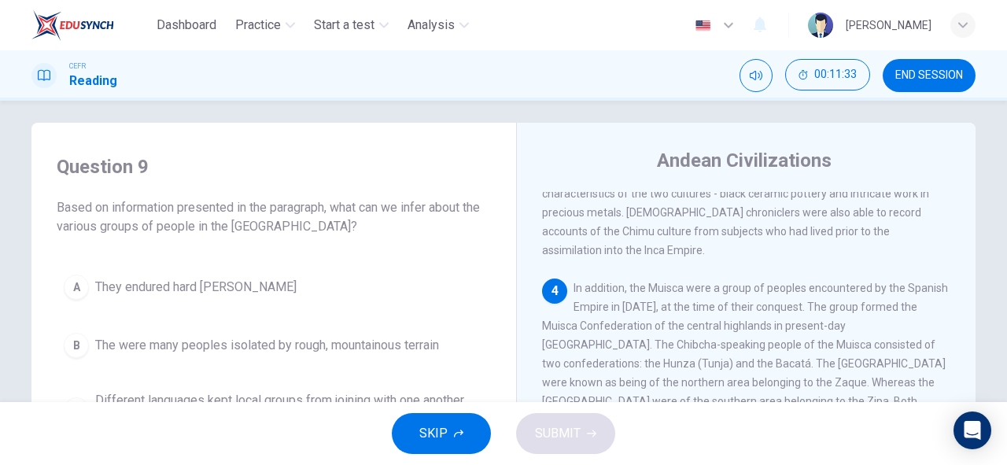
scroll to position [13, 0]
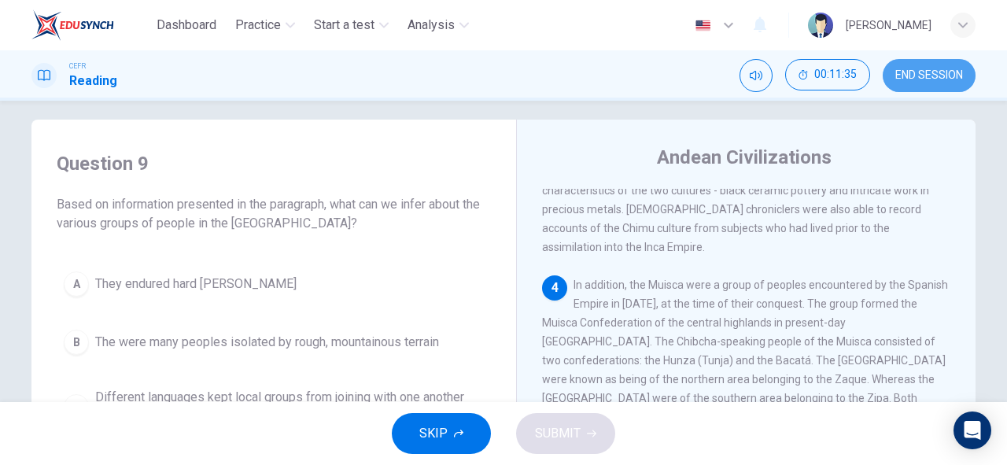
click at [921, 85] on button "END SESSION" at bounding box center [929, 75] width 93 height 33
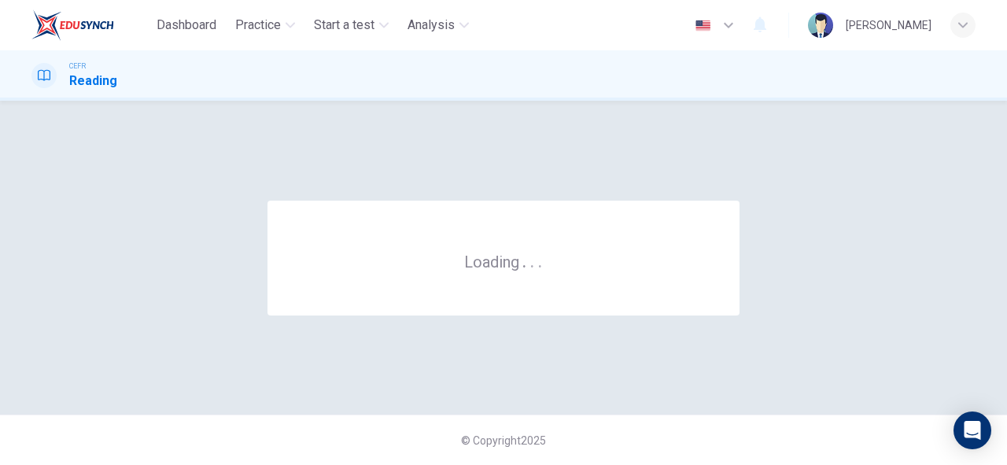
scroll to position [0, 0]
